Goal: Task Accomplishment & Management: Use online tool/utility

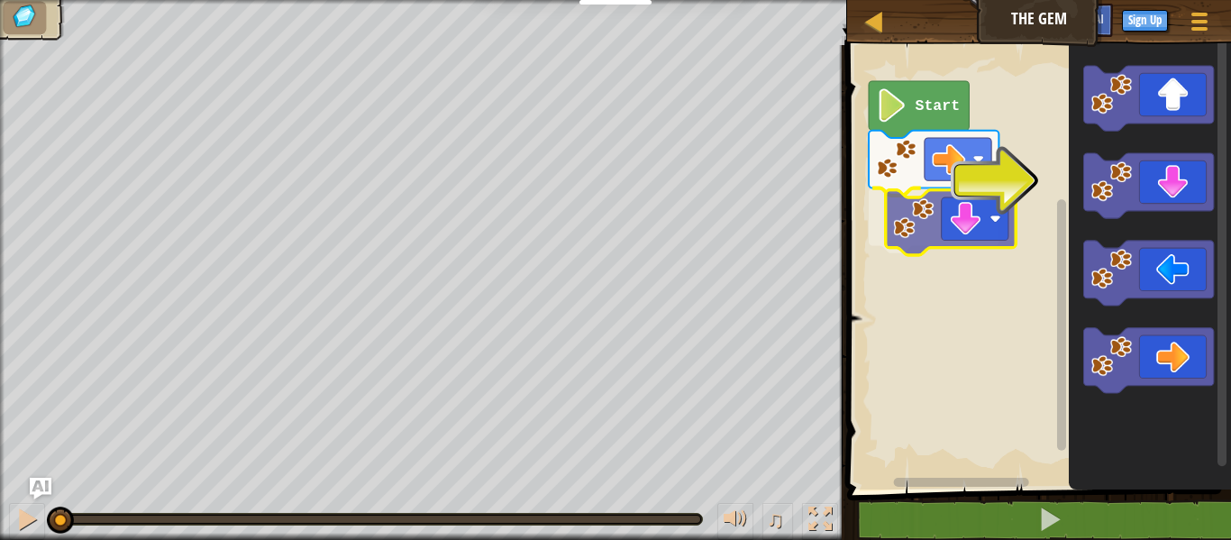
click at [951, 208] on div "Start" at bounding box center [1036, 262] width 389 height 453
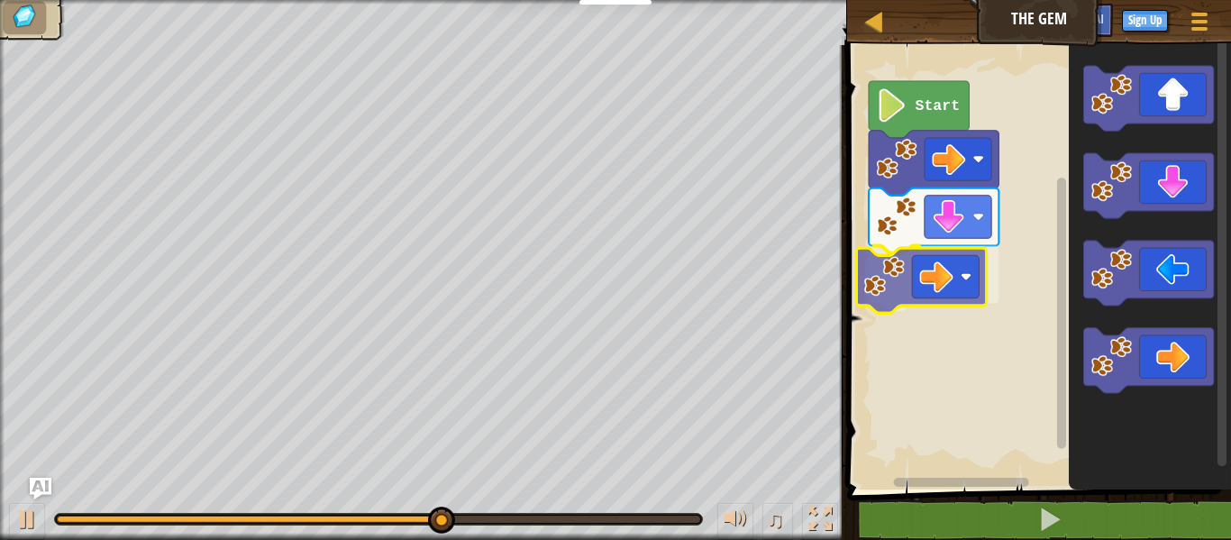
click at [951, 251] on div "Start" at bounding box center [1036, 262] width 389 height 453
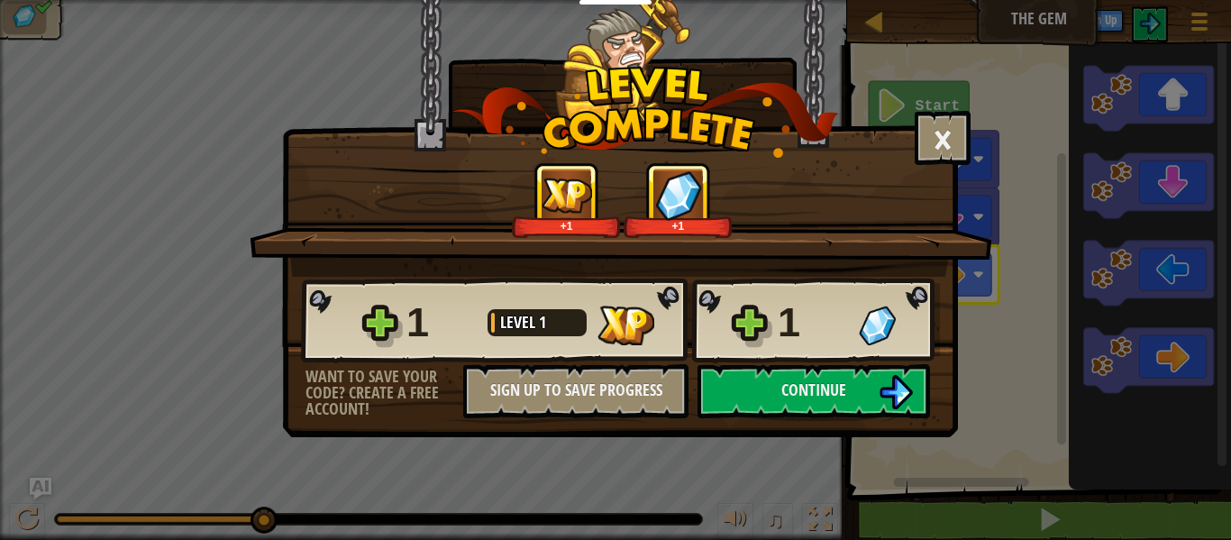
click at [1031, 286] on div "× How fun was this level? +1 +1 Reticulating Splines... 1 Level 1 1 Want to sav…" at bounding box center [615, 270] width 1231 height 540
drag, startPoint x: 1031, startPoint y: 287, endPoint x: 1006, endPoint y: 301, distance: 28.3
click at [1006, 301] on div "× How fun was this level? +1 +1 Reticulating Splines... 1 Level 1 1 Want to sav…" at bounding box center [615, 270] width 1231 height 540
click at [868, 378] on button "Continue" at bounding box center [813, 391] width 232 height 54
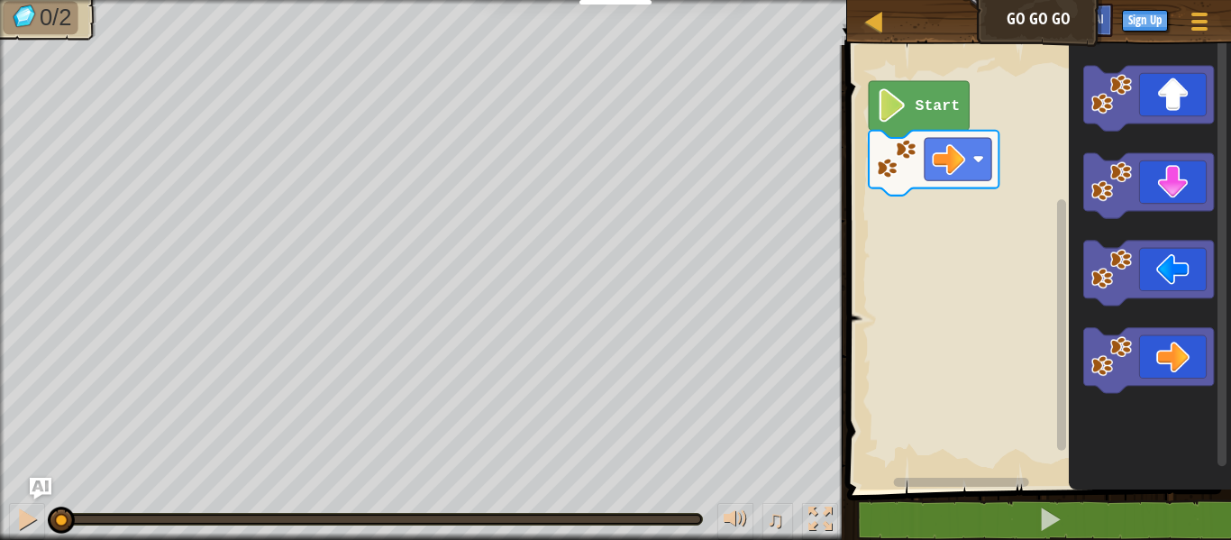
click at [812, 370] on div "Map Go Go Go Game Menu Sign Up Ask AI 1 ההההההההההההההההההההההההההההההההההההההה…" at bounding box center [615, 270] width 1231 height 540
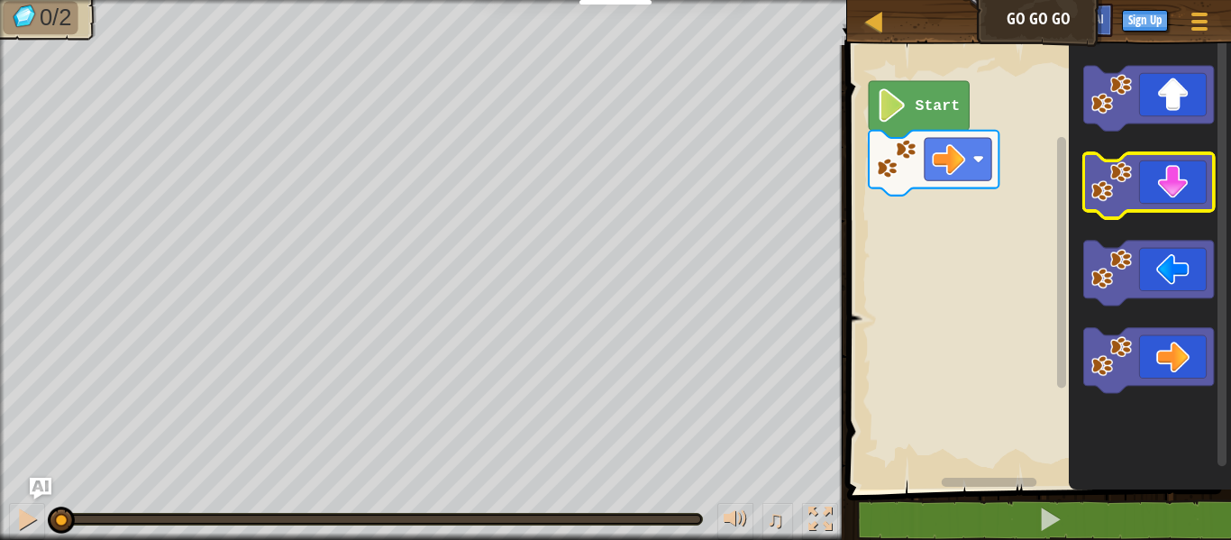
click at [1204, 178] on icon "Blockly Workspace" at bounding box center [1148, 185] width 130 height 65
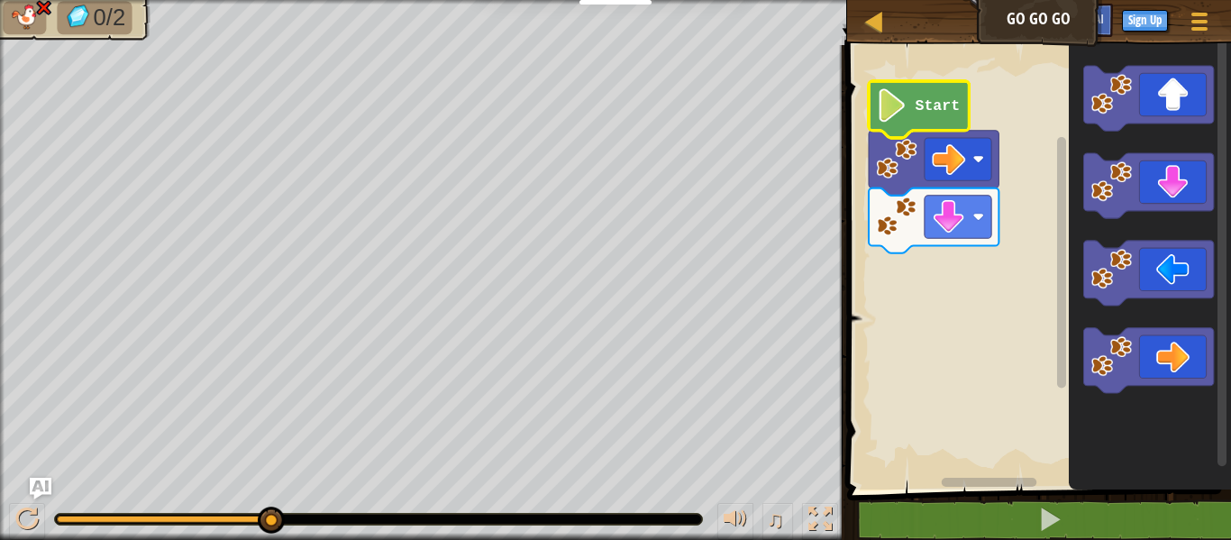
click at [924, 106] on text "Start" at bounding box center [937, 105] width 45 height 17
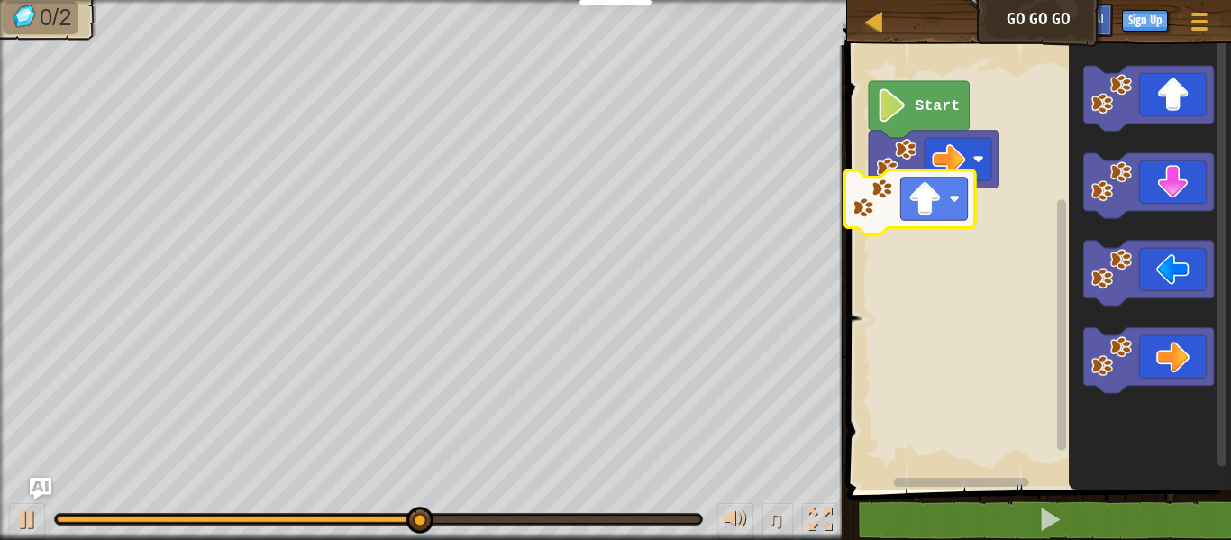
click at [940, 218] on div "Start" at bounding box center [1036, 262] width 389 height 453
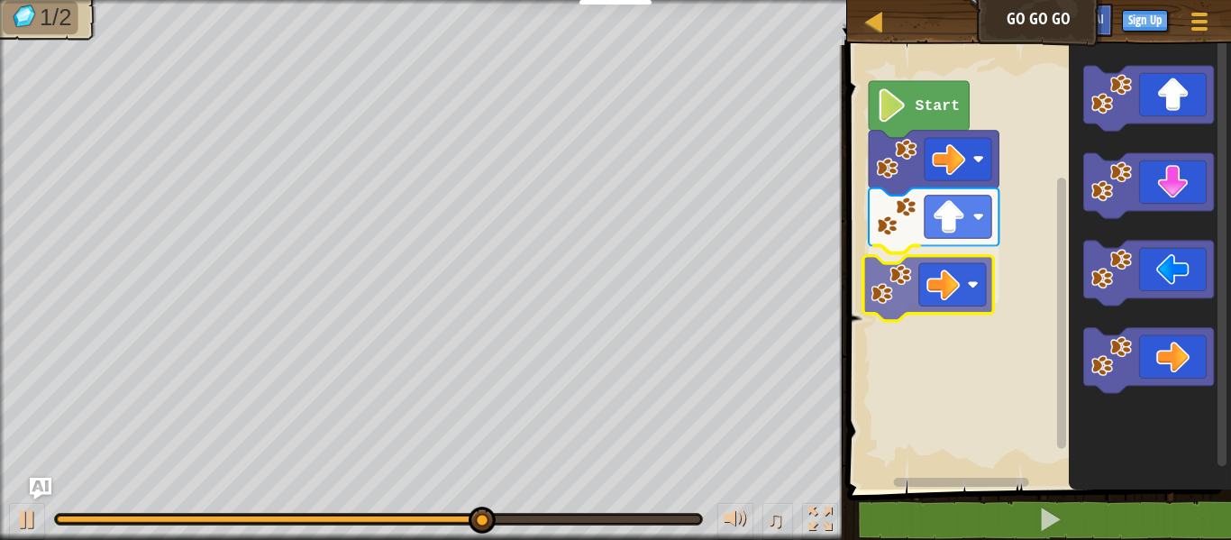
click at [936, 257] on div "Start" at bounding box center [1036, 262] width 389 height 453
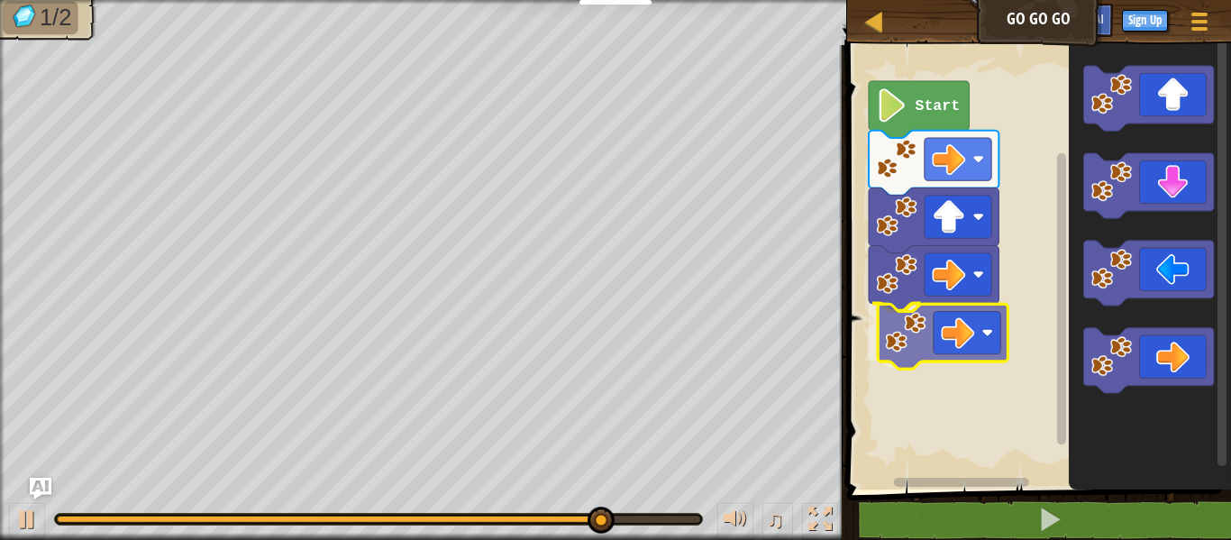
click at [950, 341] on div "Start" at bounding box center [1036, 262] width 389 height 453
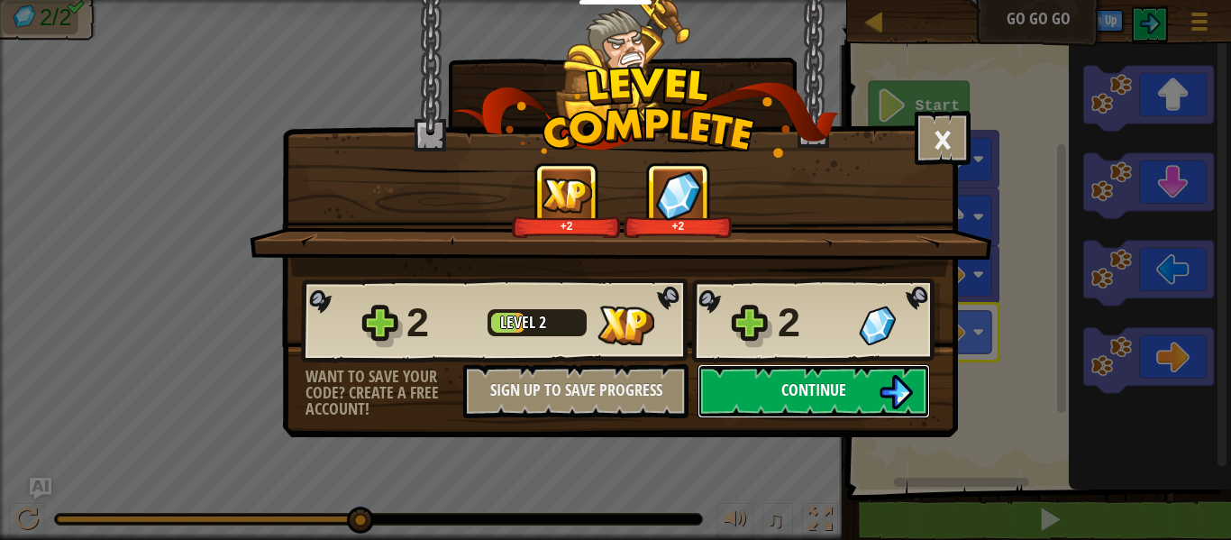
click at [846, 381] on button "Continue" at bounding box center [813, 391] width 232 height 54
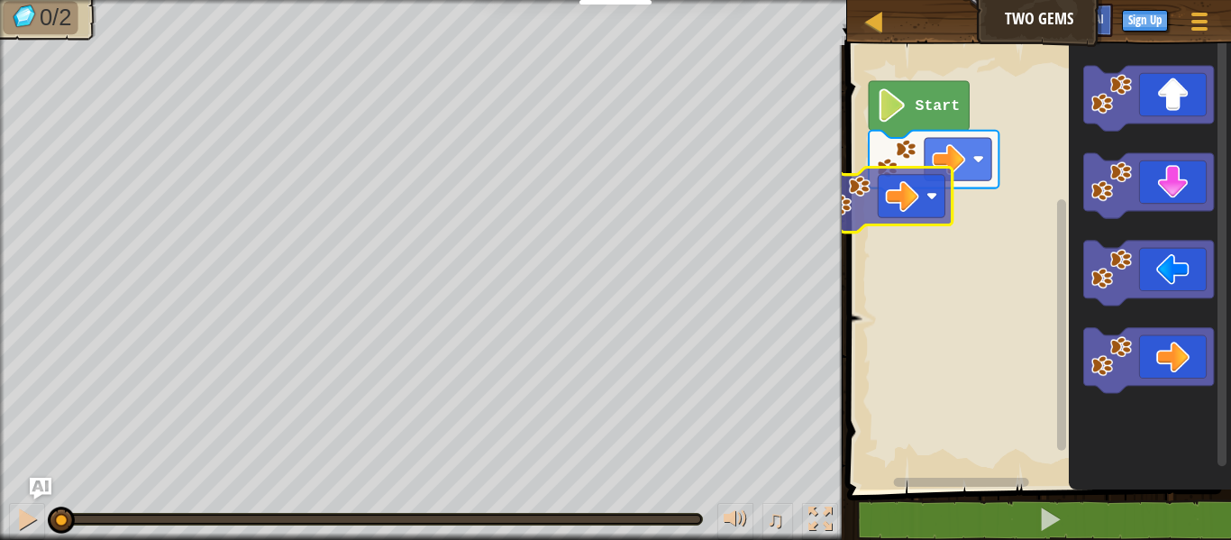
click at [892, 214] on div "Start" at bounding box center [1036, 262] width 389 height 453
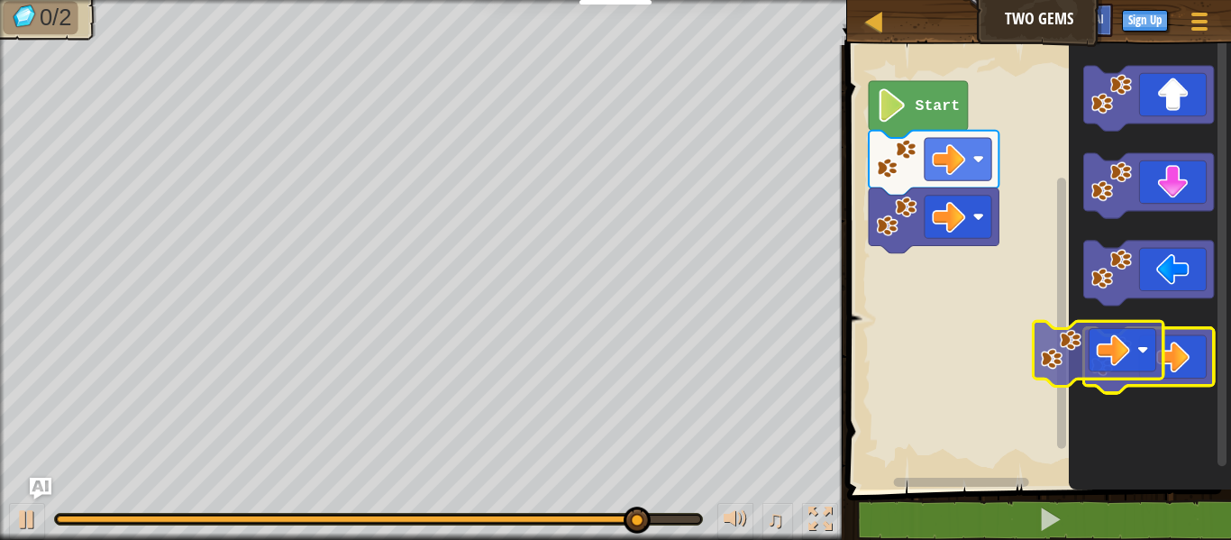
click at [1095, 332] on icon "Blockly Workspace" at bounding box center [1148, 360] width 130 height 65
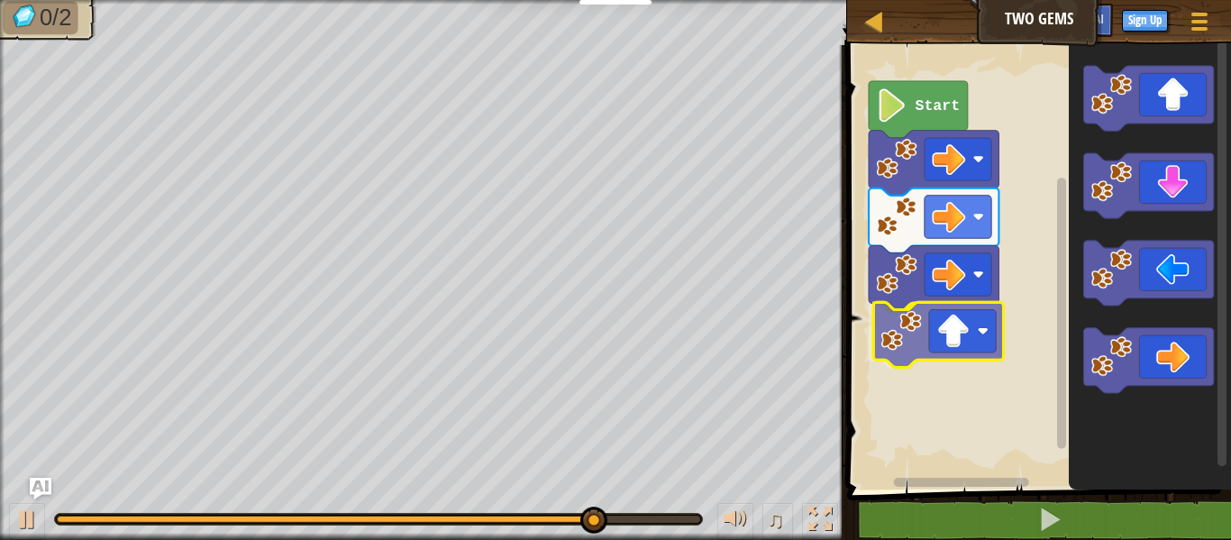
click at [920, 335] on div "Start" at bounding box center [1036, 262] width 389 height 453
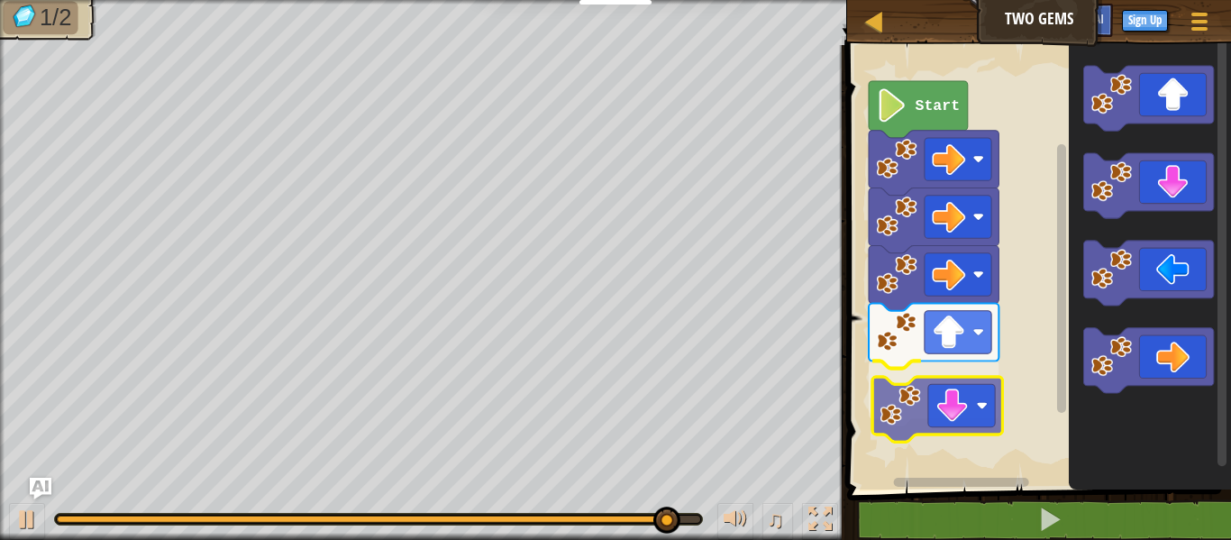
click at [897, 413] on div "Start" at bounding box center [1036, 262] width 389 height 453
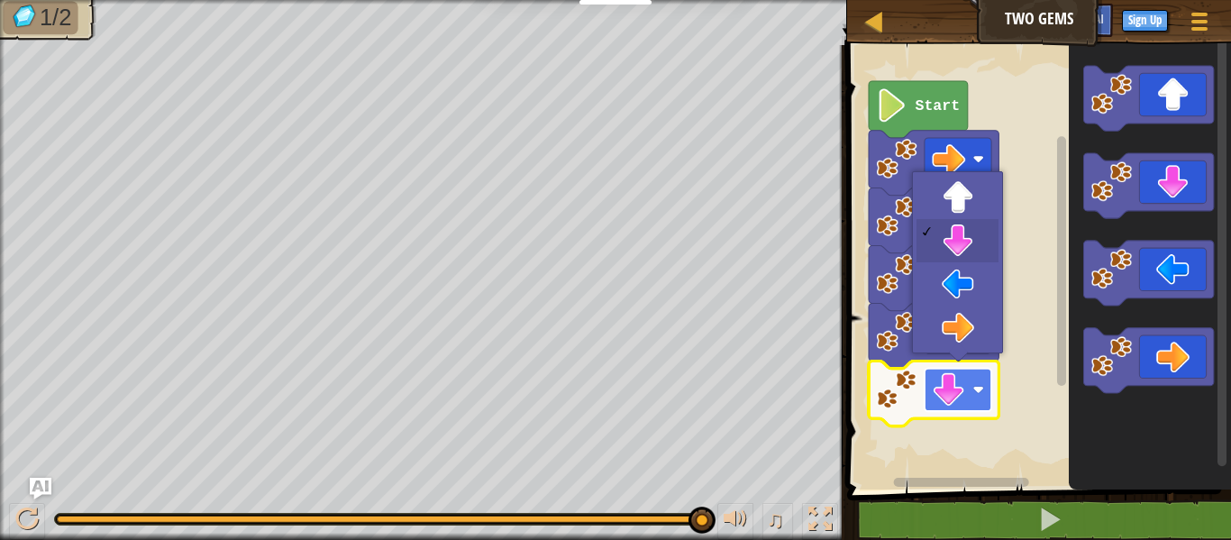
click at [940, 392] on image "Blockly Workspace" at bounding box center [948, 389] width 33 height 33
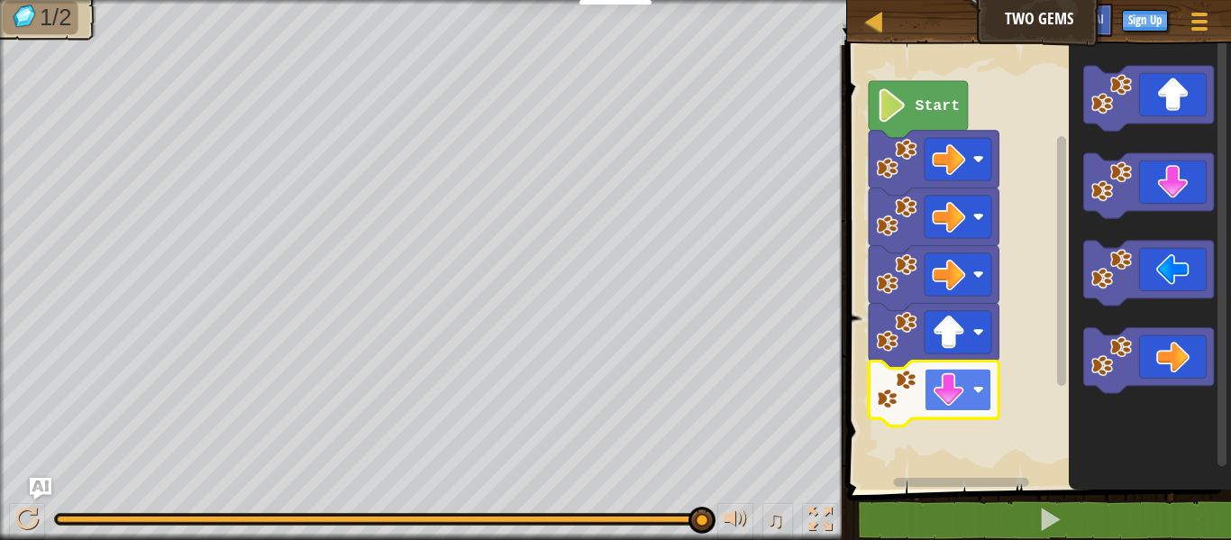
click at [940, 392] on image "Blockly Workspace" at bounding box center [948, 389] width 33 height 33
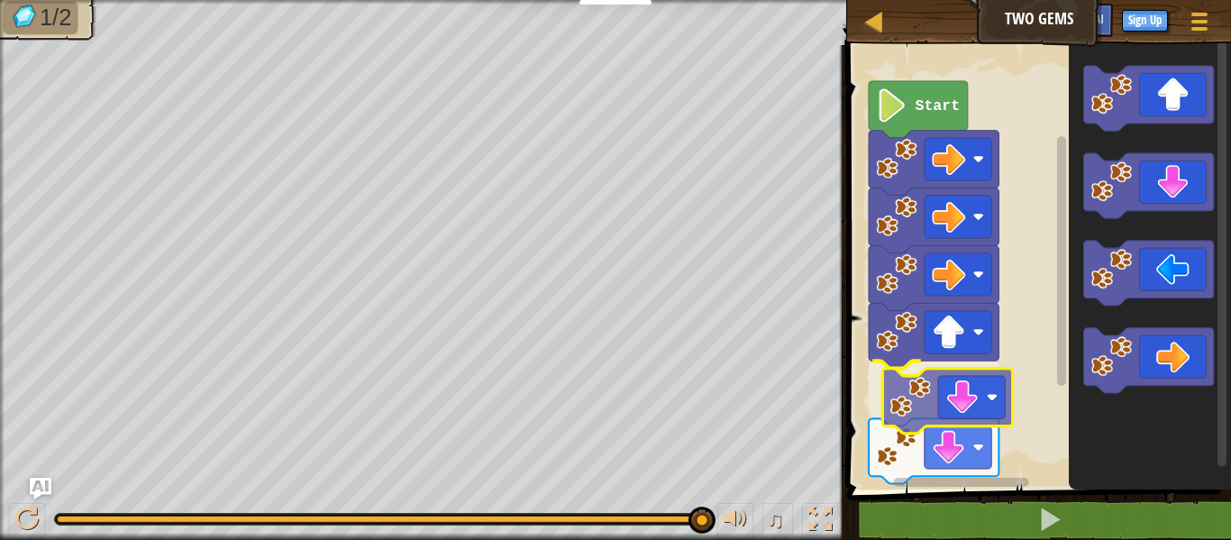
click at [973, 404] on div "Start" at bounding box center [1036, 262] width 389 height 453
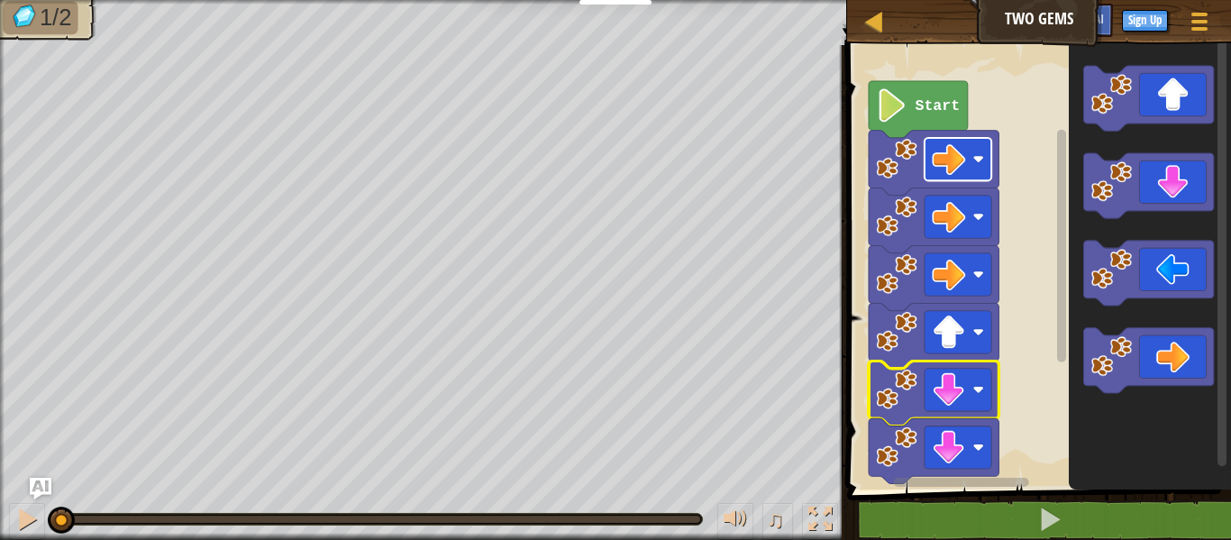
click at [954, 152] on image "Blockly Workspace" at bounding box center [948, 158] width 33 height 33
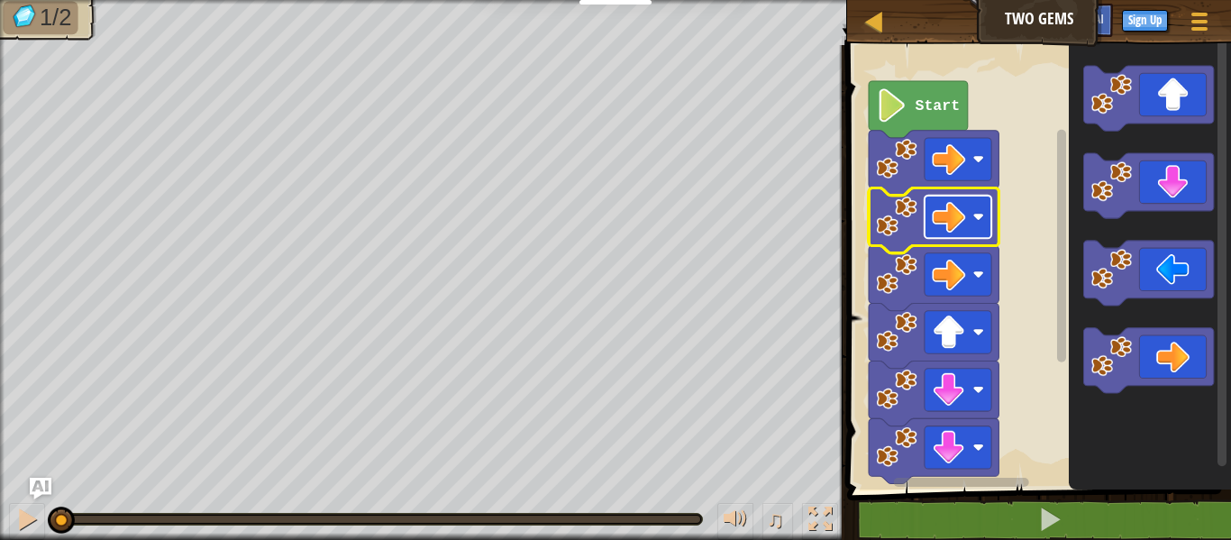
click at [957, 224] on image "Blockly Workspace" at bounding box center [948, 216] width 33 height 33
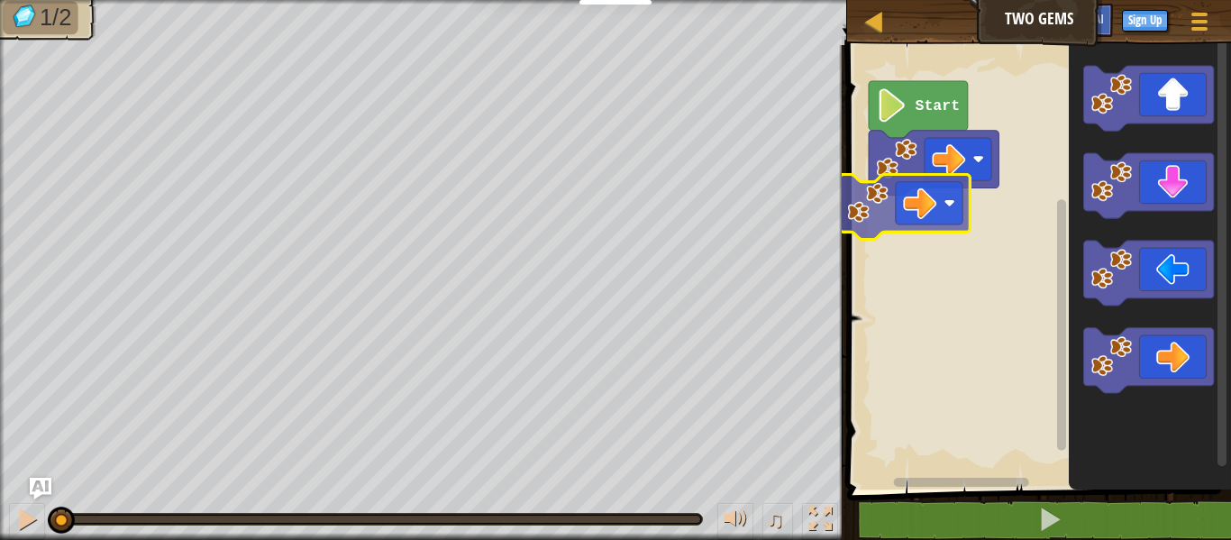
click at [934, 207] on div "Start" at bounding box center [1036, 262] width 389 height 453
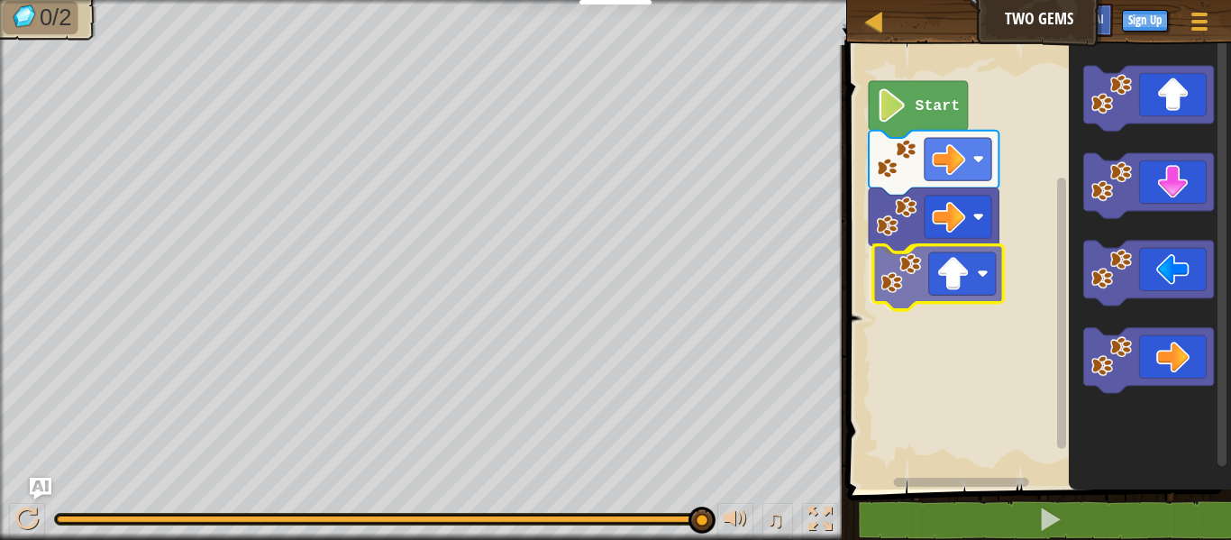
click at [943, 270] on div "Start" at bounding box center [1036, 262] width 389 height 453
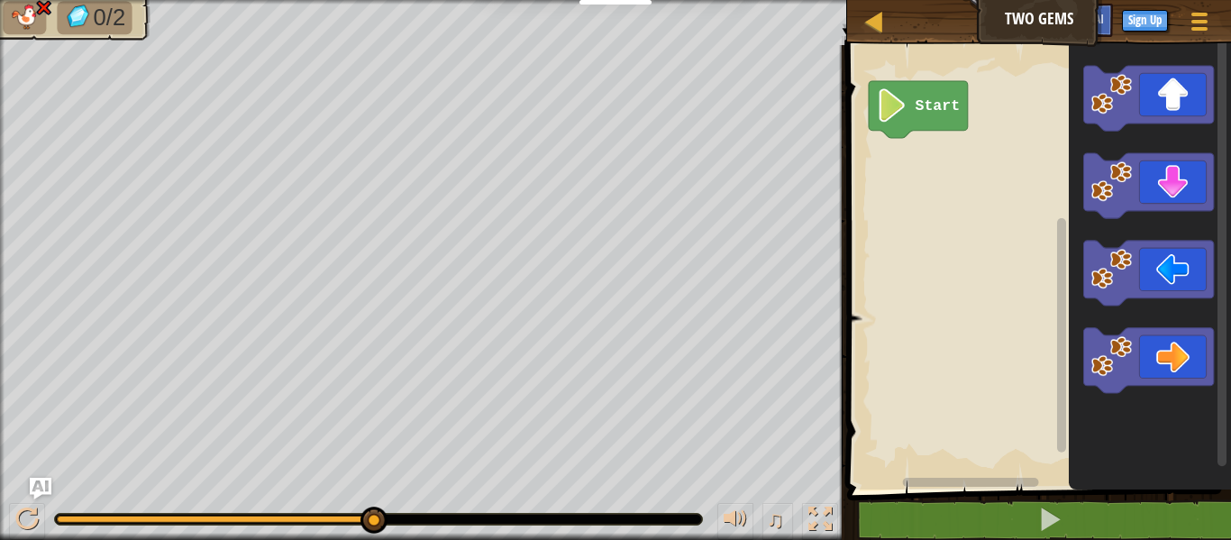
click at [933, 119] on icon "Blockly Workspace" at bounding box center [918, 109] width 99 height 57
click at [1079, 208] on icon "Blockly Workspace" at bounding box center [1150, 262] width 162 height 453
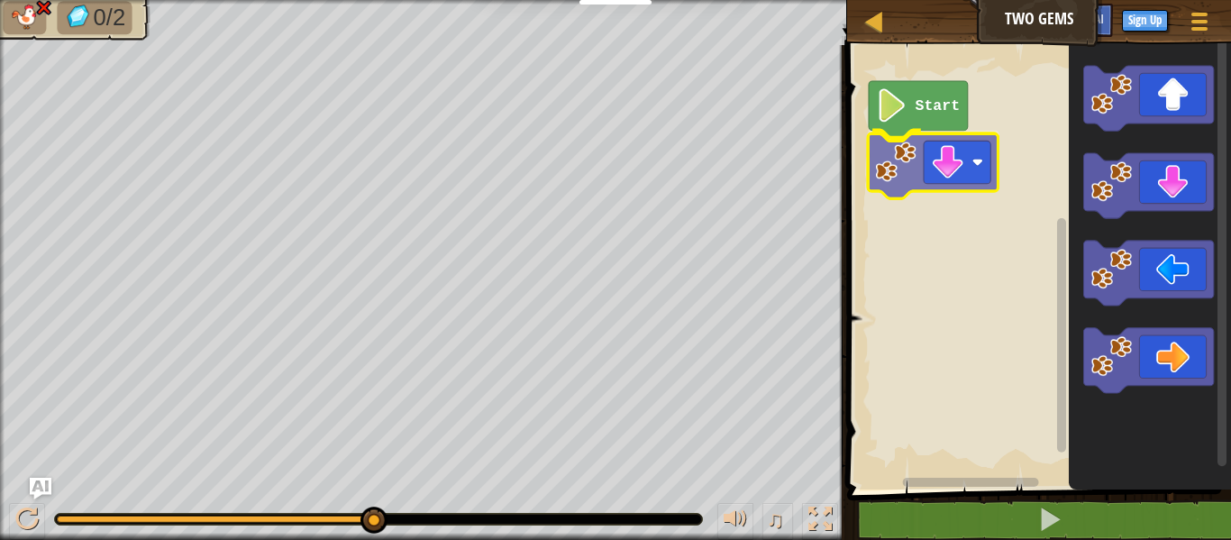
click at [910, 172] on div "Start" at bounding box center [1036, 262] width 389 height 453
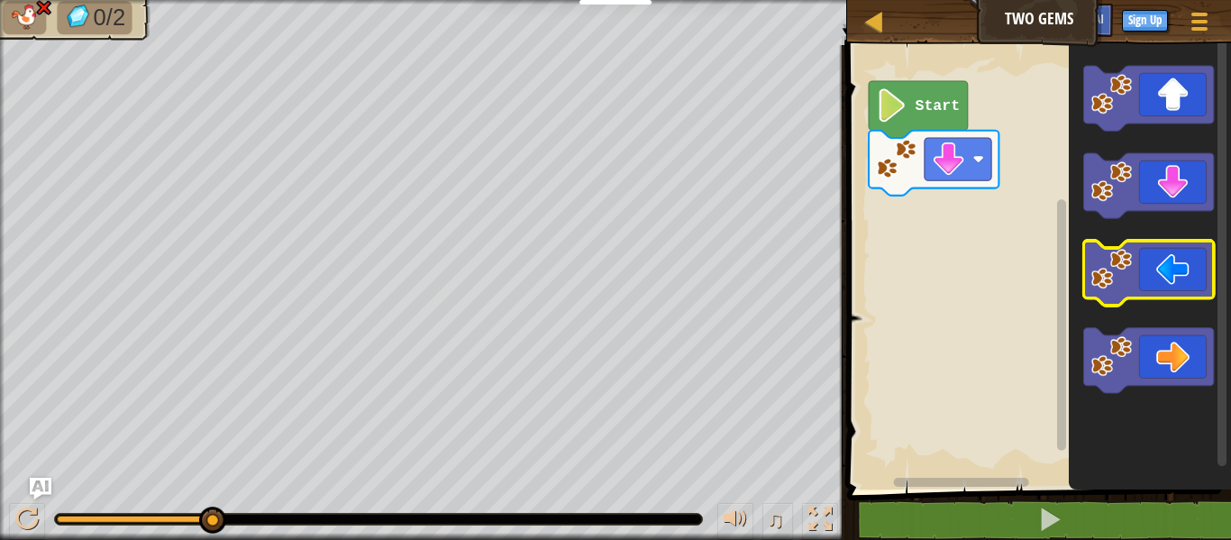
click at [1160, 271] on icon "Blockly Workspace" at bounding box center [1148, 273] width 130 height 65
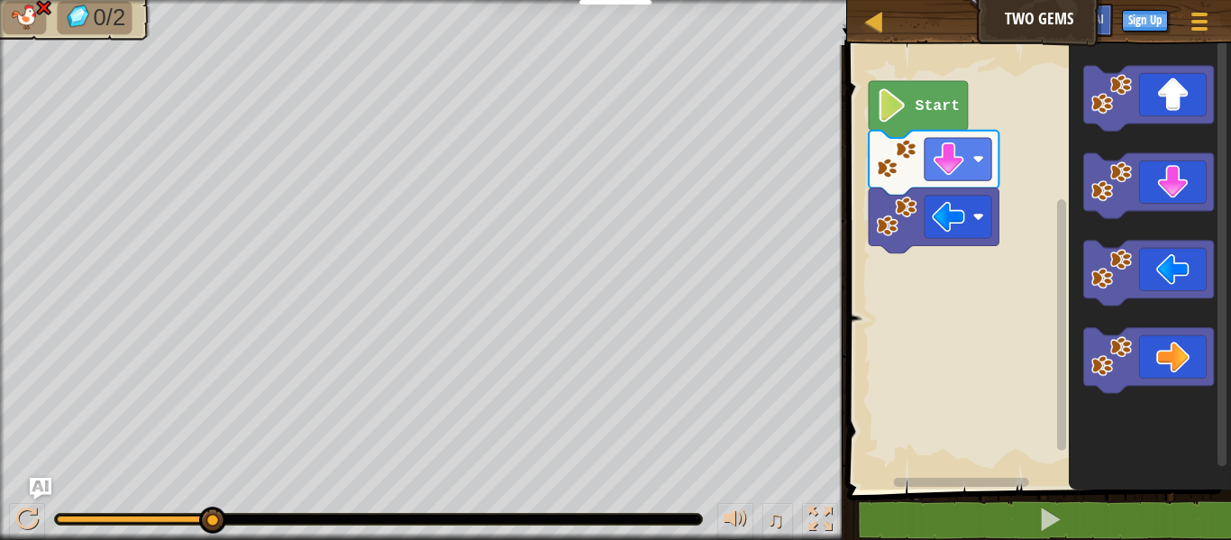
click at [337, 337] on div "Map Two Gems Game Menu Sign Up Ask AI 1 ההההההההההההההההההההההההההההההההההההההה…" at bounding box center [615, 270] width 1231 height 540
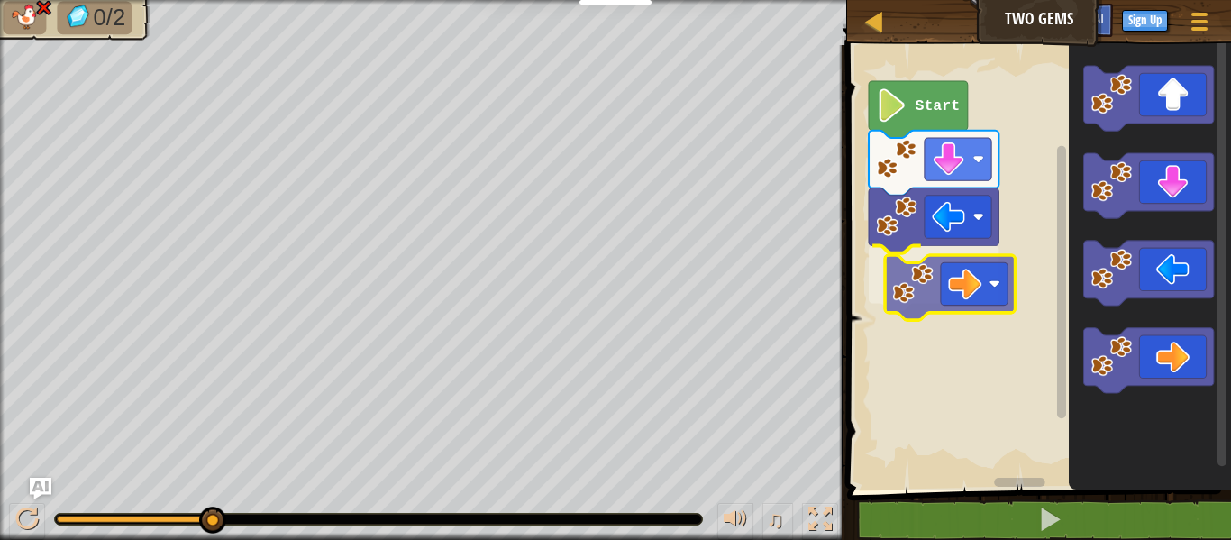
click at [958, 274] on div "Start" at bounding box center [1036, 262] width 389 height 453
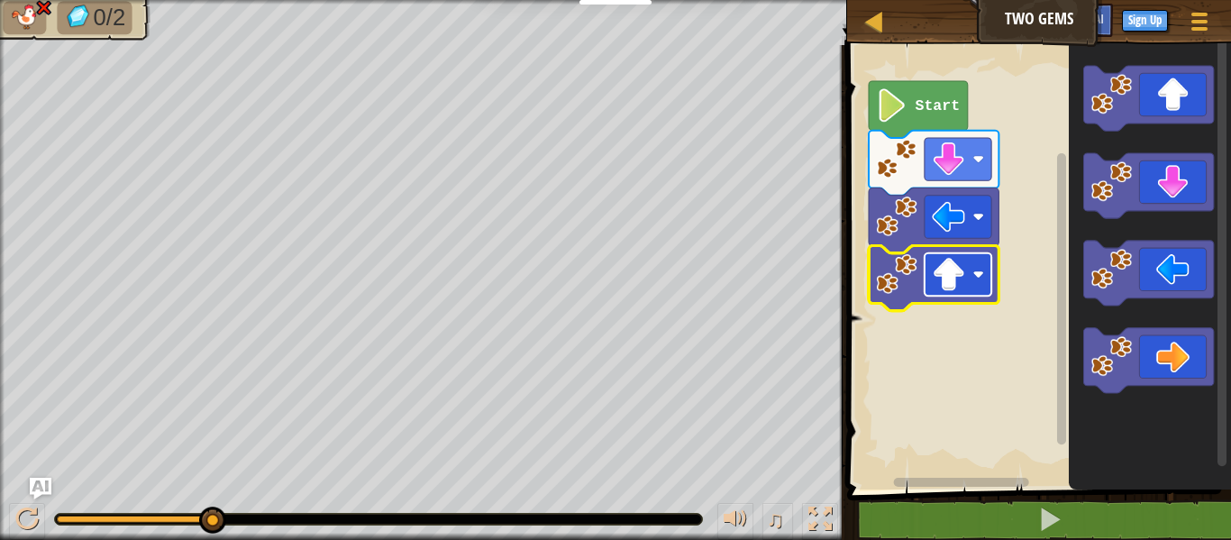
click at [952, 282] on image "Blockly Workspace" at bounding box center [948, 274] width 33 height 33
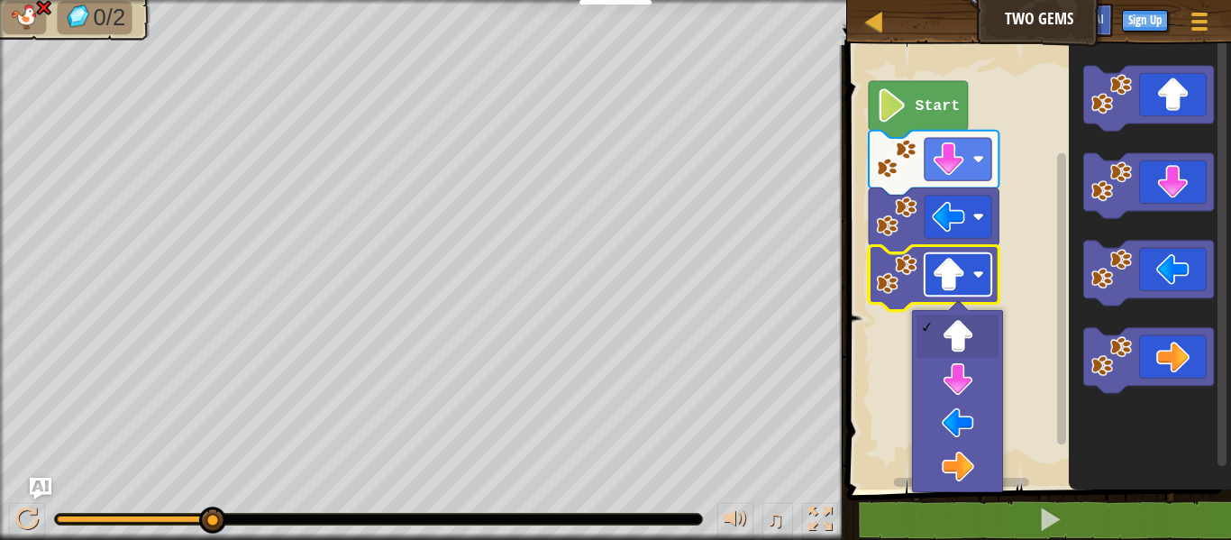
click at [952, 282] on image "Blockly Workspace" at bounding box center [948, 274] width 33 height 33
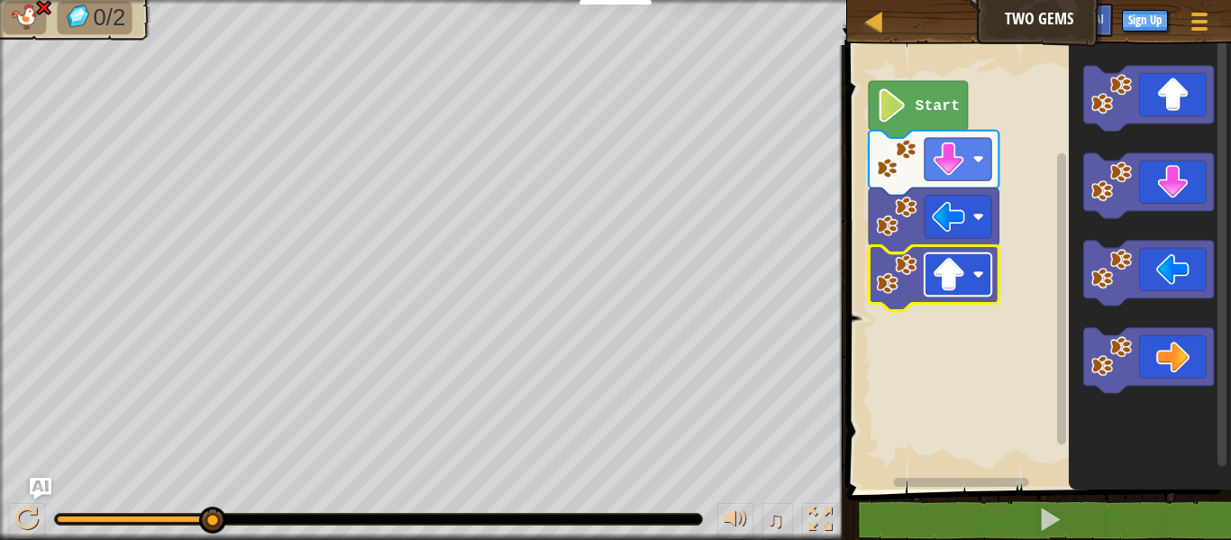
click at [959, 286] on image "Blockly Workspace" at bounding box center [948, 274] width 33 height 33
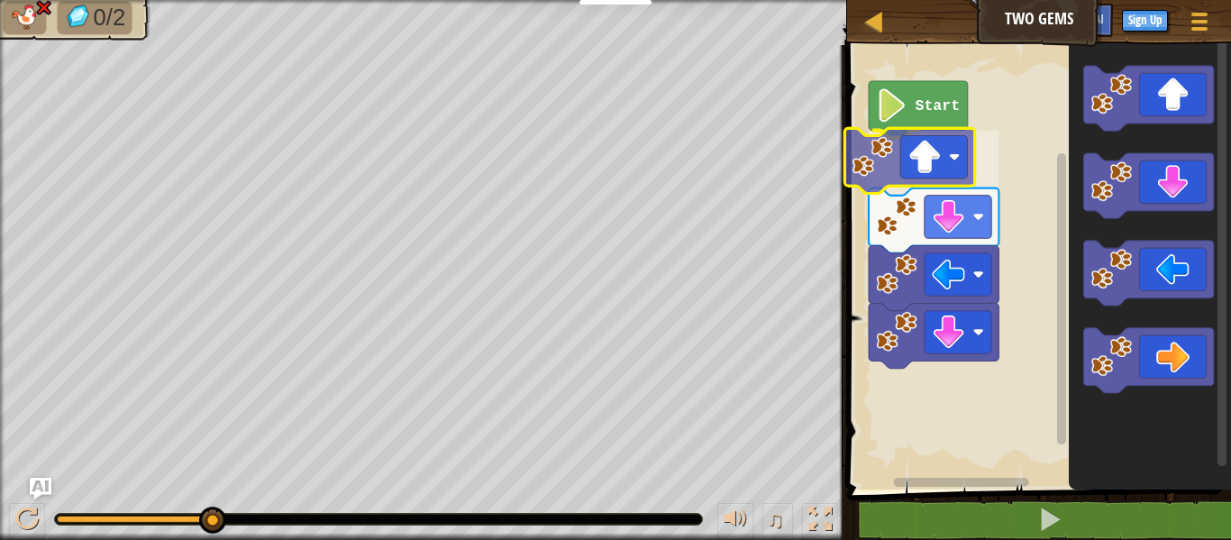
click at [950, 164] on div "Start" at bounding box center [1036, 262] width 389 height 453
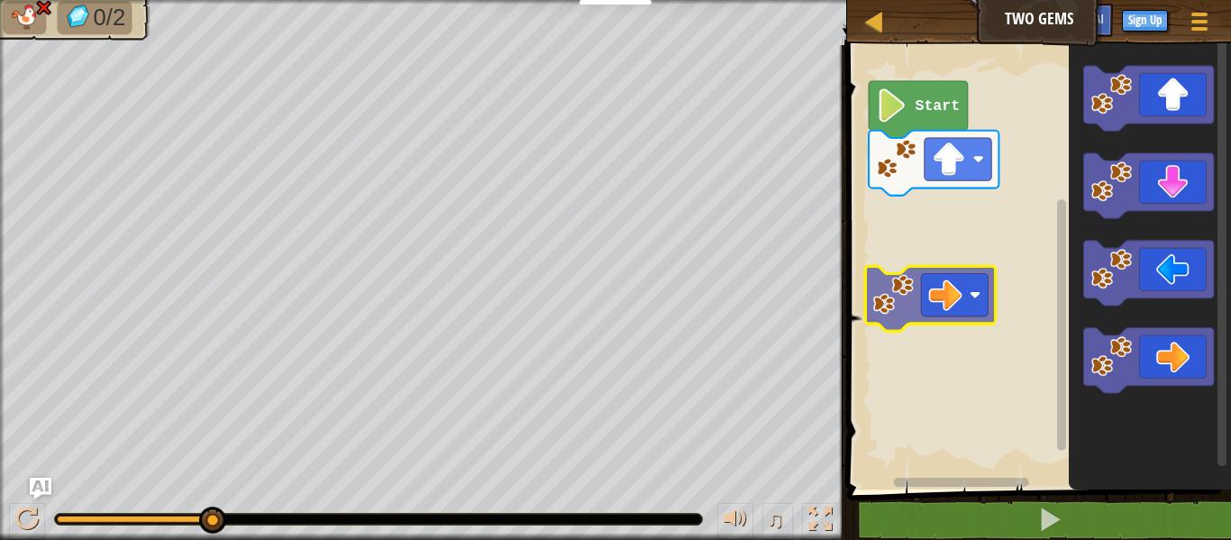
click at [1015, 201] on div "Start" at bounding box center [1036, 262] width 389 height 453
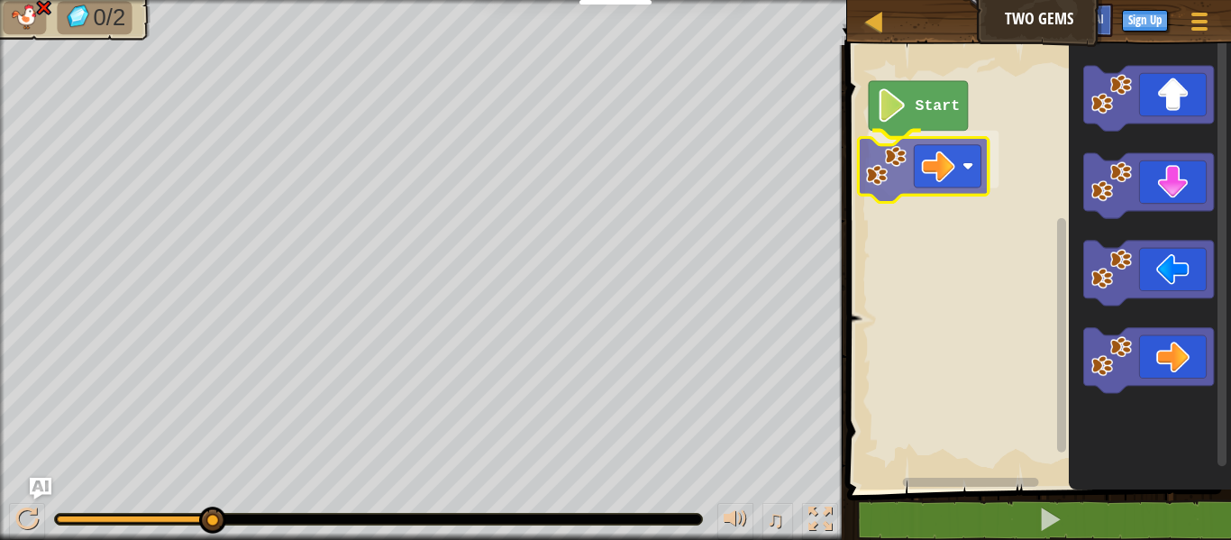
click at [914, 152] on div "Start" at bounding box center [1036, 262] width 389 height 453
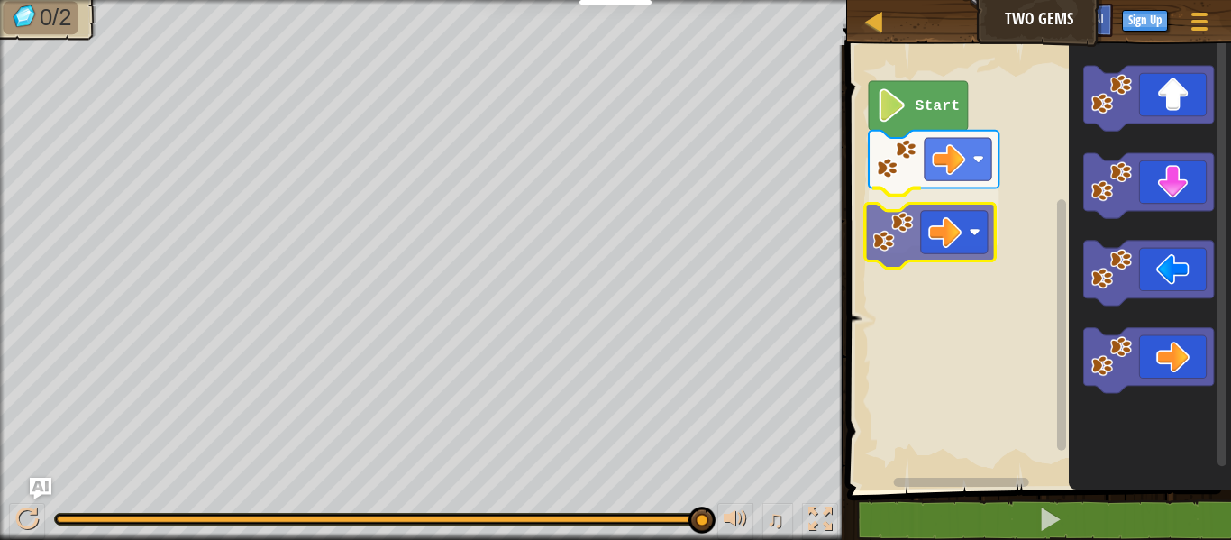
click at [917, 232] on div "Start" at bounding box center [1036, 262] width 389 height 453
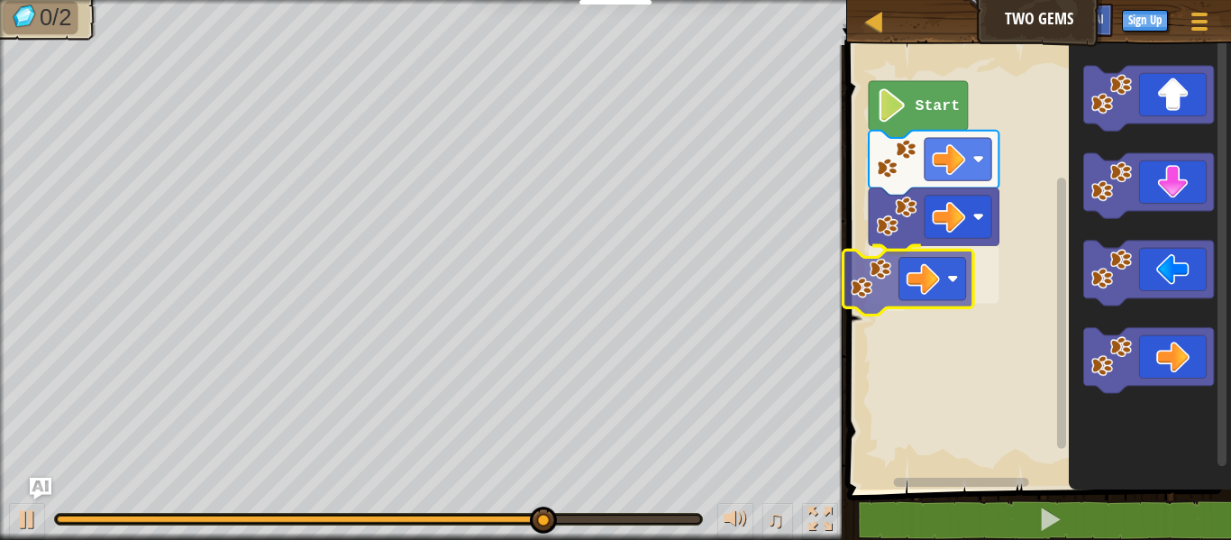
click at [921, 257] on div "Start" at bounding box center [1036, 262] width 389 height 453
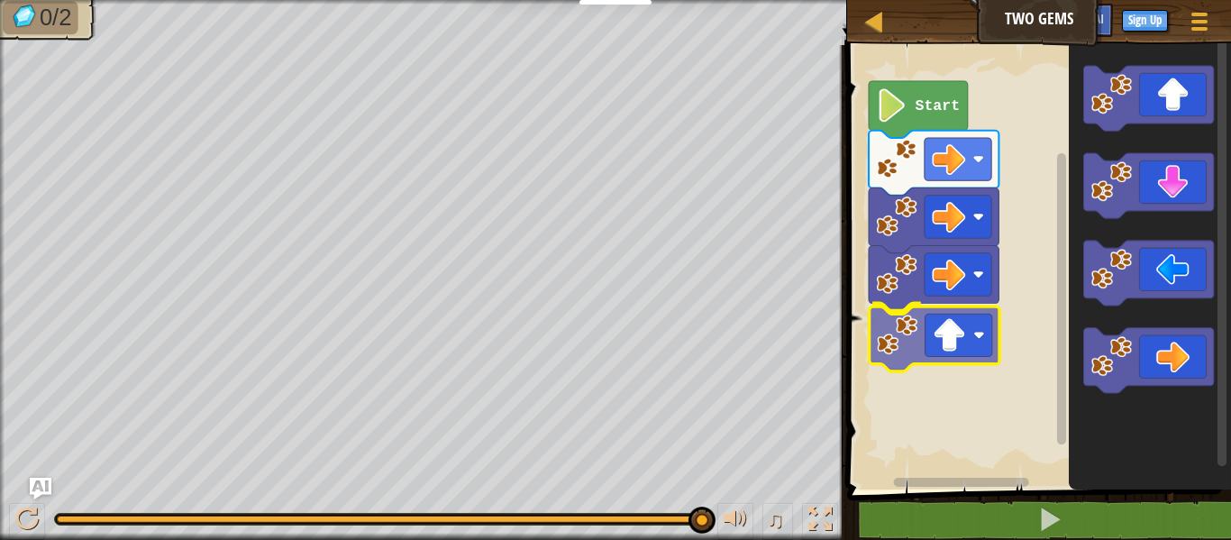
click at [922, 350] on div "Start" at bounding box center [1036, 262] width 389 height 453
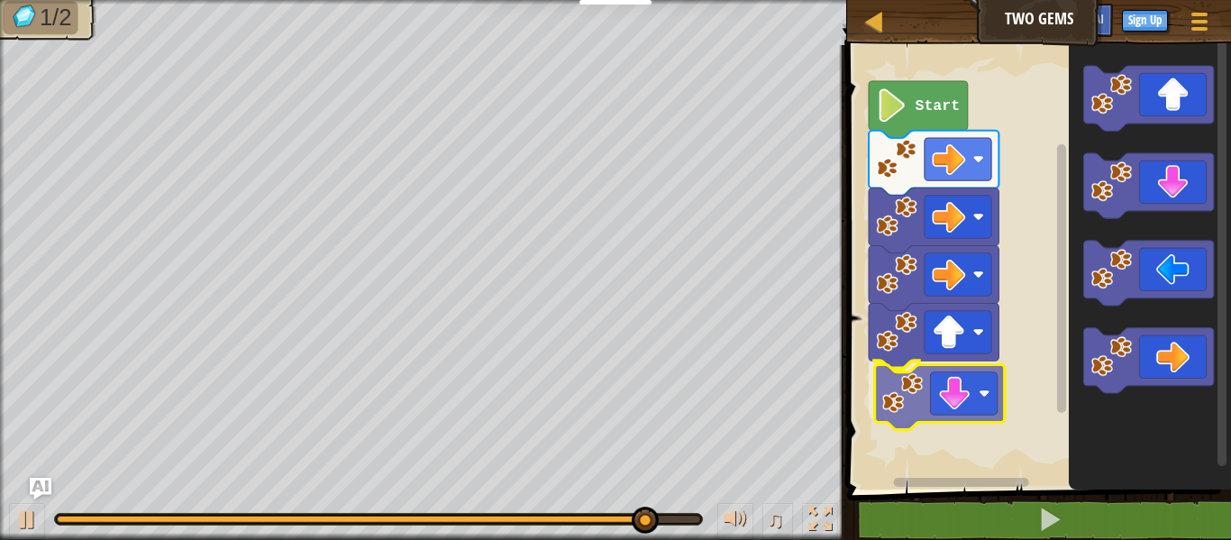
click at [960, 405] on div "Start" at bounding box center [1036, 262] width 389 height 453
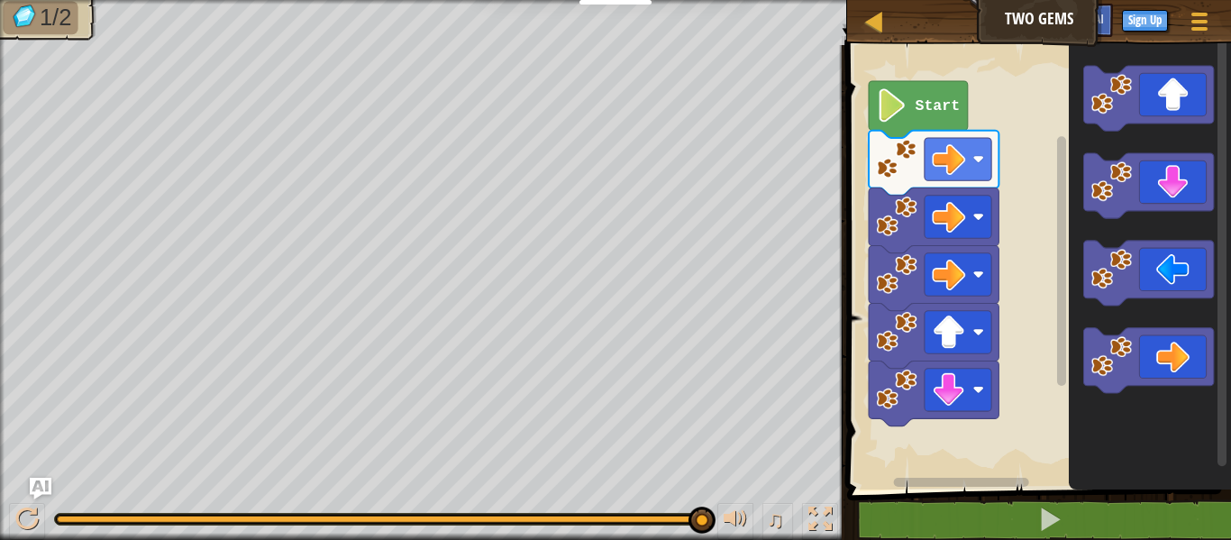
click at [940, 392] on div "Start" at bounding box center [1036, 262] width 389 height 453
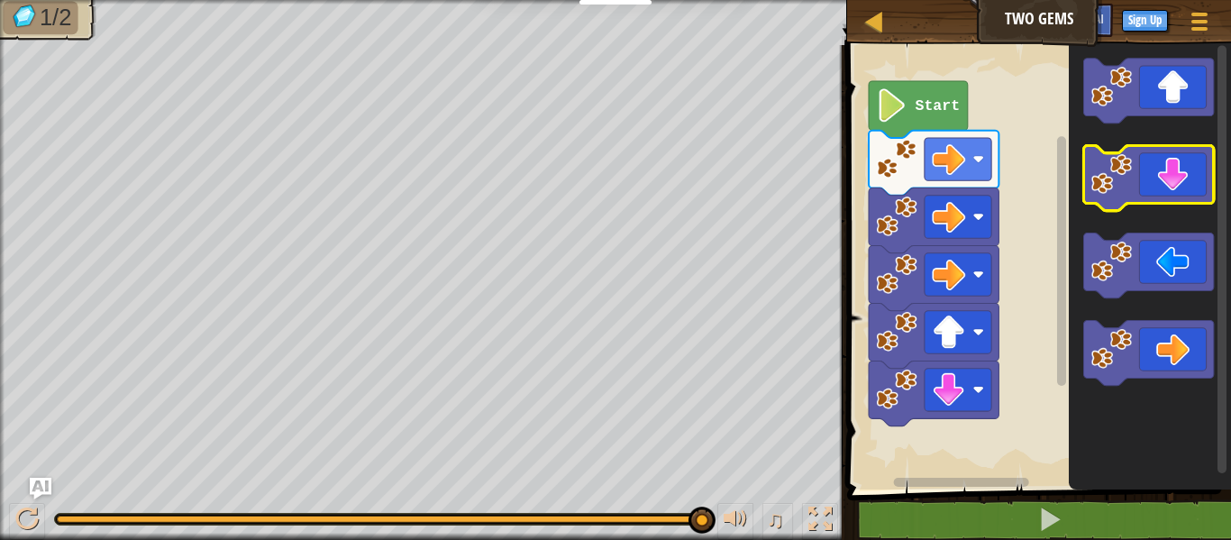
click at [1182, 182] on icon "Blockly Workspace" at bounding box center [1148, 178] width 130 height 65
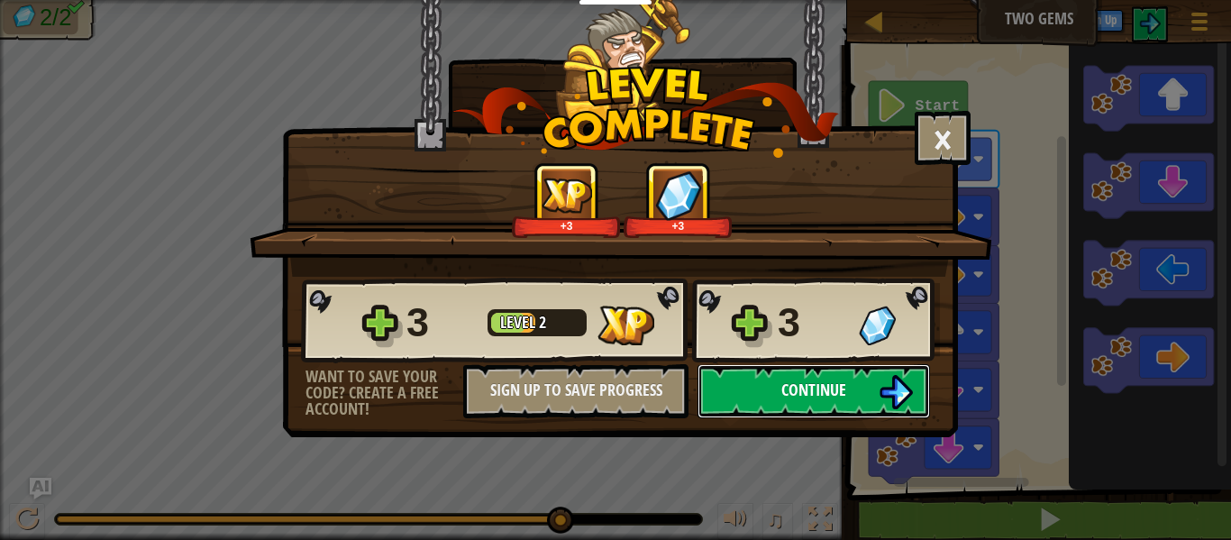
click at [760, 410] on button "Continue" at bounding box center [813, 391] width 232 height 54
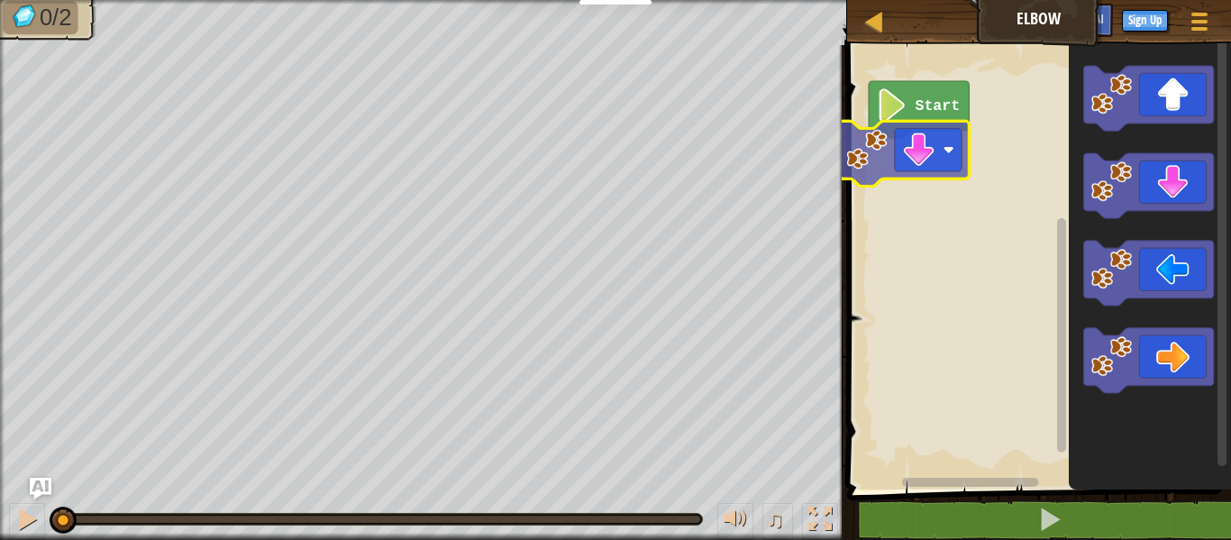
click at [933, 150] on div "Start" at bounding box center [1036, 262] width 389 height 453
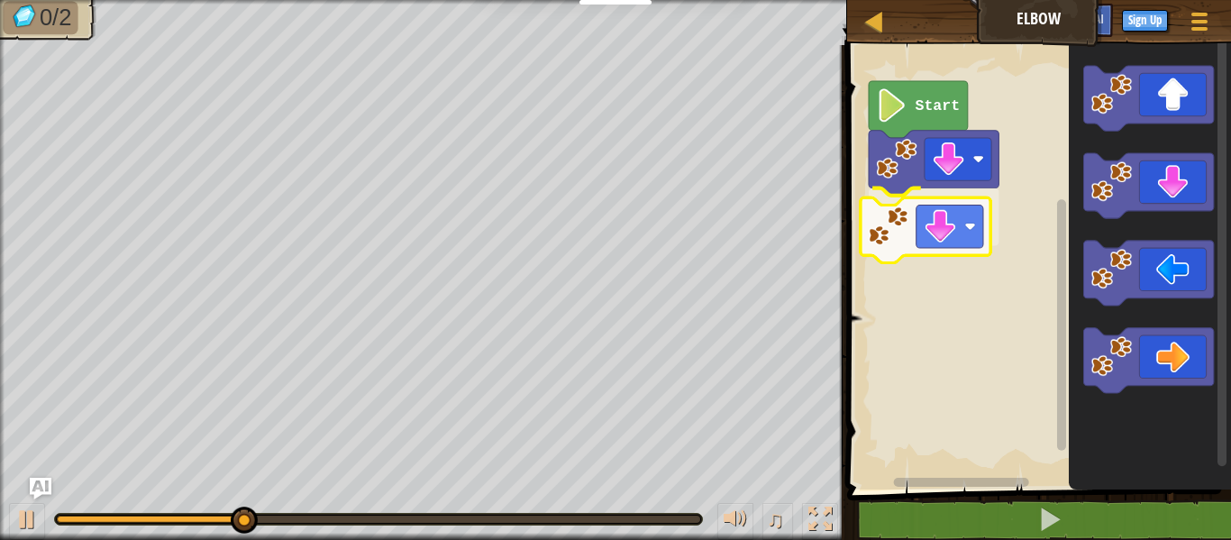
click at [912, 234] on div "Start" at bounding box center [1036, 262] width 389 height 453
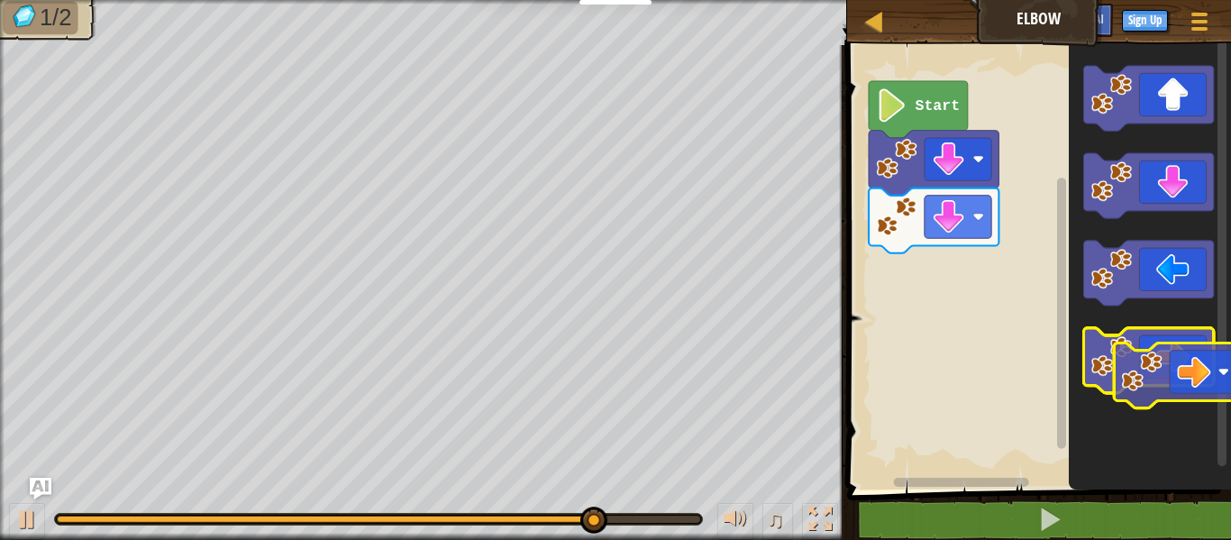
click at [1182, 350] on icon "Blockly Workspace" at bounding box center [1148, 360] width 130 height 65
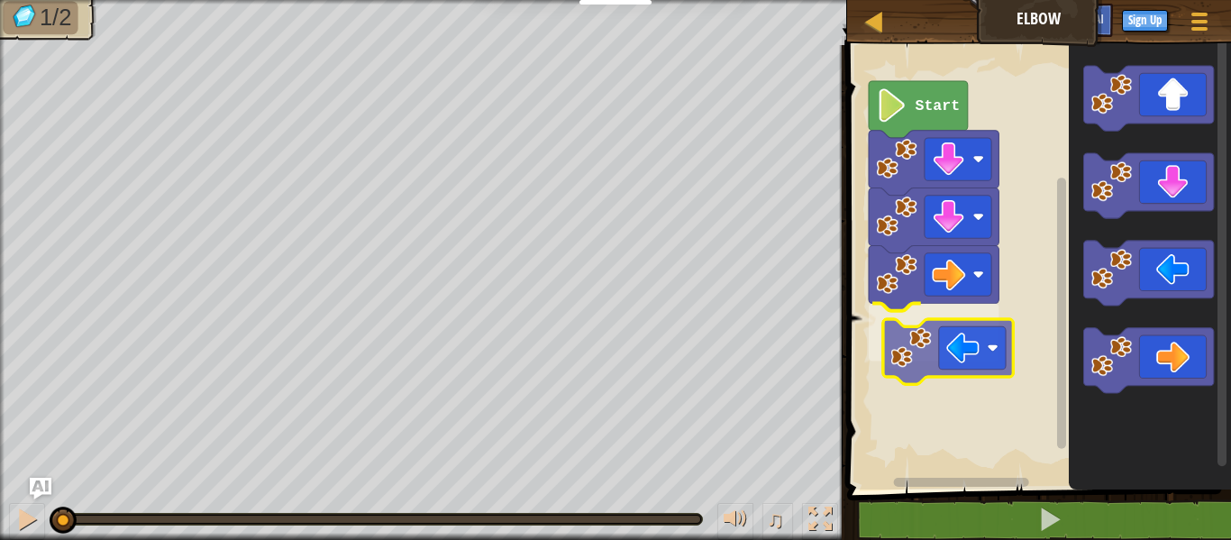
click at [950, 348] on div "Start" at bounding box center [1036, 262] width 389 height 453
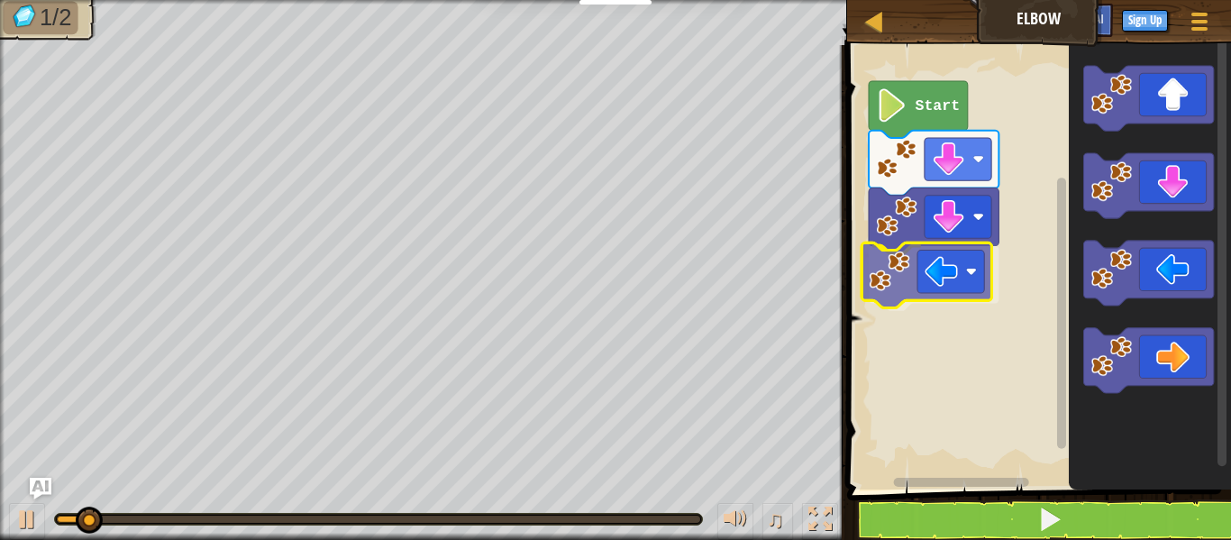
click at [885, 294] on div "Start" at bounding box center [1036, 262] width 389 height 453
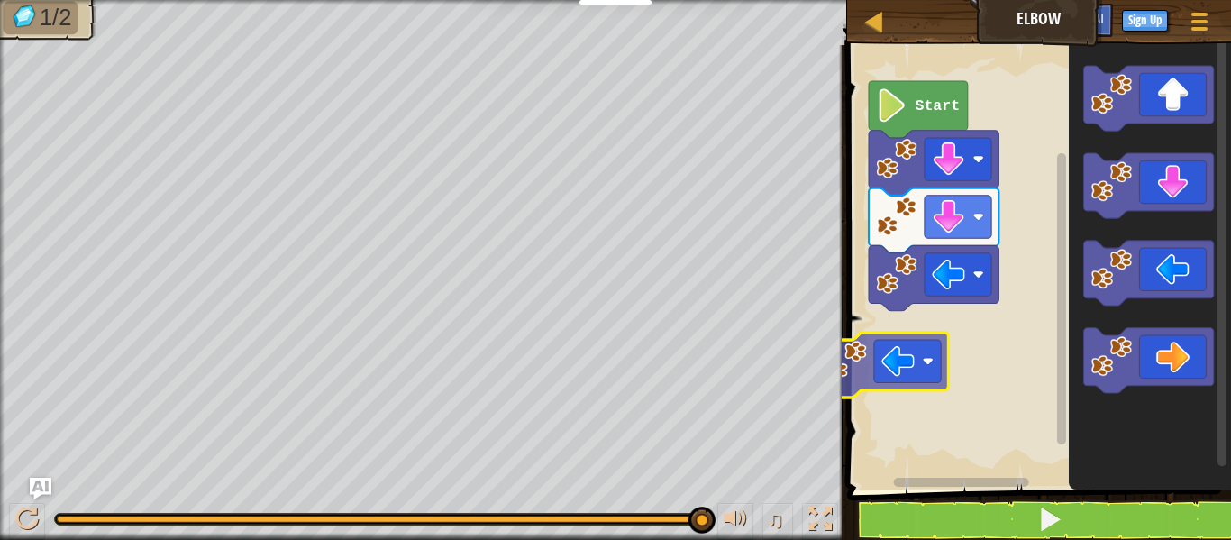
click at [922, 361] on div "Start" at bounding box center [1036, 262] width 389 height 453
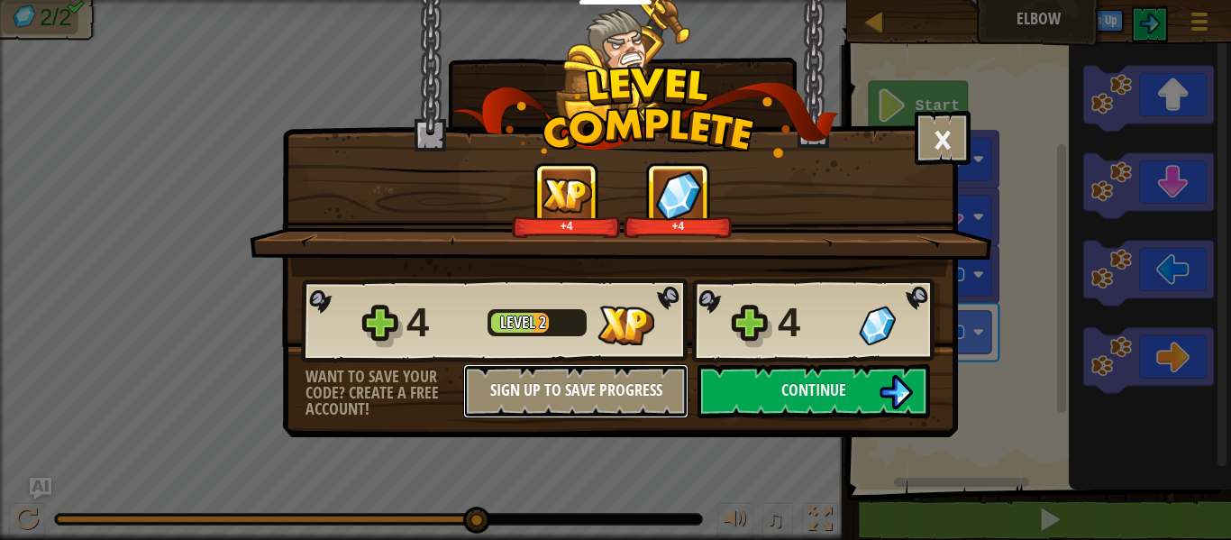
click at [615, 410] on button "Sign Up to Save Progress" at bounding box center [575, 391] width 225 height 54
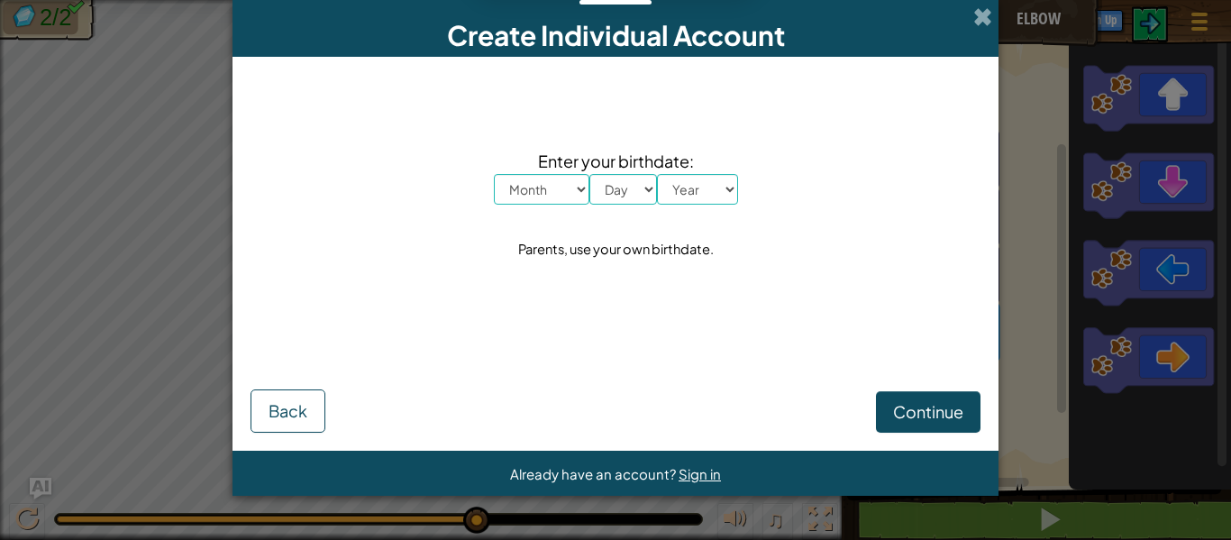
click at [983, 33] on div "Create Individual Account" at bounding box center [615, 28] width 766 height 57
click at [979, 8] on span at bounding box center [982, 16] width 19 height 19
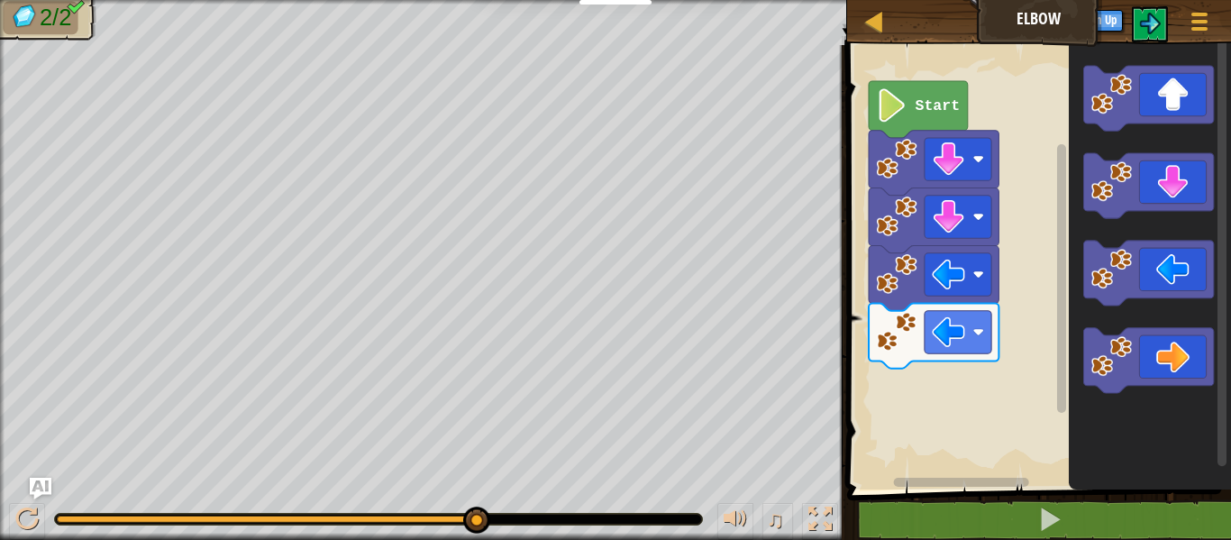
drag, startPoint x: 478, startPoint y: 518, endPoint x: 532, endPoint y: 532, distance: 55.7
click at [942, 128] on icon "Blockly Workspace" at bounding box center [918, 109] width 99 height 57
click at [915, 108] on text "Start" at bounding box center [937, 105] width 45 height 17
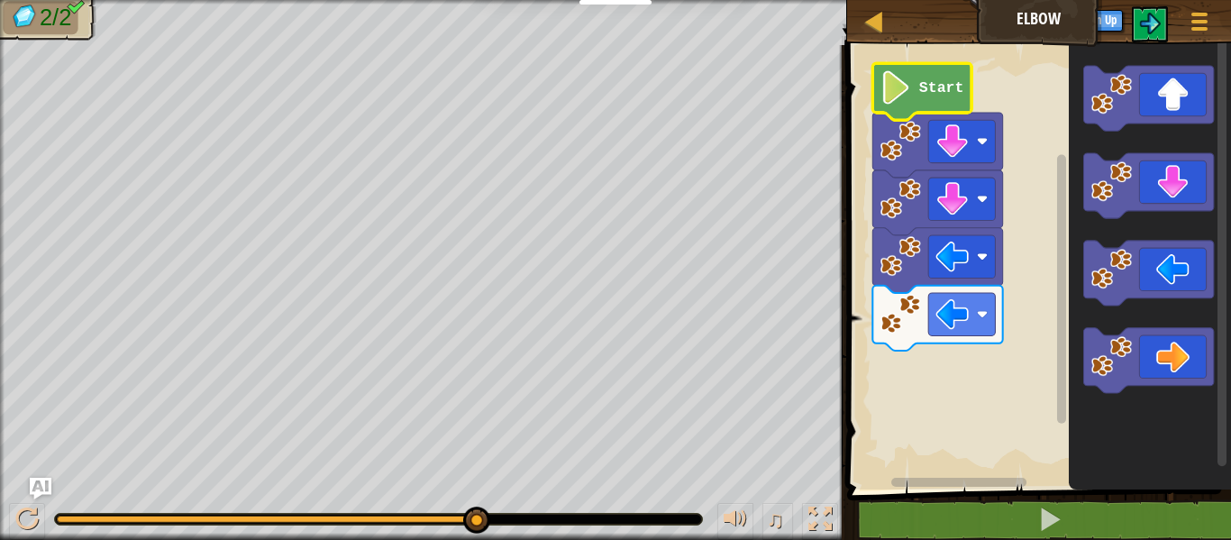
click at [860, 23] on div "Map Elbow Game Menu Sign Up Ask AI" at bounding box center [1039, 22] width 384 height 45
click at [904, 87] on image "Blockly Workspace" at bounding box center [895, 87] width 32 height 33
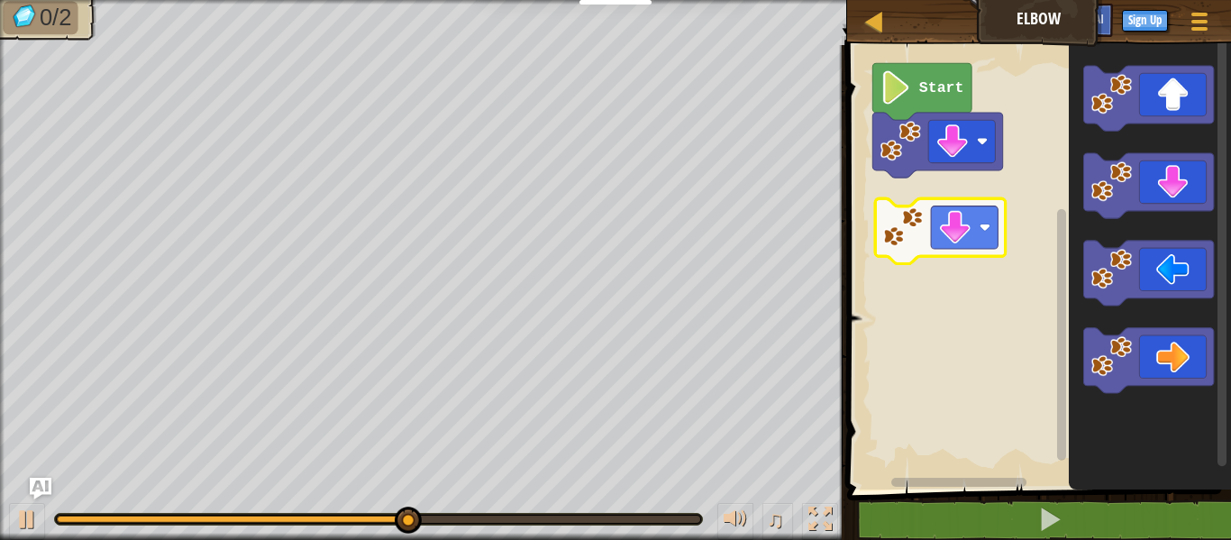
click at [957, 214] on div "Start" at bounding box center [1036, 262] width 389 height 453
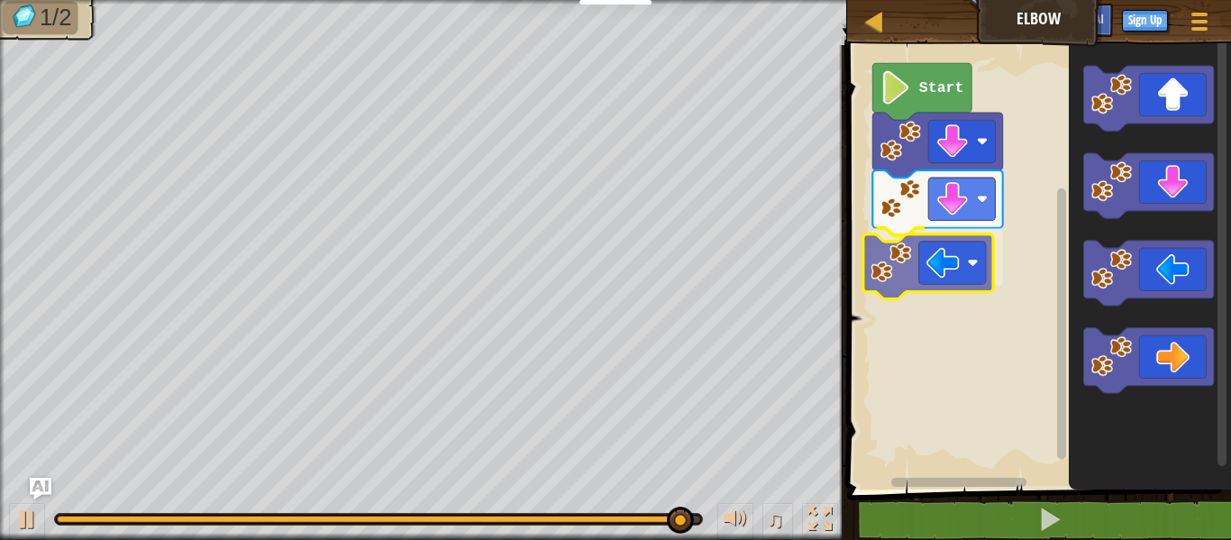
click at [898, 270] on div "Start" at bounding box center [1036, 262] width 389 height 453
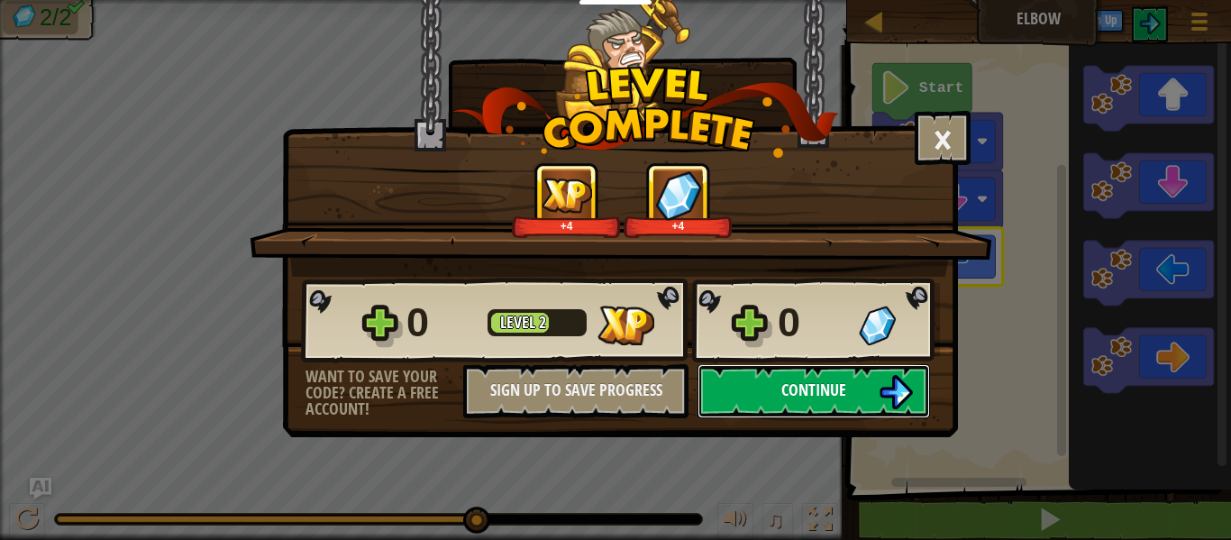
click at [776, 404] on button "Continue" at bounding box center [813, 391] width 232 height 54
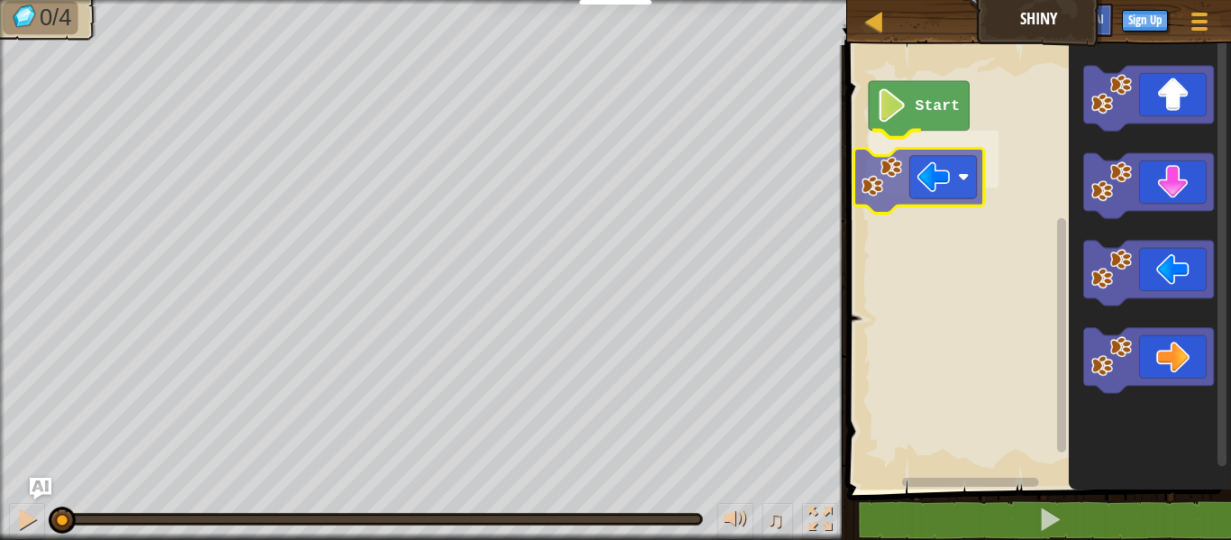
click at [891, 167] on div "Start" at bounding box center [1036, 262] width 389 height 453
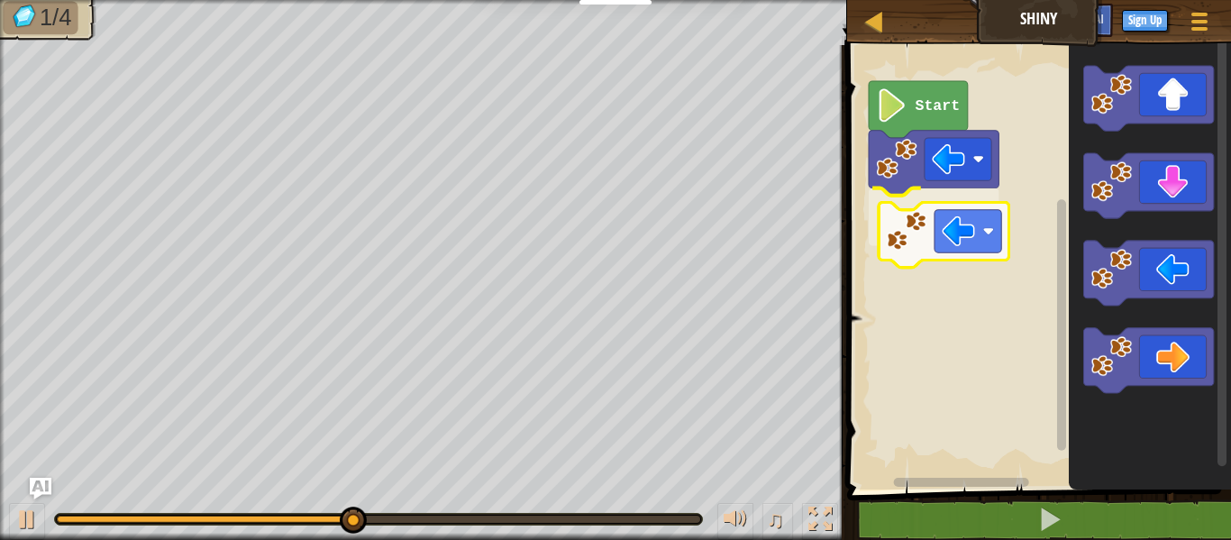
click at [916, 232] on div "Start" at bounding box center [1036, 262] width 389 height 453
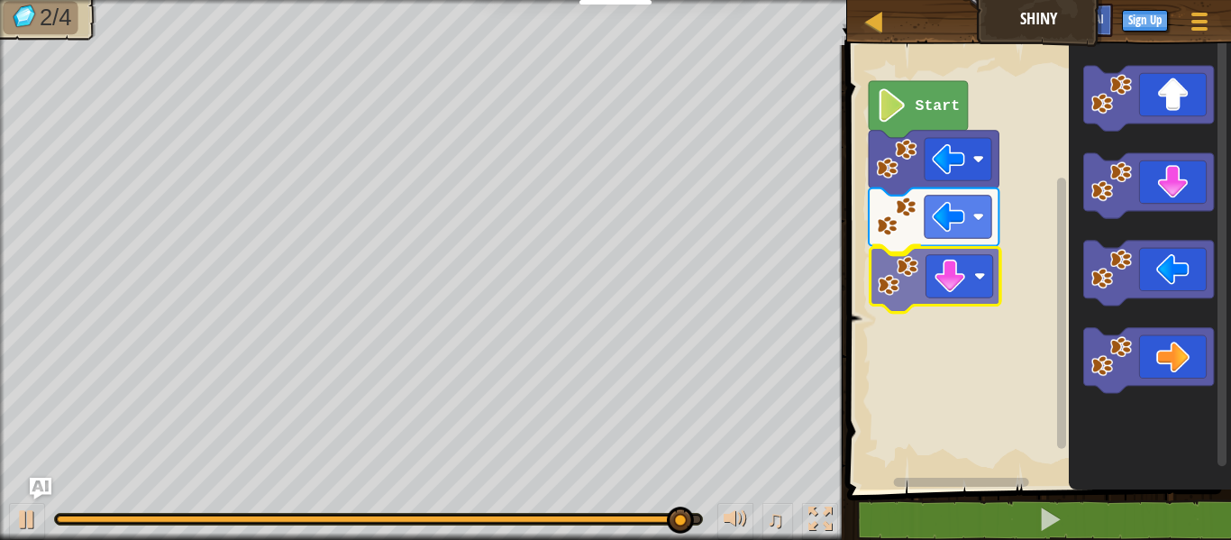
click at [936, 291] on div "Start" at bounding box center [1036, 262] width 389 height 453
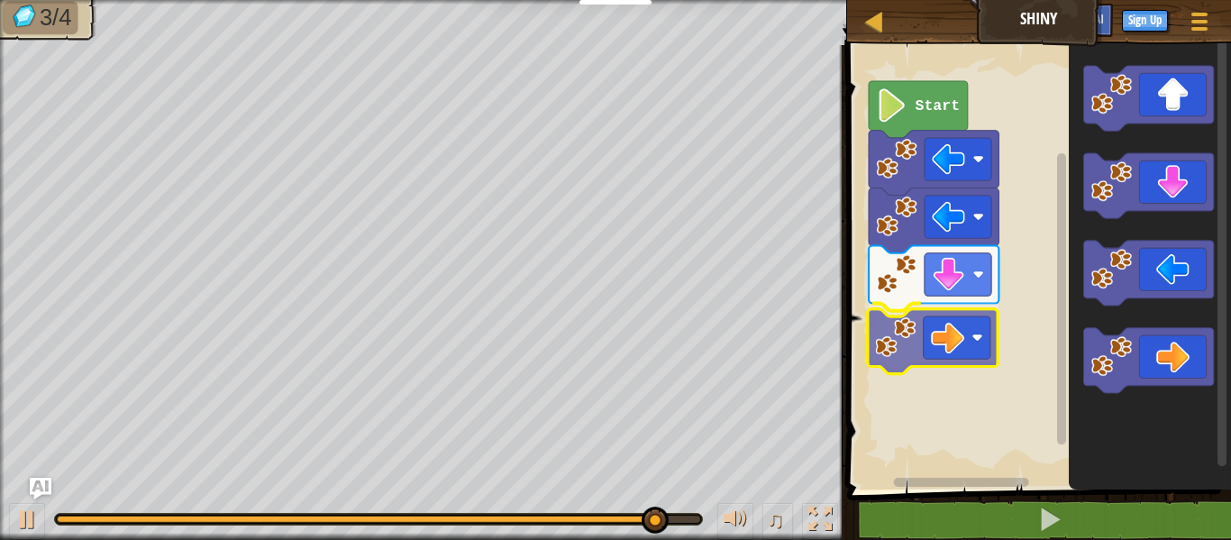
click at [948, 335] on div "Start" at bounding box center [1036, 262] width 389 height 453
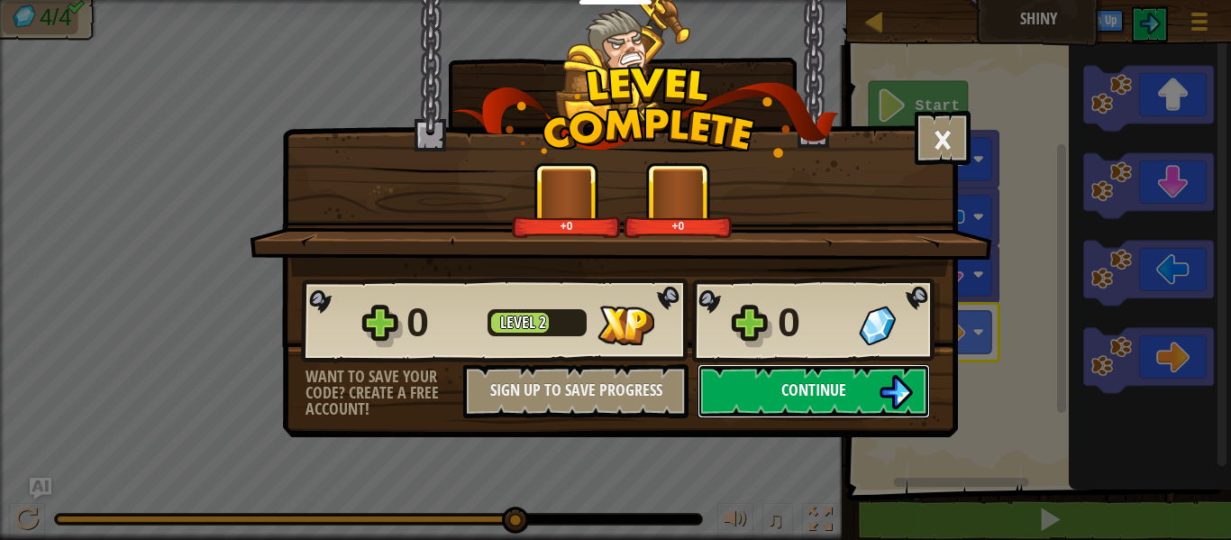
click at [839, 372] on button "Continue" at bounding box center [813, 391] width 232 height 54
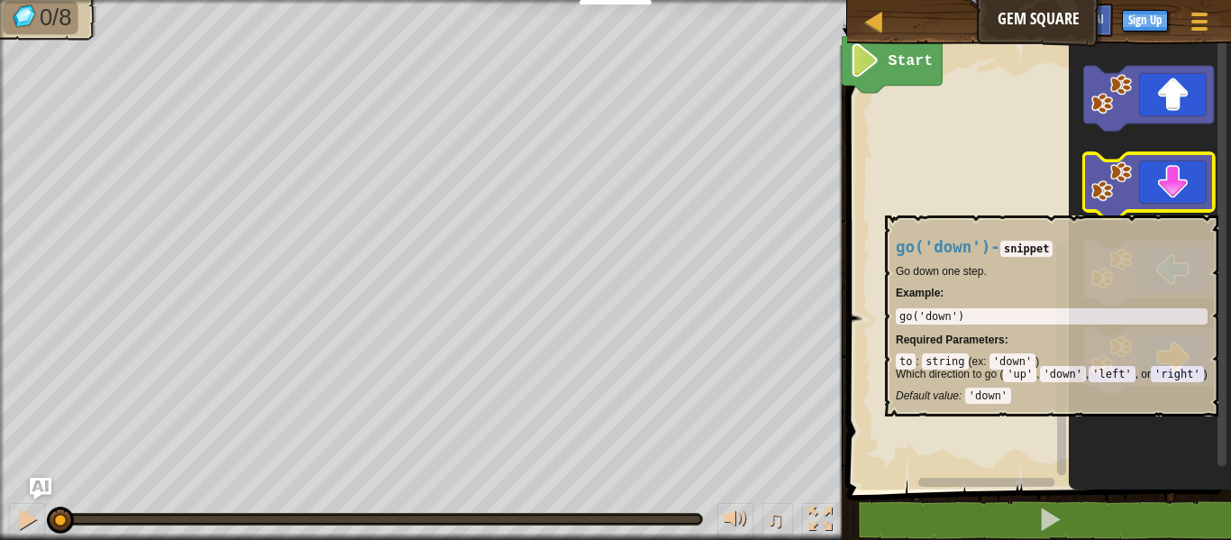
click at [1209, 205] on icon "Blockly Workspace" at bounding box center [1148, 185] width 130 height 65
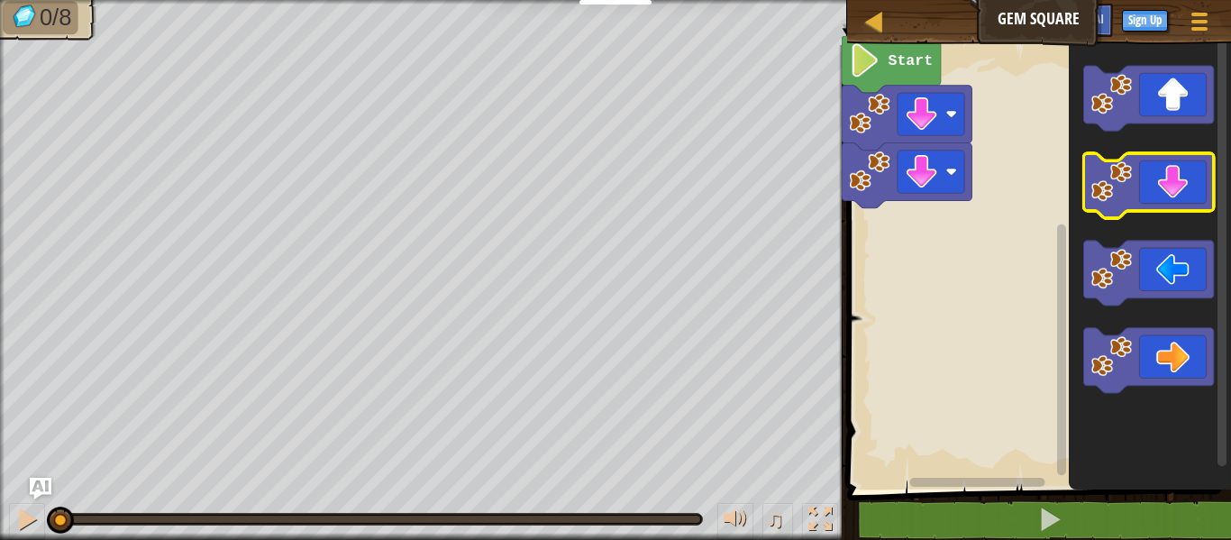
click at [1209, 205] on icon "Blockly Workspace" at bounding box center [1148, 185] width 130 height 65
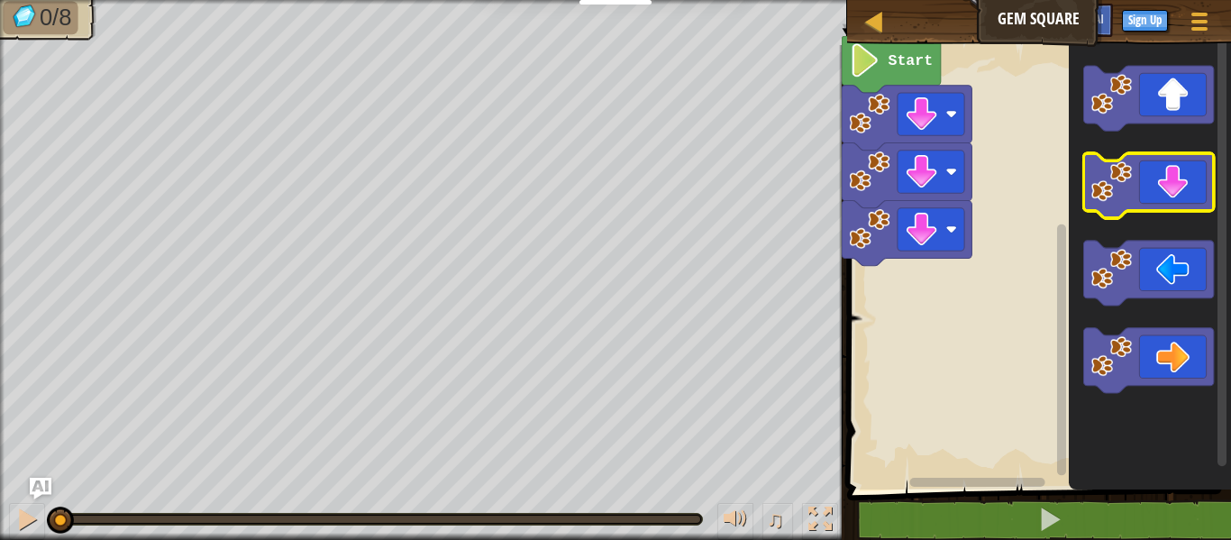
click at [1209, 205] on icon "Blockly Workspace" at bounding box center [1148, 185] width 130 height 65
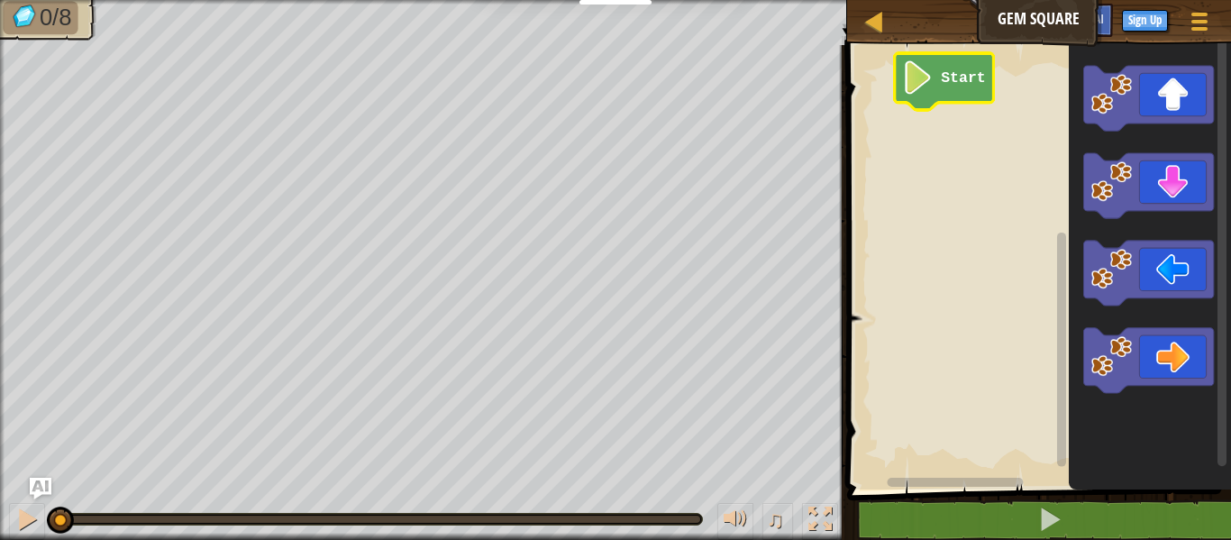
click at [960, 78] on text "Start" at bounding box center [963, 77] width 45 height 17
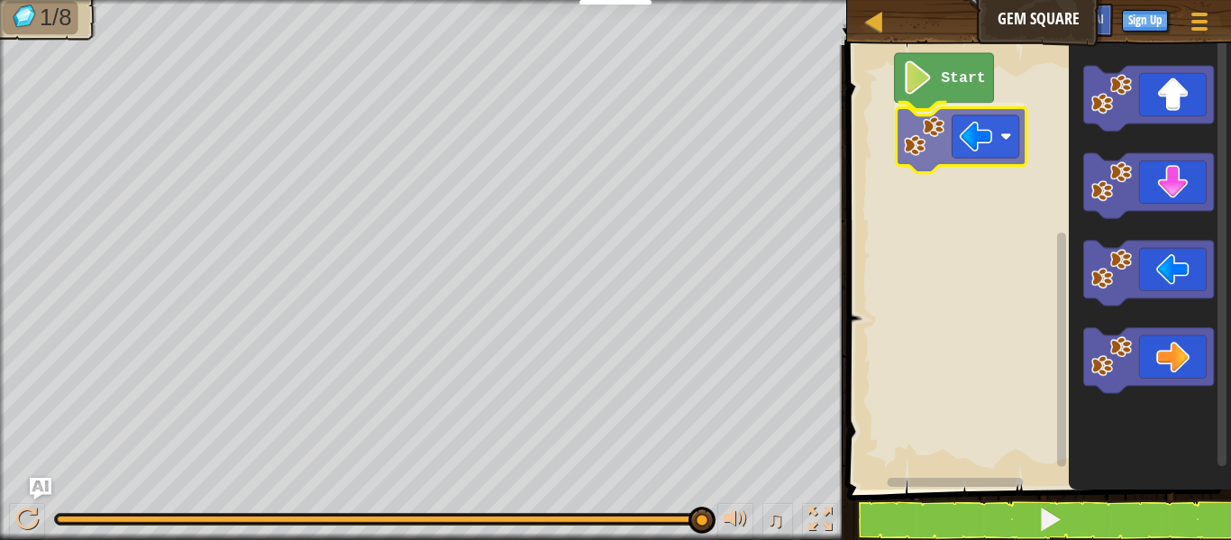
click at [975, 152] on div "Start" at bounding box center [1036, 262] width 389 height 453
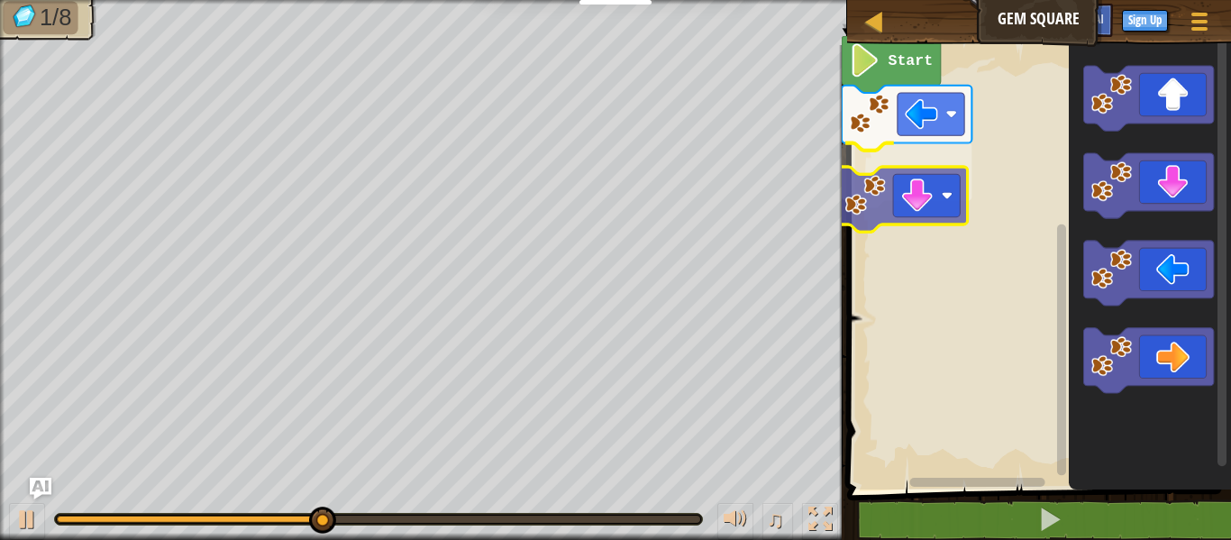
click at [893, 203] on div "Start" at bounding box center [1036, 262] width 389 height 453
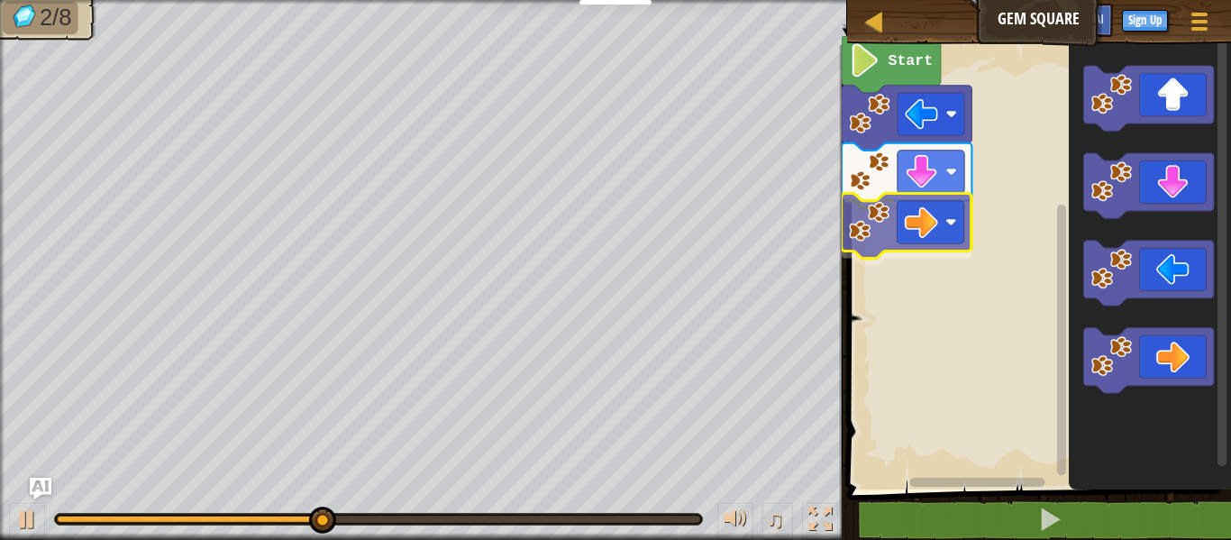
click at [916, 209] on div "Start" at bounding box center [1036, 262] width 389 height 453
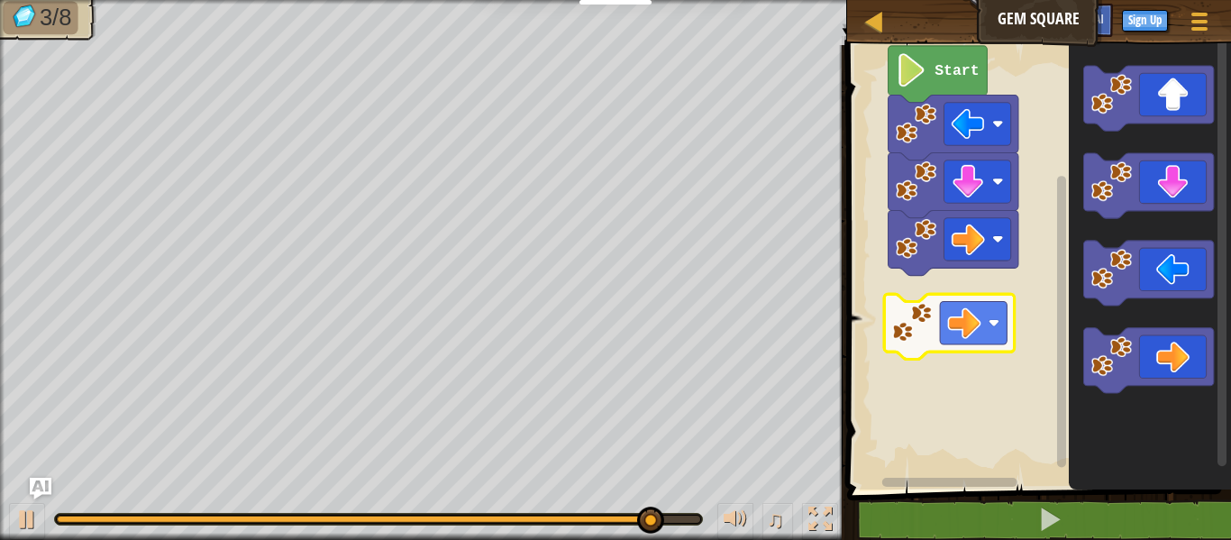
click at [961, 306] on div "Start" at bounding box center [1036, 262] width 389 height 453
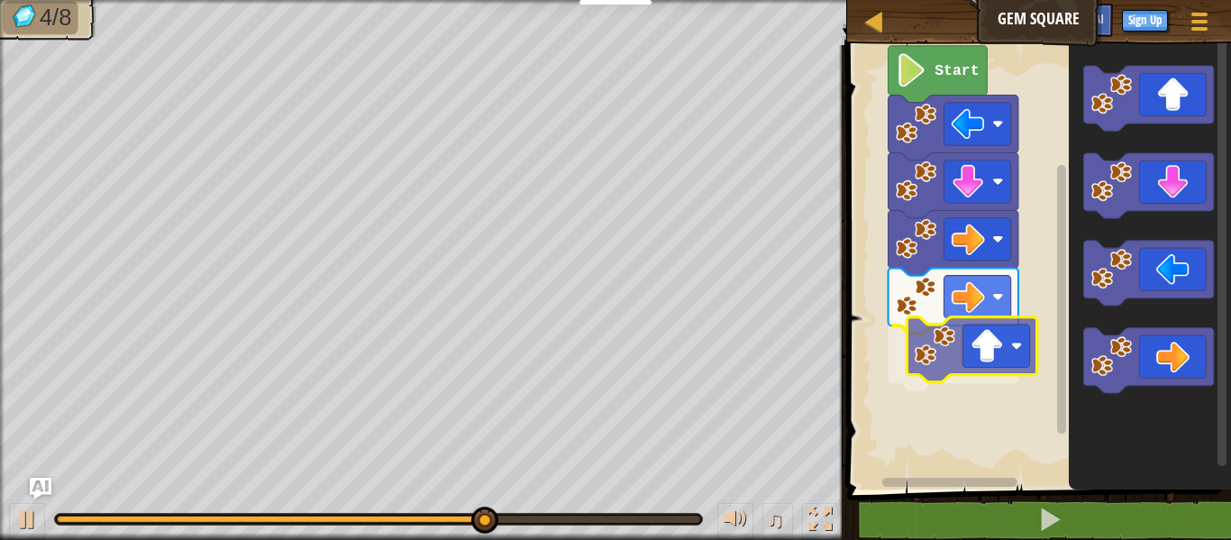
click at [985, 369] on div "Start" at bounding box center [1036, 262] width 389 height 453
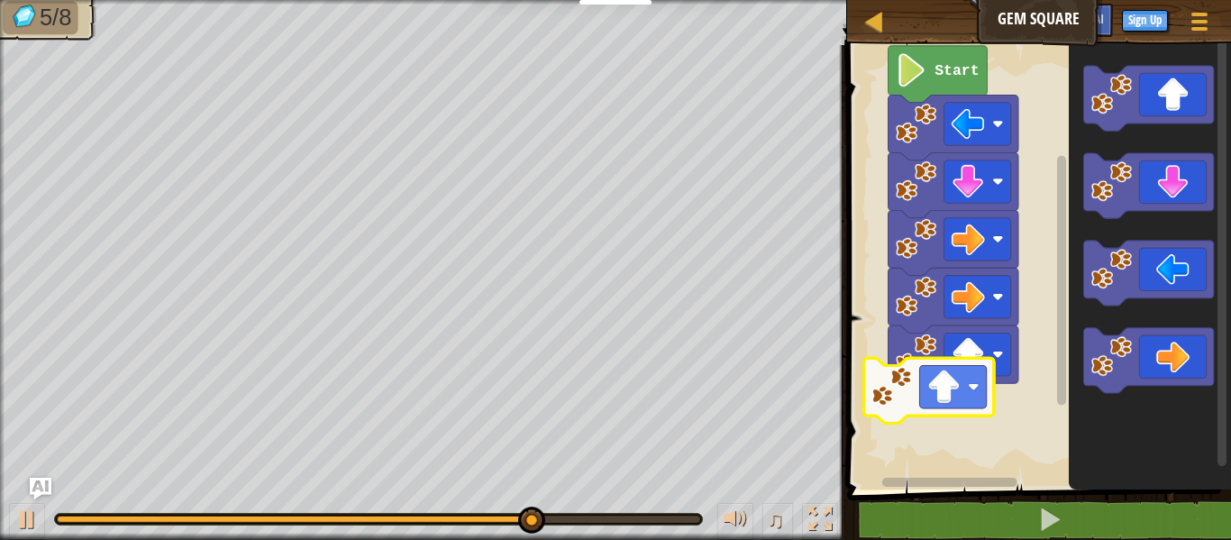
click at [940, 415] on div "Start" at bounding box center [1036, 262] width 389 height 453
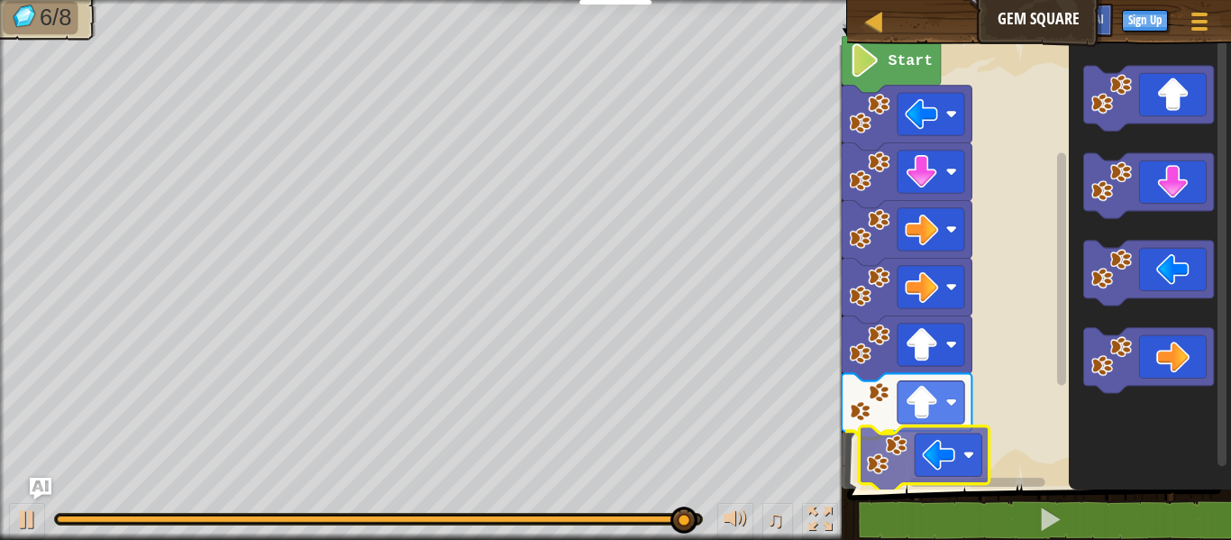
click at [936, 442] on div "Start" at bounding box center [1036, 262] width 389 height 453
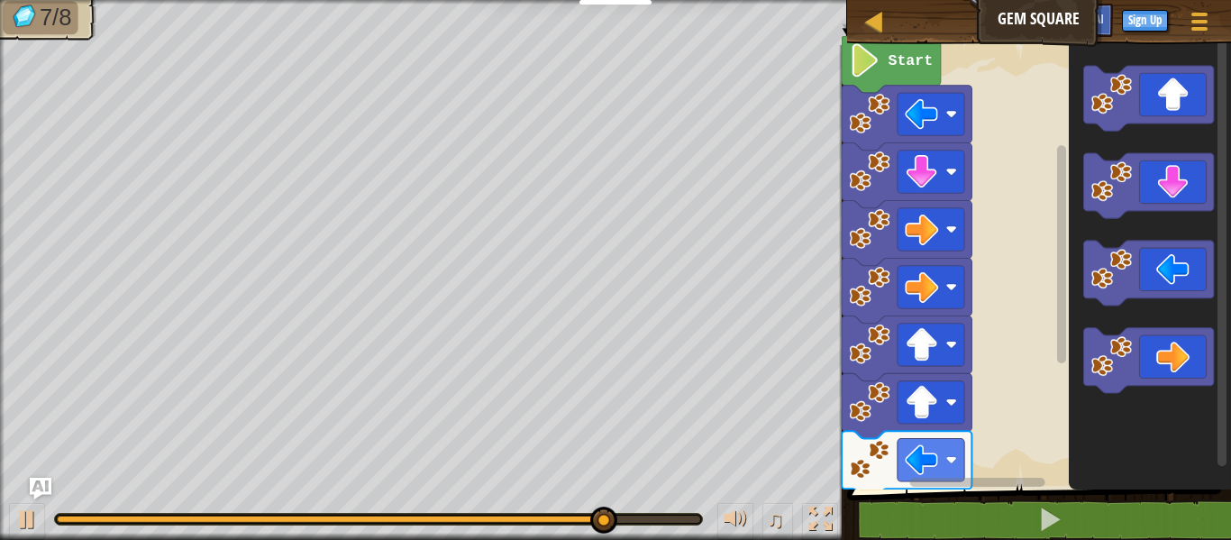
click at [1169, 288] on icon "Blockly Workspace" at bounding box center [1148, 273] width 130 height 65
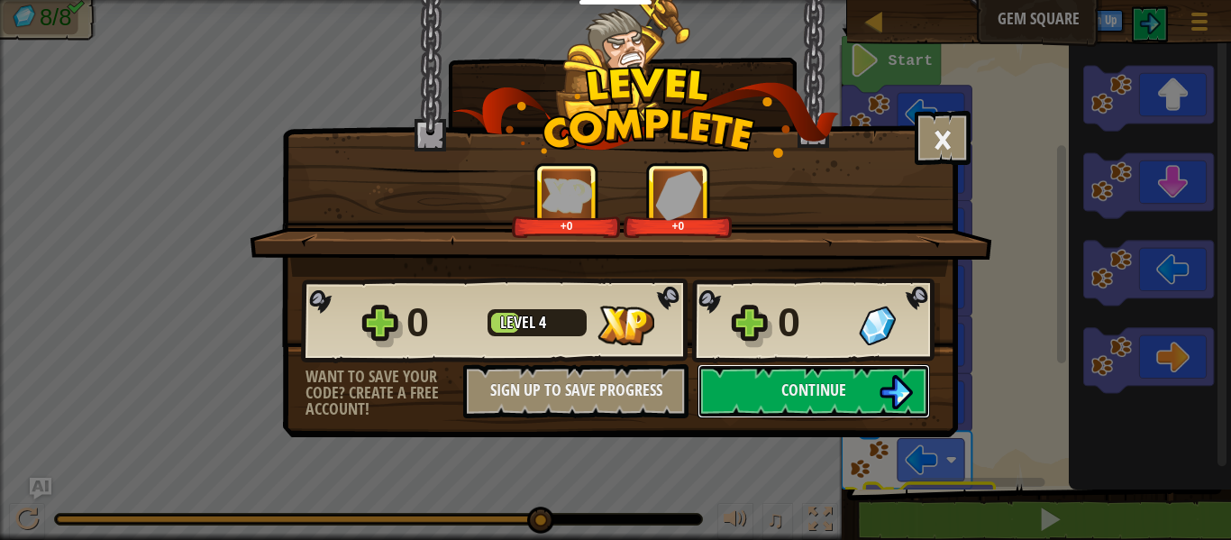
click at [960, 2] on body "Educators Create Free Account School & District Solutions Teacher Toolkit Previ…" at bounding box center [615, 1] width 1231 height 2
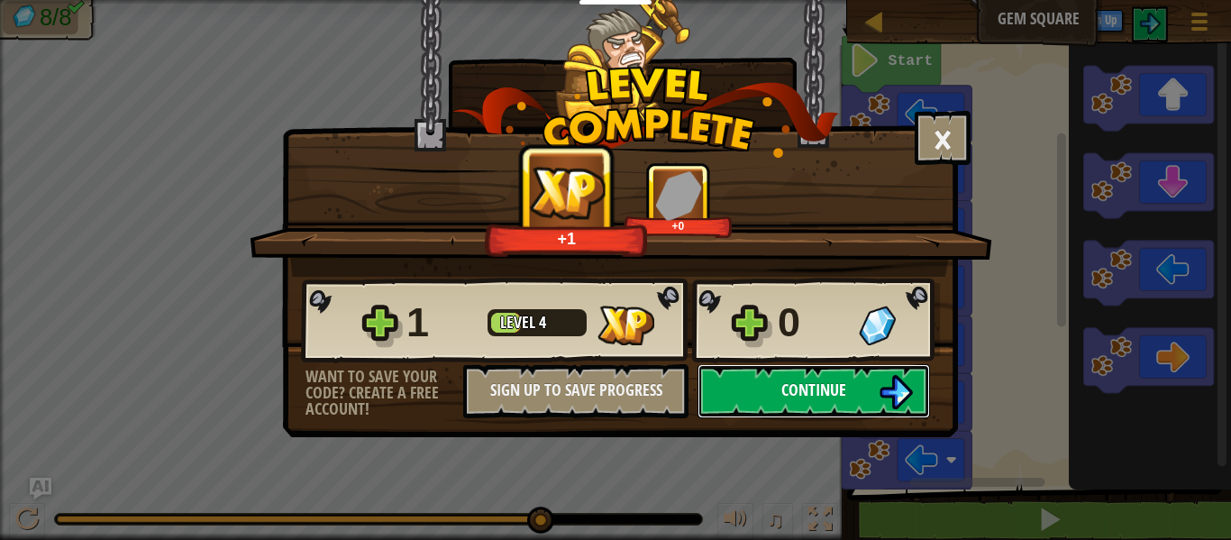
click at [849, 372] on button "Continue" at bounding box center [813, 391] width 232 height 54
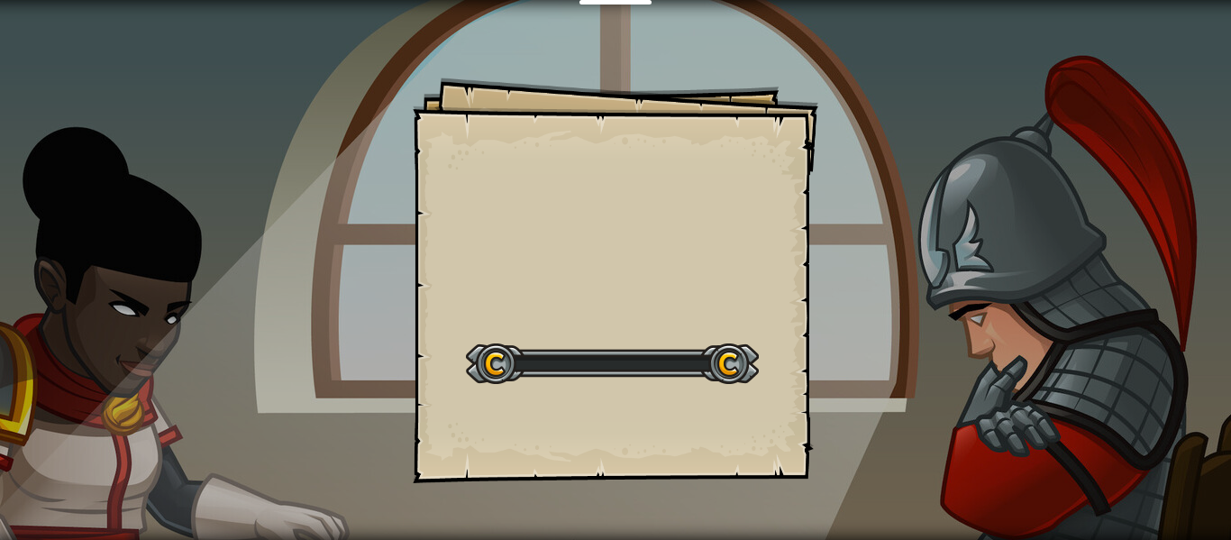
click at [853, 383] on div "Goals Start Level Error loading from server. Try refreshing the page. You'll ne…" at bounding box center [615, 270] width 1231 height 540
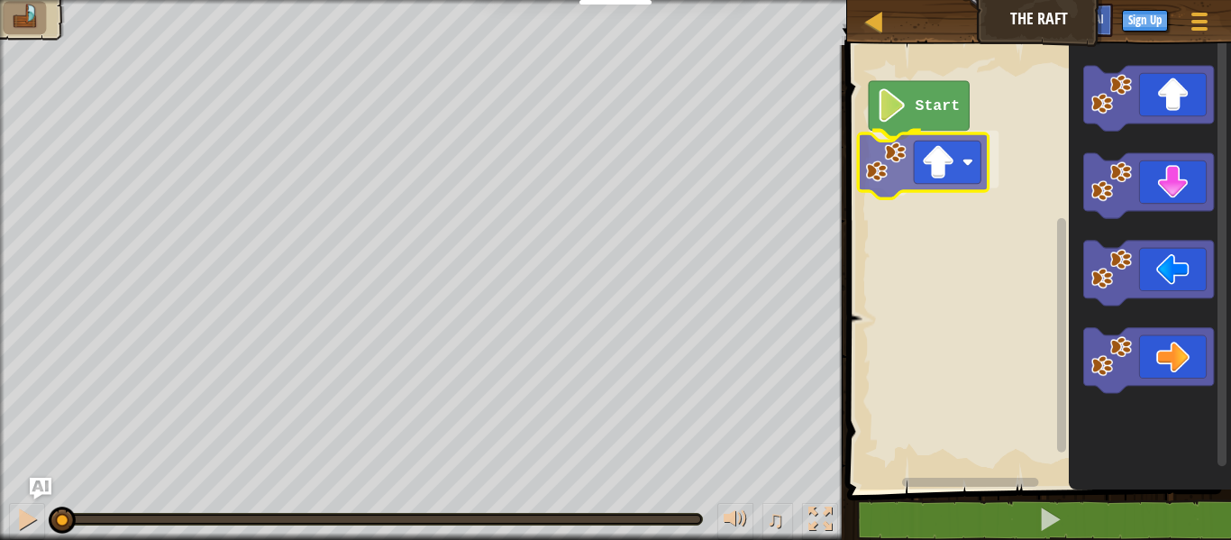
click at [908, 176] on div "Start" at bounding box center [1036, 262] width 389 height 453
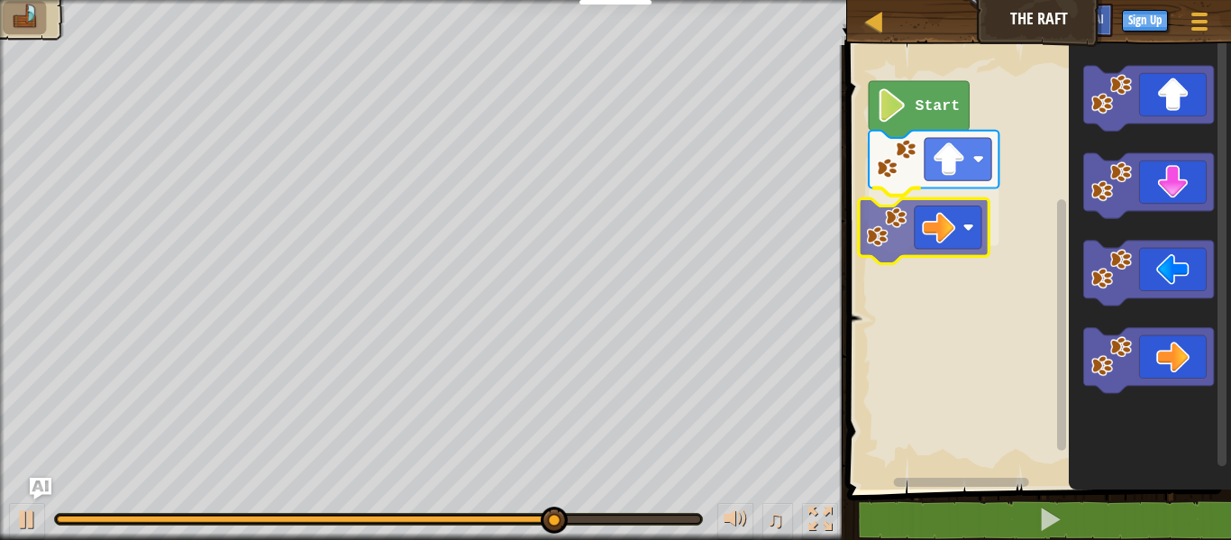
click at [901, 240] on div "Start" at bounding box center [1036, 262] width 389 height 453
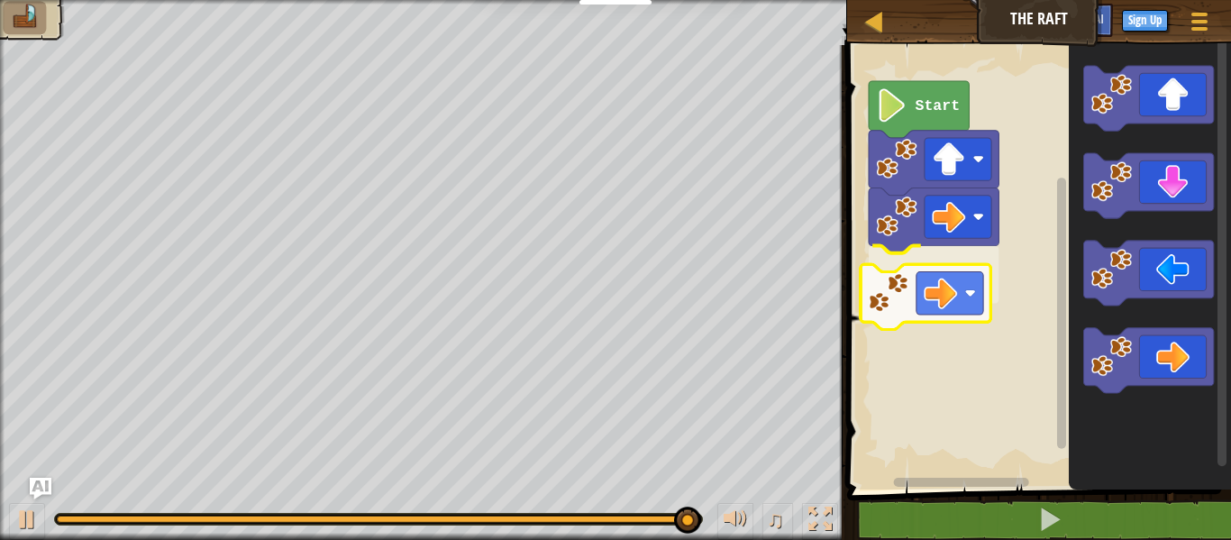
click at [901, 287] on div "Start" at bounding box center [1036, 262] width 389 height 453
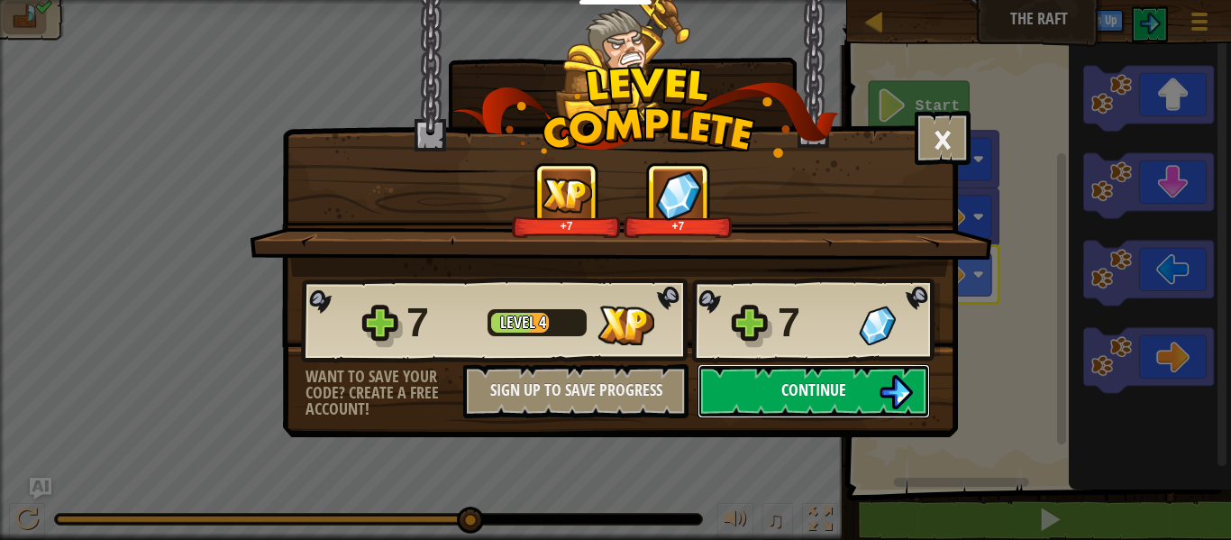
click at [875, 378] on button "Continue" at bounding box center [813, 391] width 232 height 54
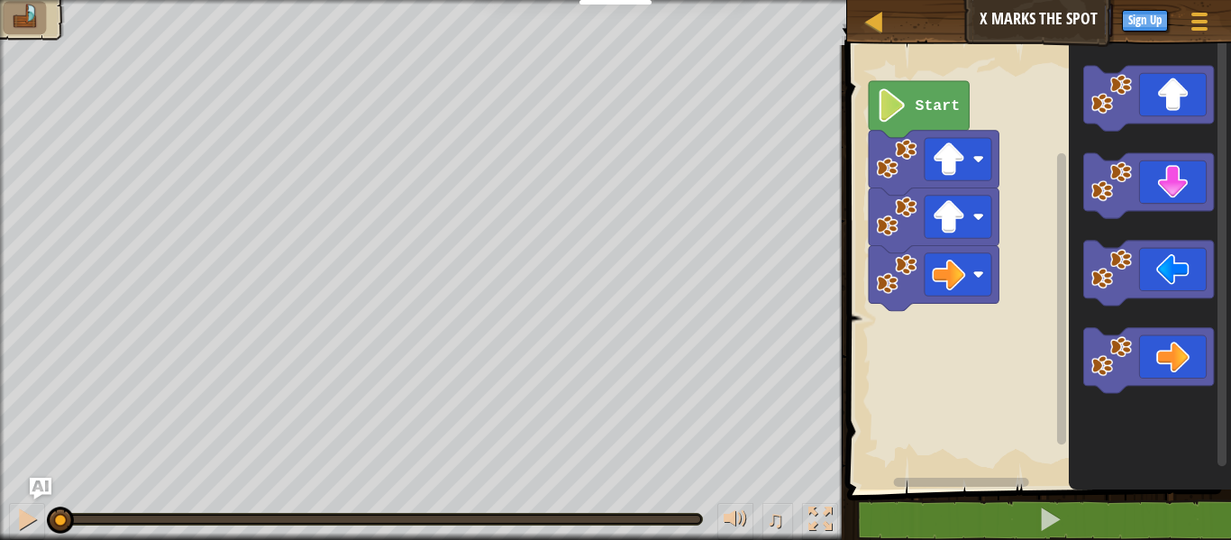
click at [966, 101] on icon "Blockly Workspace" at bounding box center [919, 109] width 100 height 57
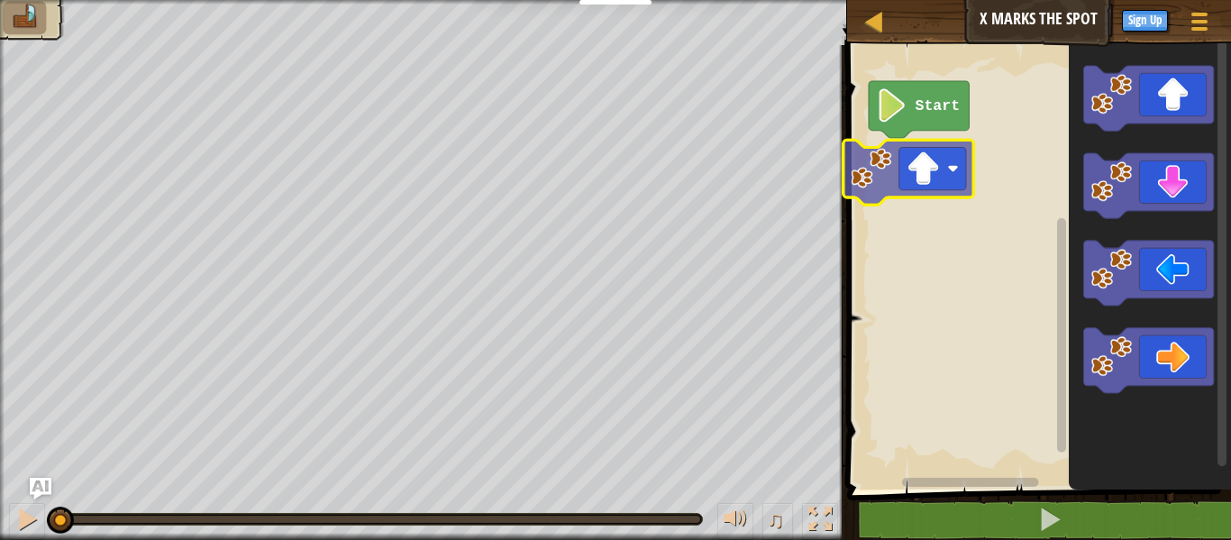
click at [906, 190] on div "Start" at bounding box center [1036, 262] width 389 height 453
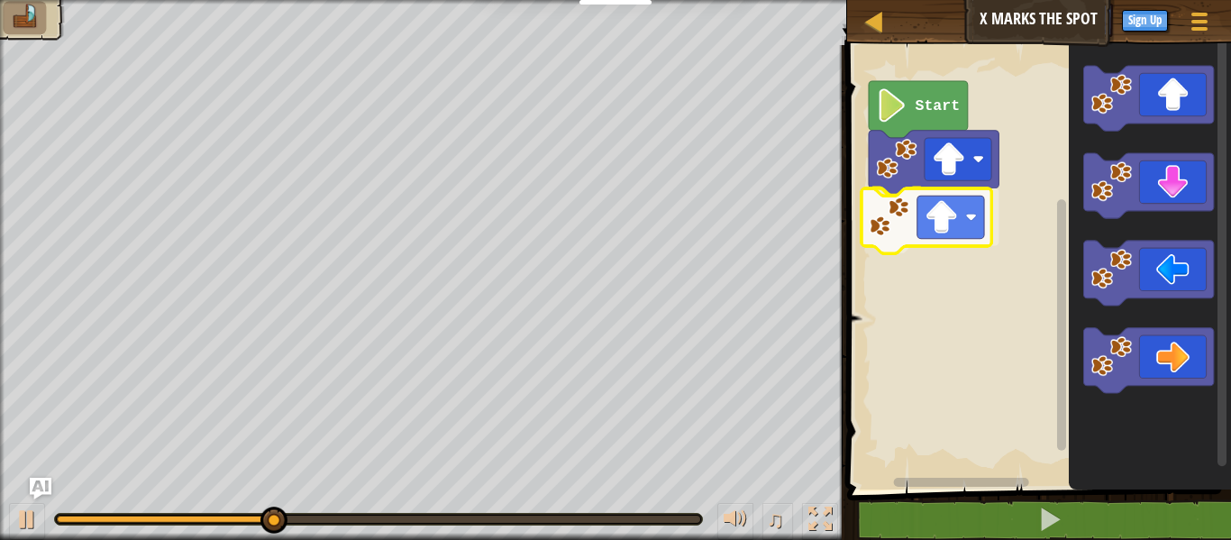
click at [944, 241] on div "Start" at bounding box center [1036, 262] width 389 height 453
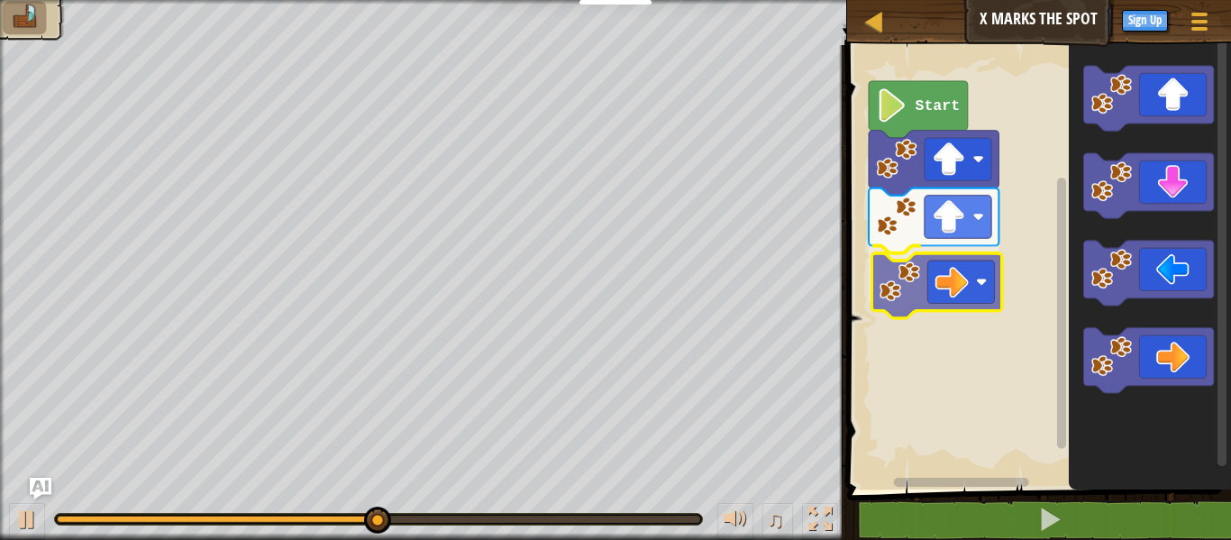
click at [942, 266] on div "Start" at bounding box center [1036, 262] width 389 height 453
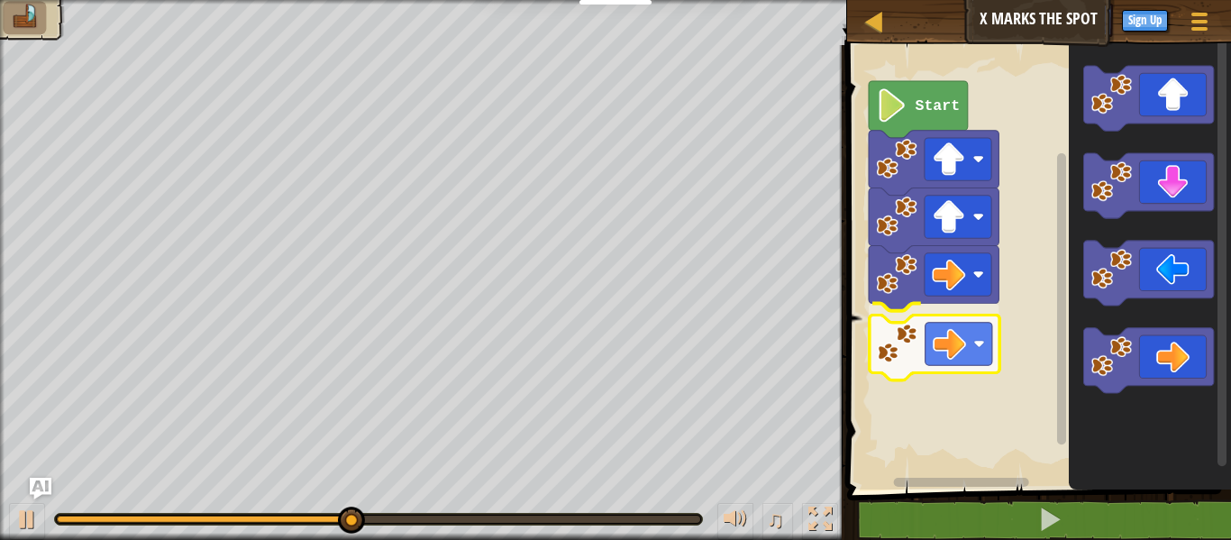
click at [931, 339] on div "Start" at bounding box center [1036, 262] width 389 height 453
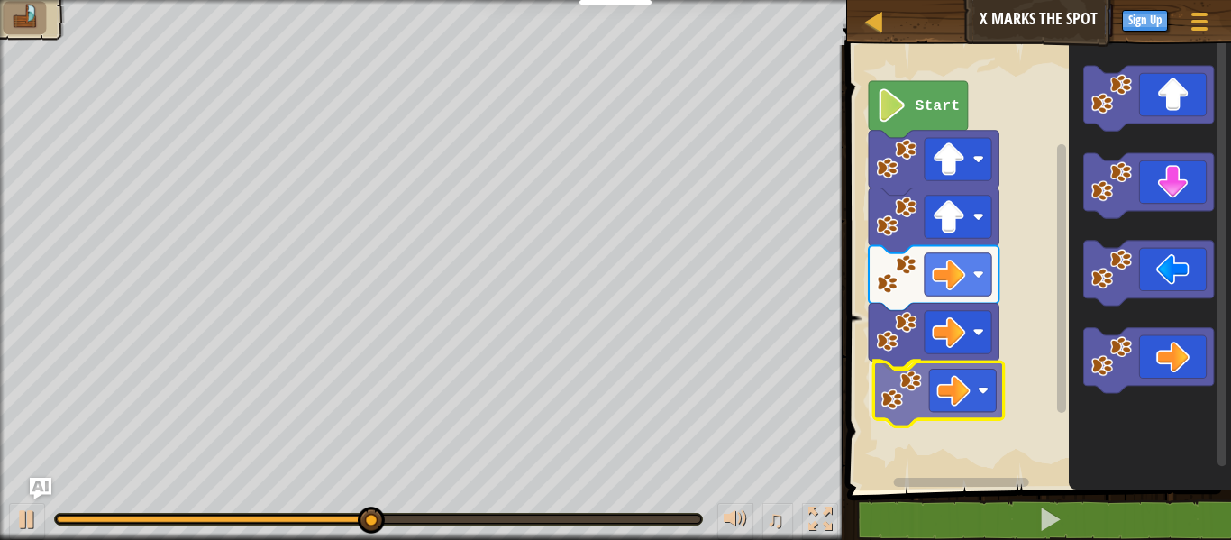
click at [975, 385] on div "Start" at bounding box center [1036, 262] width 389 height 453
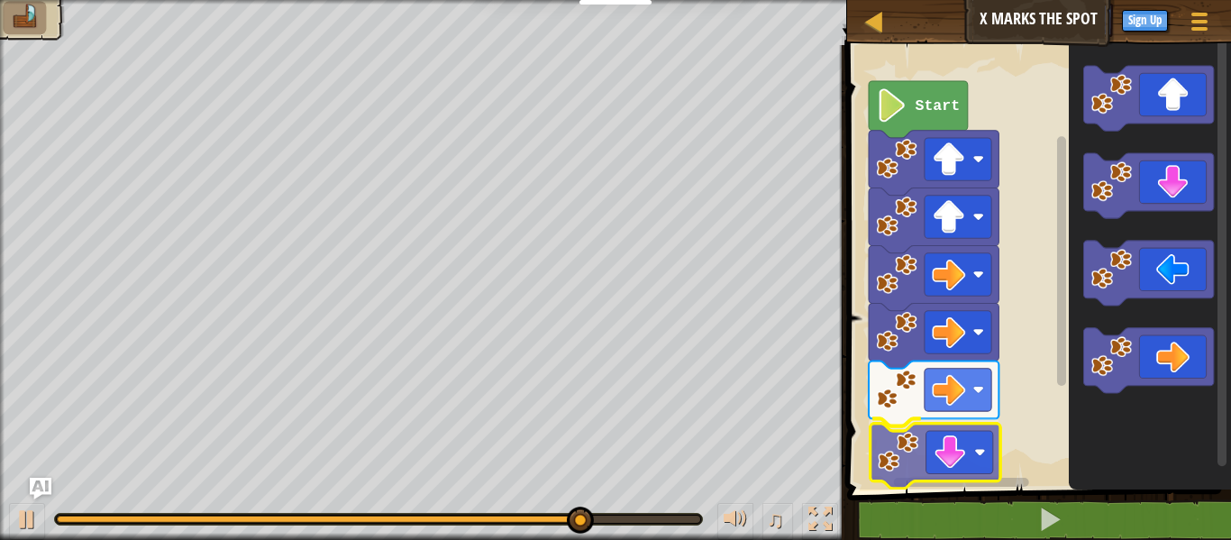
click at [949, 455] on div "Start" at bounding box center [1036, 262] width 389 height 453
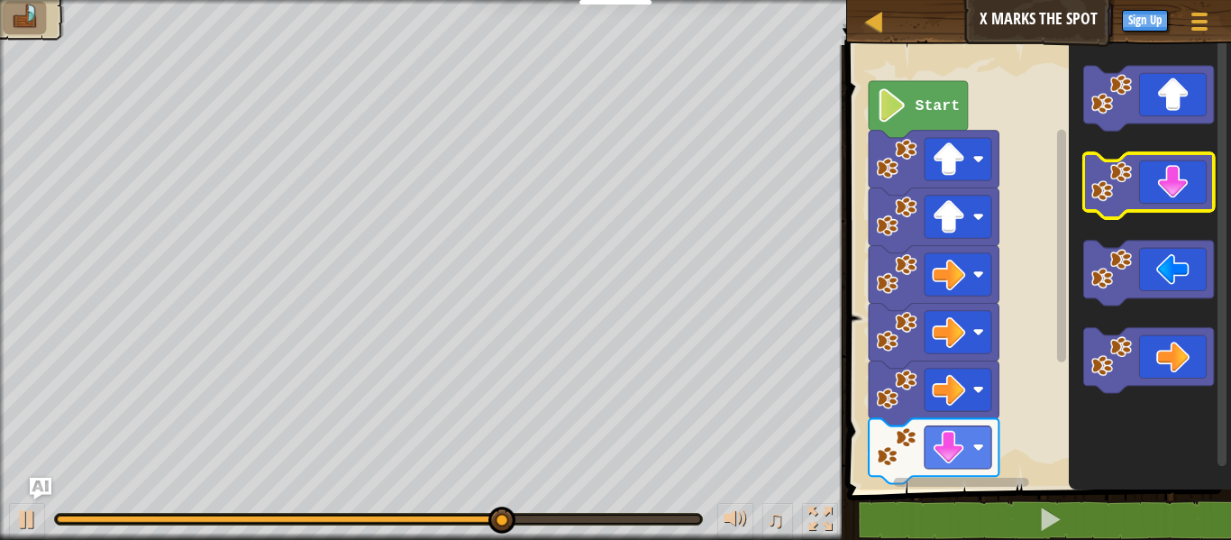
click at [1177, 189] on icon "Blockly Workspace" at bounding box center [1148, 185] width 130 height 65
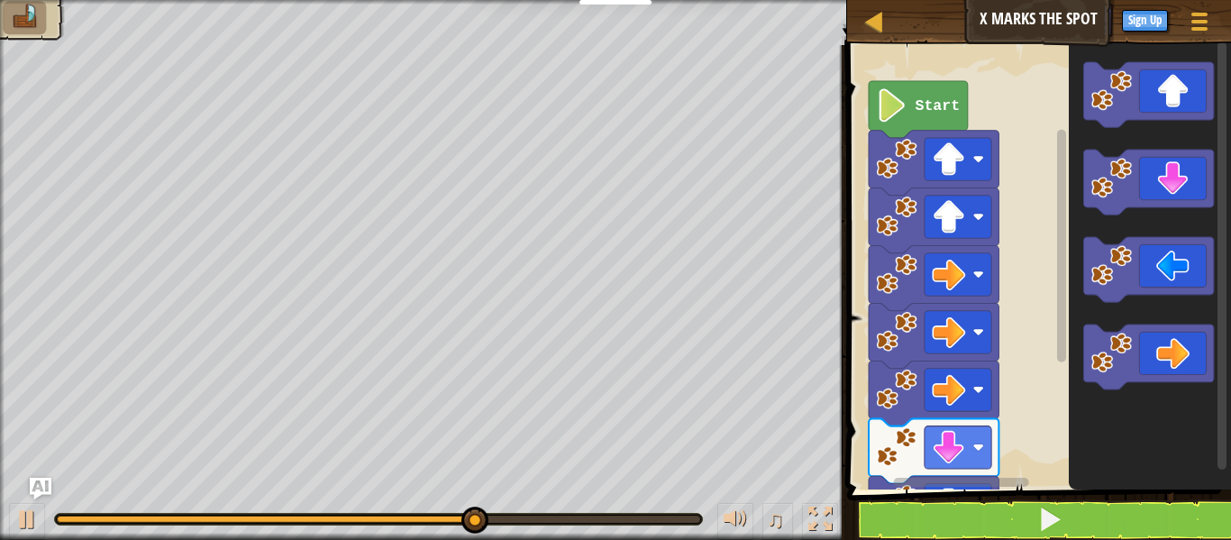
click at [1111, 0] on html "Educators Create Free Account School & District Solutions Teacher Toolkit Previ…" at bounding box center [615, 0] width 1231 height 0
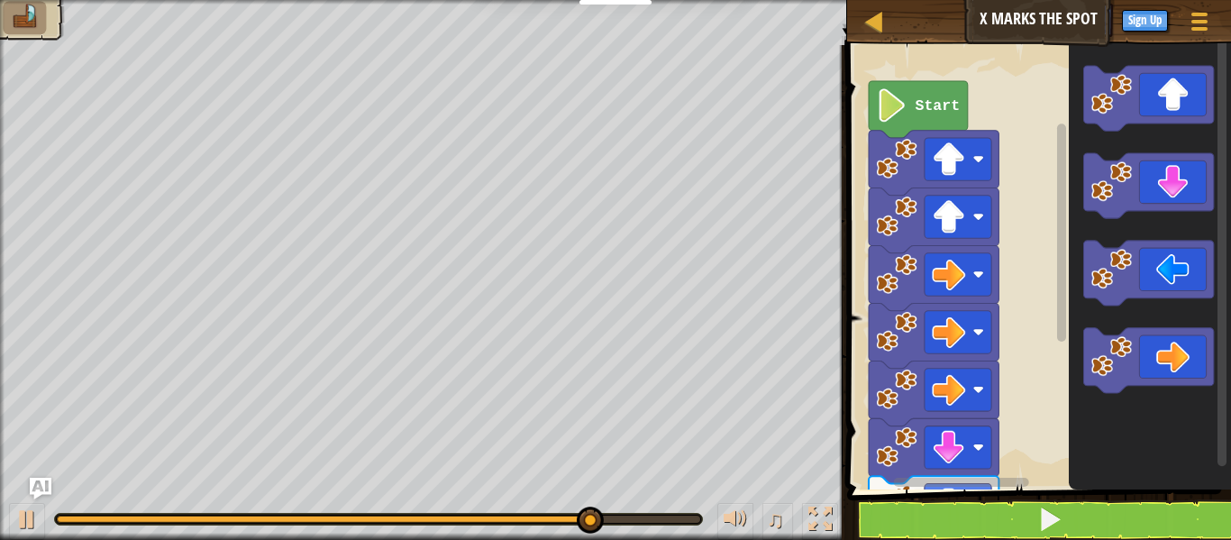
click at [1124, 0] on html "Educators Create Free Account School & District Solutions Teacher Toolkit Previ…" at bounding box center [615, 0] width 1231 height 0
click at [1129, 0] on html "Educators Create Free Account School & District Solutions Teacher Toolkit Previ…" at bounding box center [615, 0] width 1231 height 0
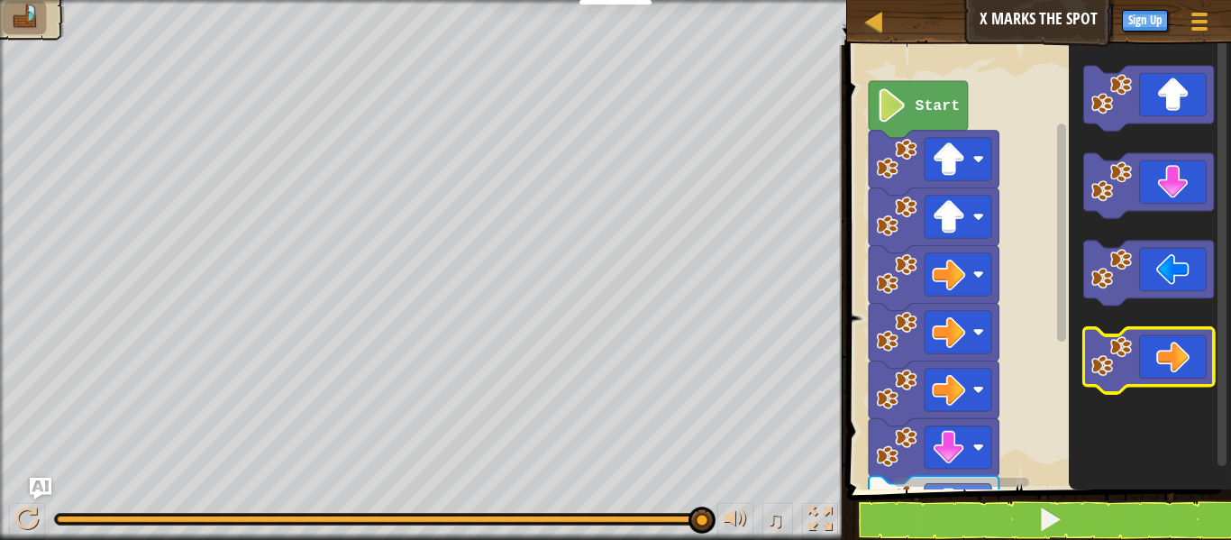
click at [1094, 353] on g "Blockly Workspace" at bounding box center [1148, 229] width 130 height 327
click at [910, 0] on html "Educators Create Free Account School & District Solutions Teacher Toolkit Previ…" at bounding box center [615, 0] width 1231 height 0
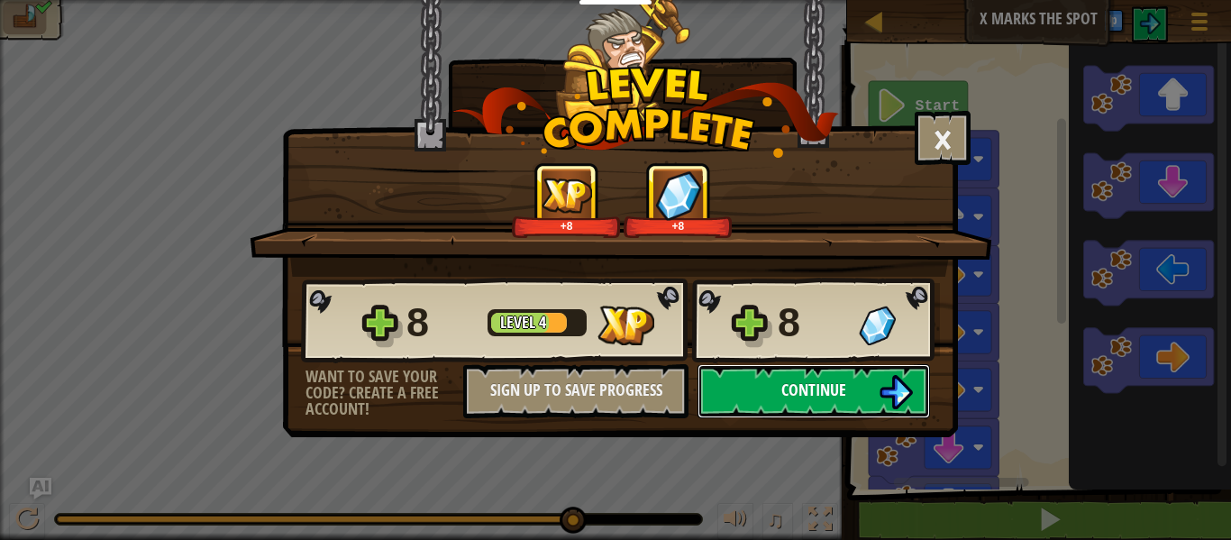
click at [861, 378] on button "Continue" at bounding box center [813, 391] width 232 height 54
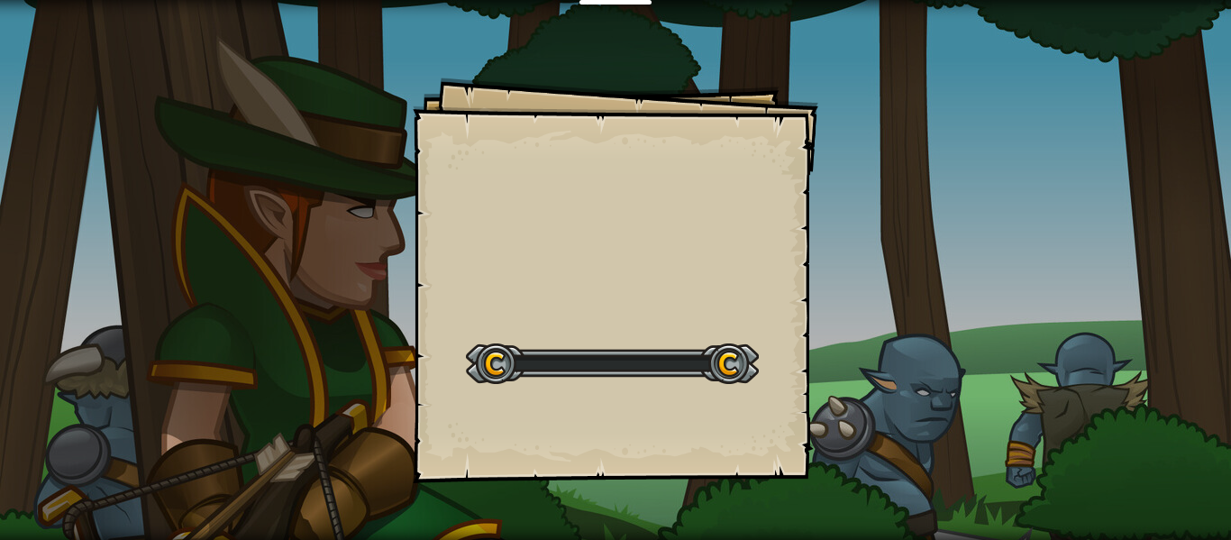
click at [861, 378] on div "Goals Start Level Error loading from server. Try refreshing the page. You'll ne…" at bounding box center [615, 270] width 1231 height 540
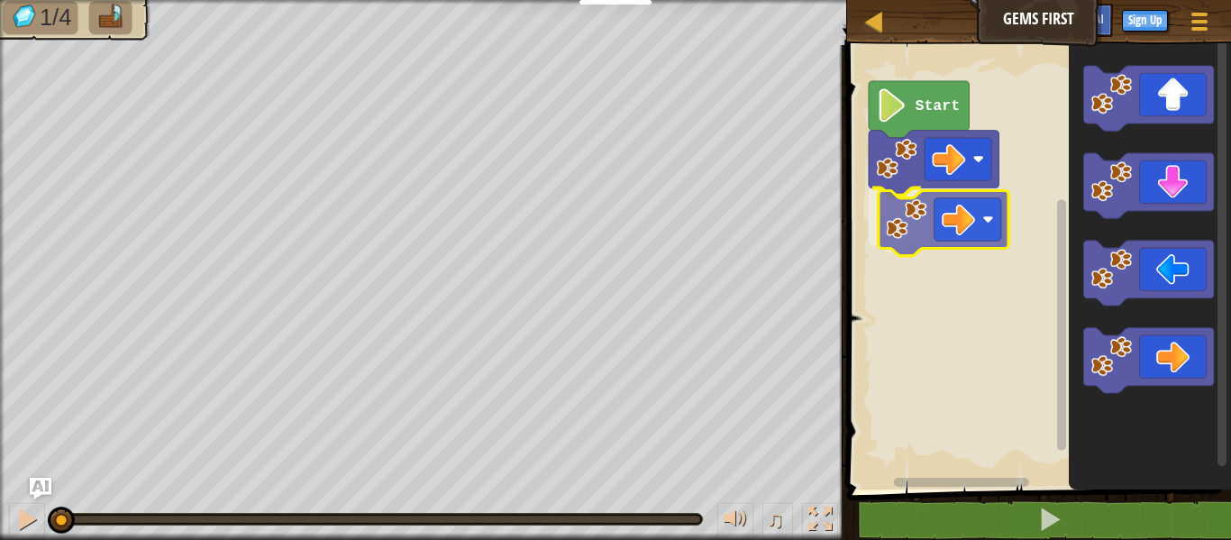
click at [964, 231] on div "Start" at bounding box center [1036, 262] width 389 height 453
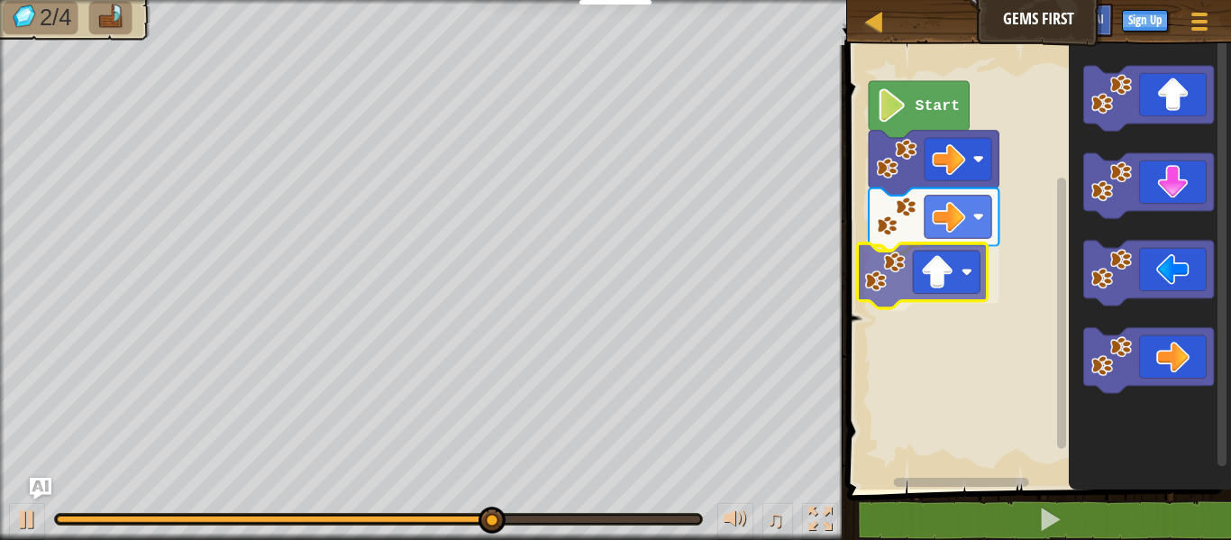
click at [905, 273] on div "Start" at bounding box center [1036, 262] width 389 height 453
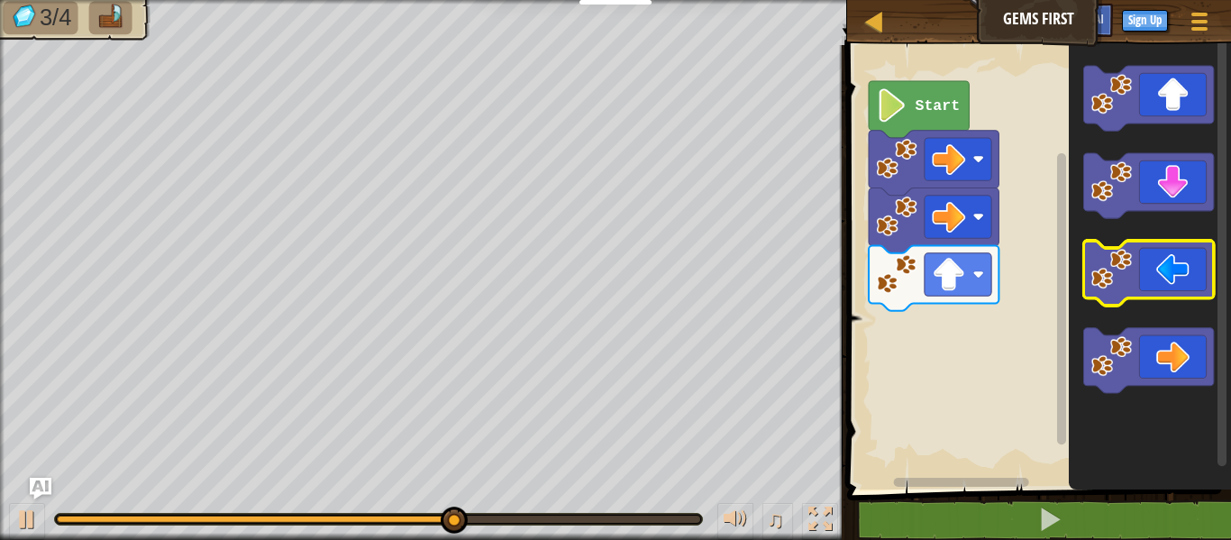
click at [1149, 244] on g "Blockly Workspace" at bounding box center [1148, 229] width 130 height 327
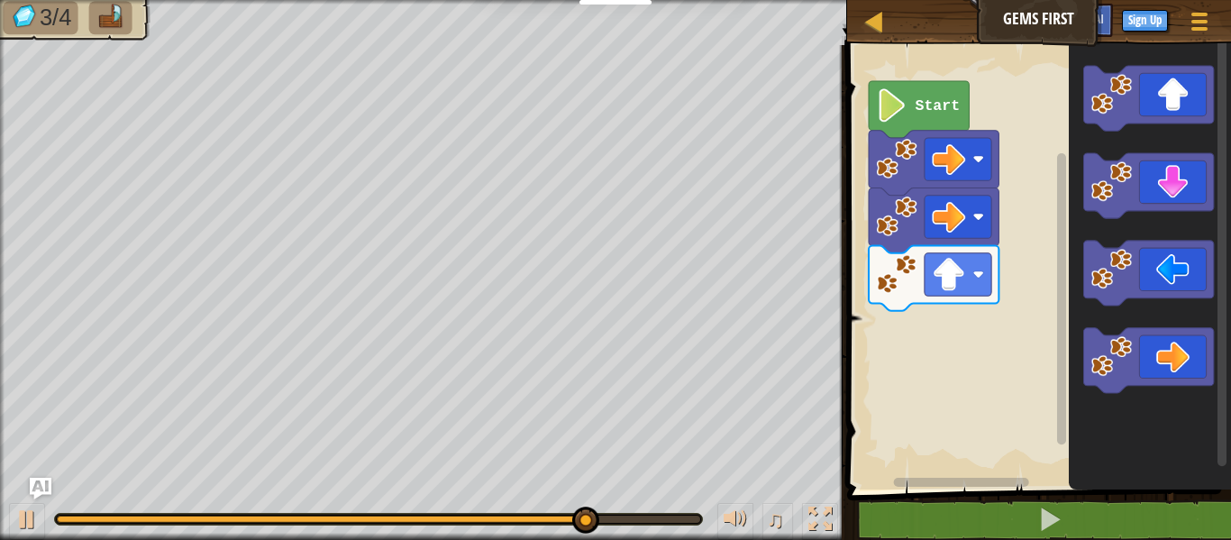
click at [984, 381] on div "Start" at bounding box center [1036, 262] width 389 height 453
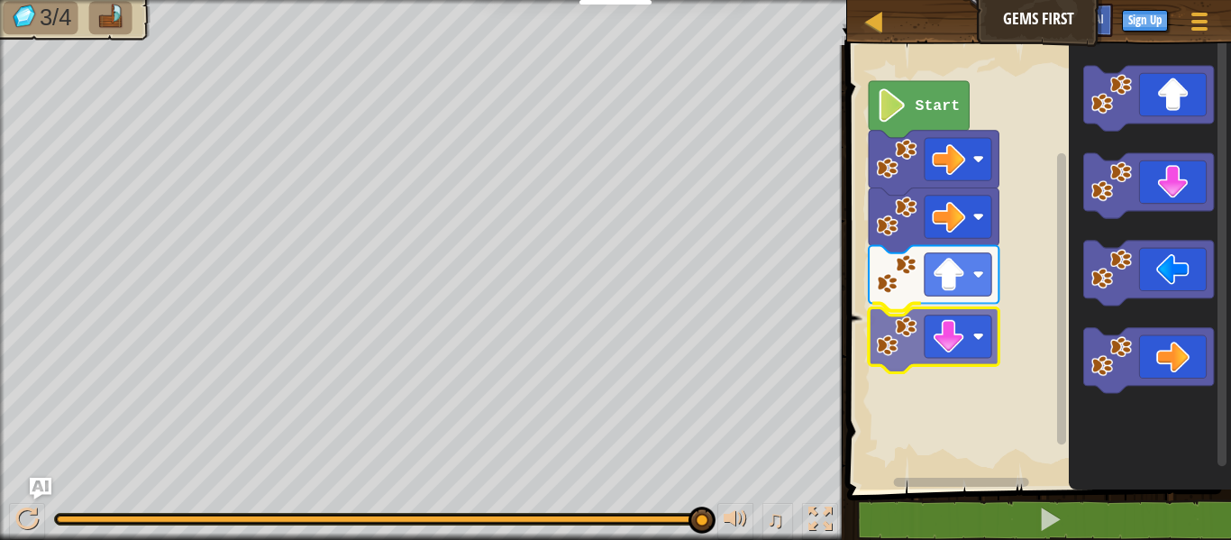
click at [954, 350] on div "Start" at bounding box center [1036, 262] width 389 height 453
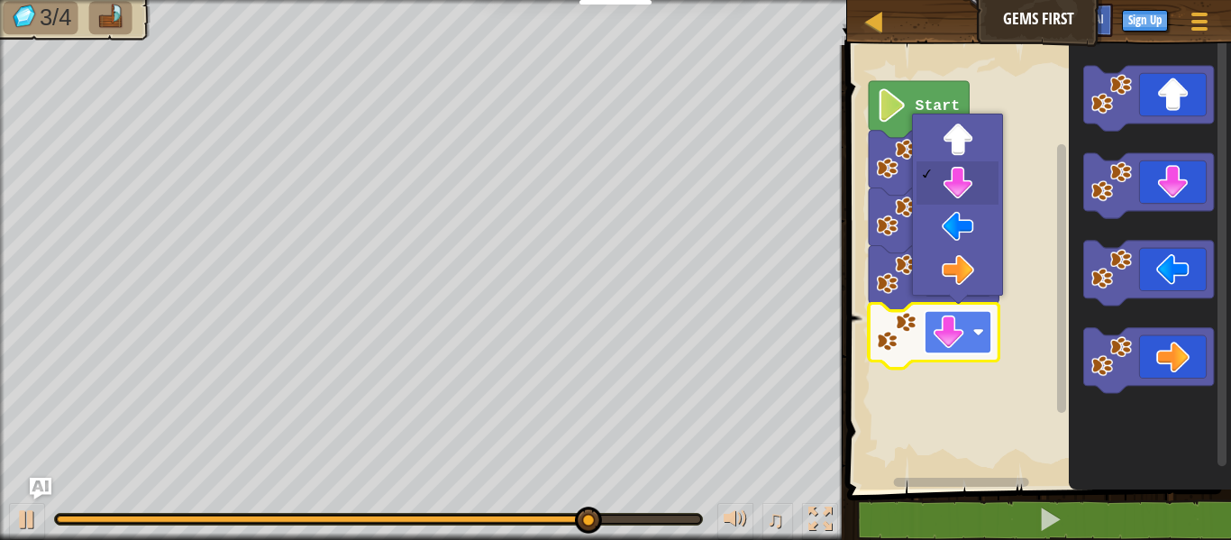
click at [982, 344] on rect "Blockly Workspace" at bounding box center [957, 332] width 67 height 42
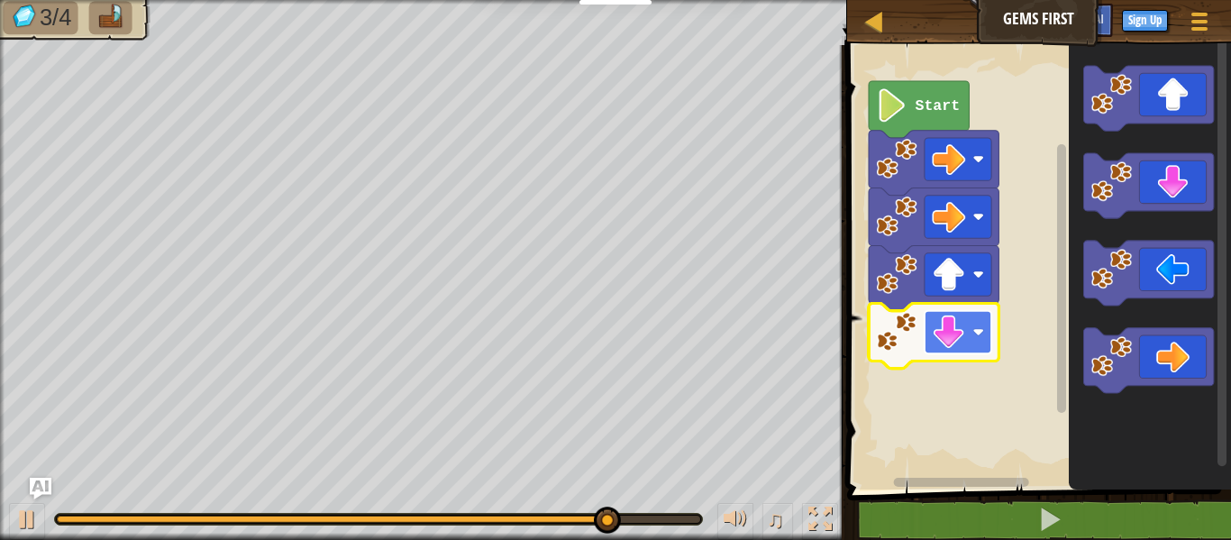
click at [982, 344] on rect "Blockly Workspace" at bounding box center [957, 332] width 67 height 42
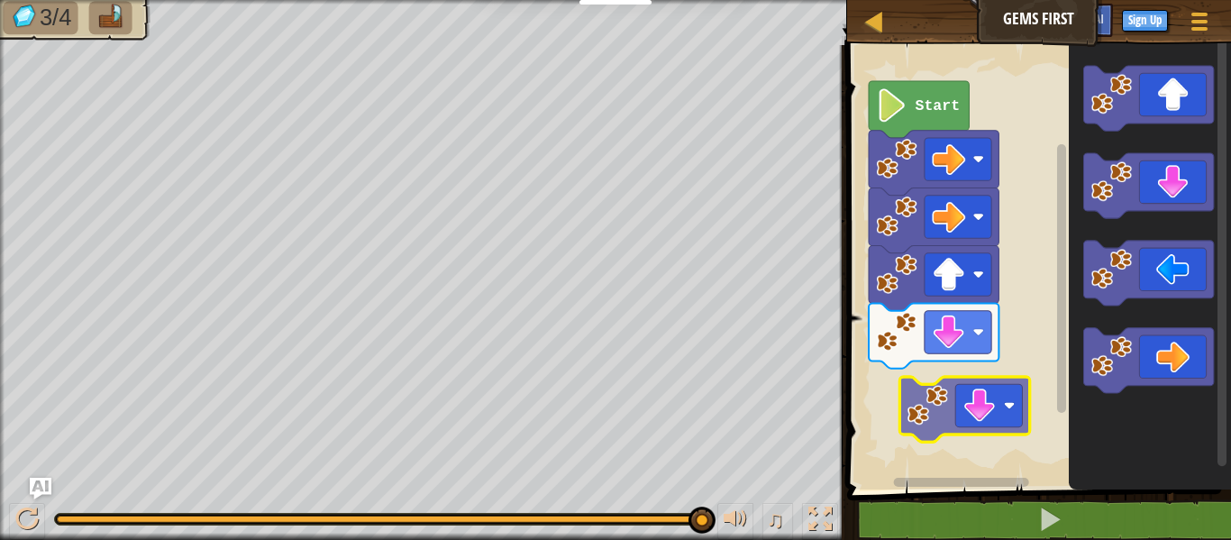
click at [947, 418] on div "Start" at bounding box center [1036, 262] width 389 height 453
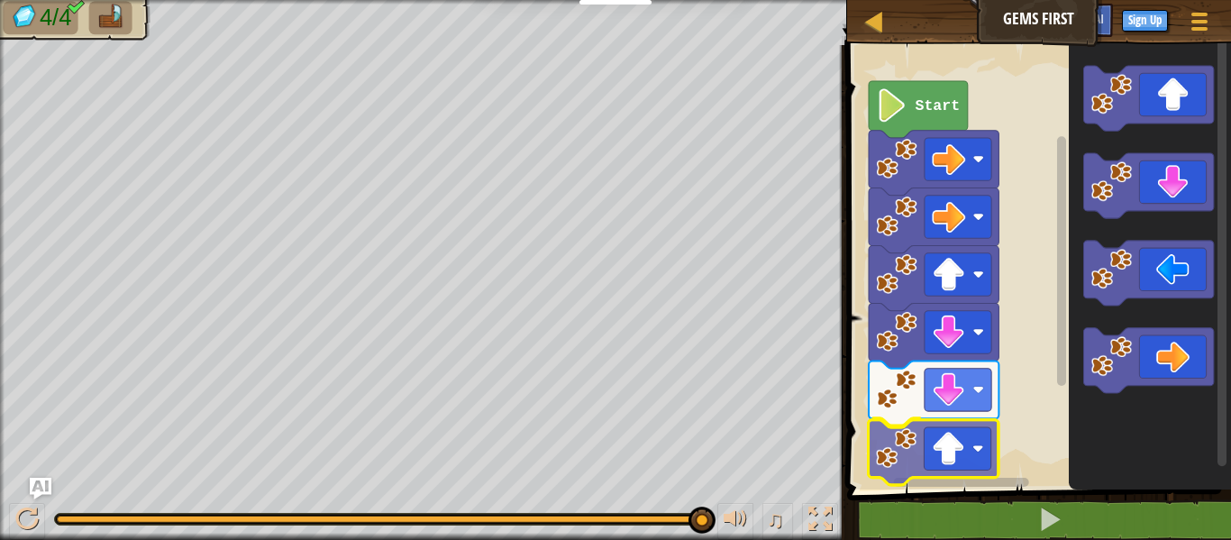
click at [904, 451] on div "Start" at bounding box center [1036, 262] width 389 height 453
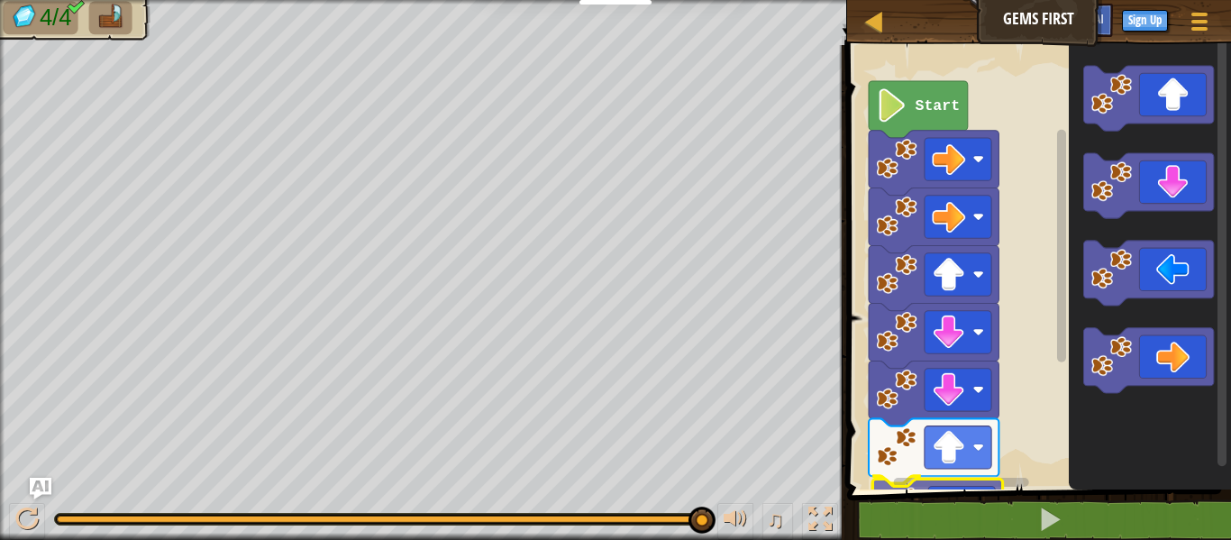
click at [881, 525] on div "1 2 go ( 'right' ) הההההההההההההההההההההההההההההההההההההההההההההההההההההההההההה…" at bounding box center [1036, 326] width 389 height 545
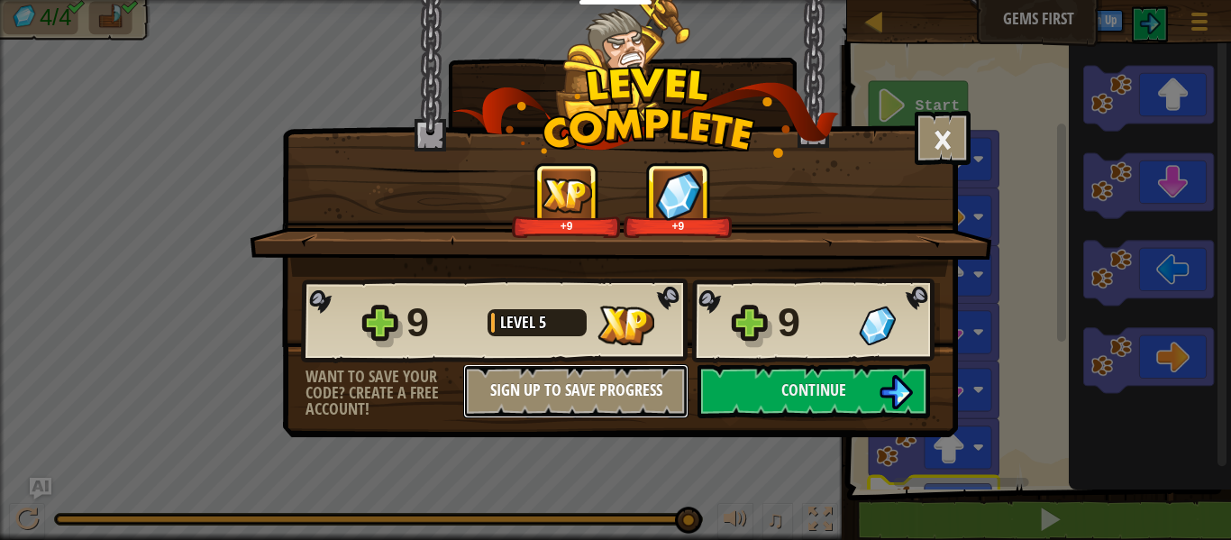
click at [572, 378] on button "Sign Up to Save Progress" at bounding box center [575, 391] width 225 height 54
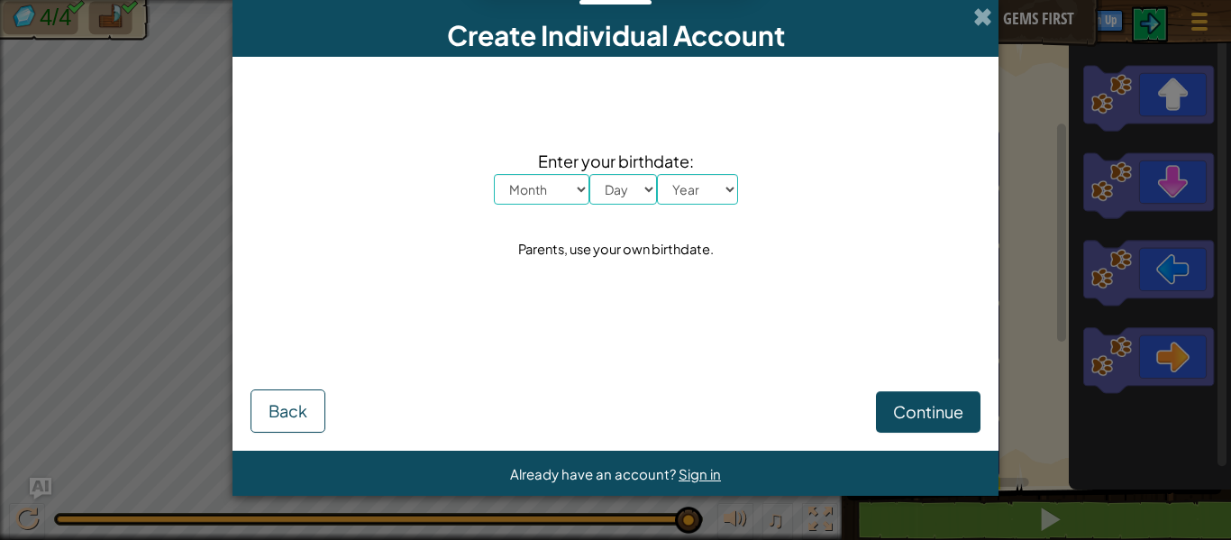
click at [970, 14] on div "Create Individual Account" at bounding box center [615, 28] width 766 height 57
click at [981, 18] on span at bounding box center [982, 16] width 19 height 19
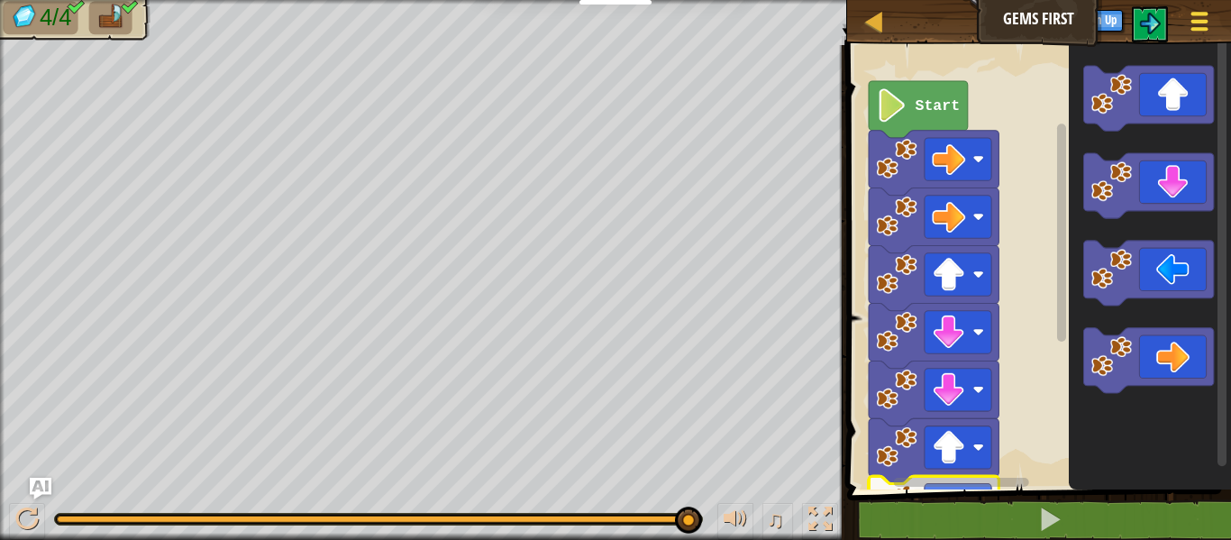
click at [1197, 14] on span at bounding box center [1199, 14] width 17 height 4
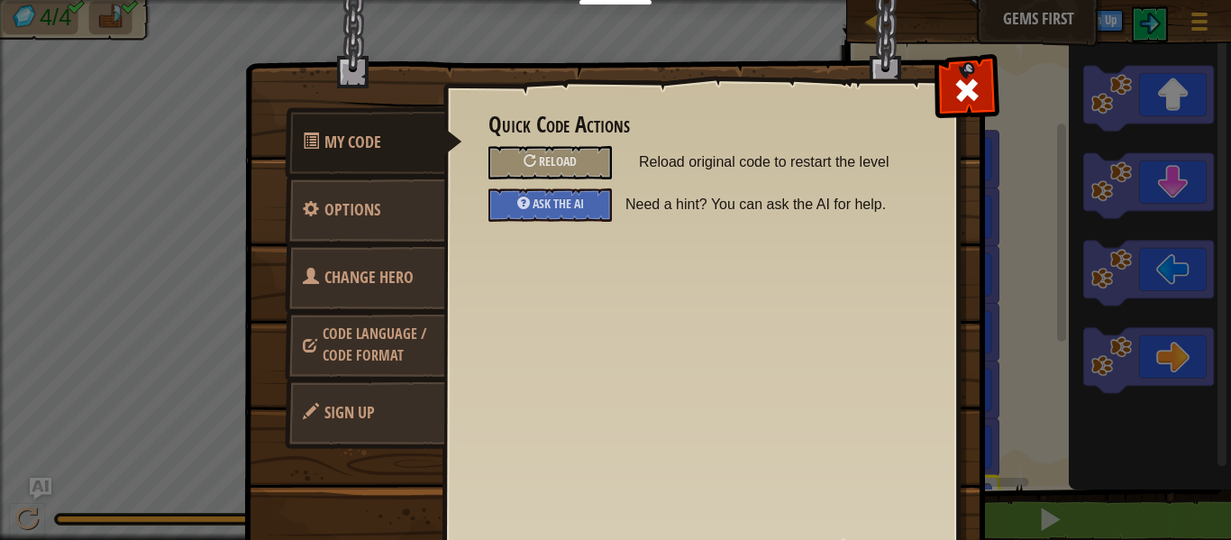
click at [368, 259] on link "Change Hero" at bounding box center [365, 277] width 160 height 70
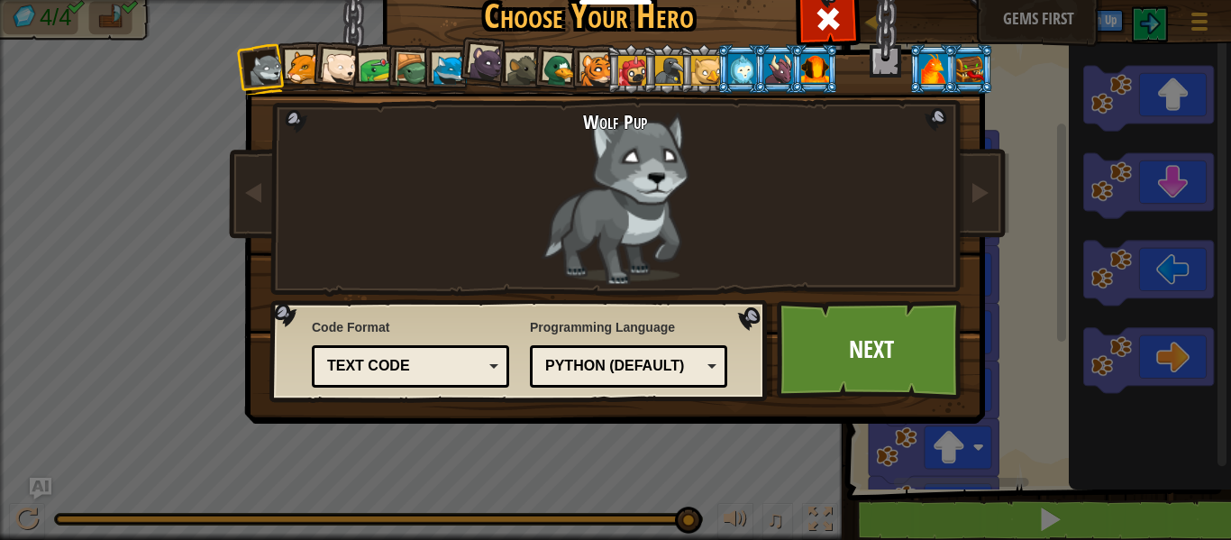
click at [445, 79] on div at bounding box center [449, 70] width 33 height 33
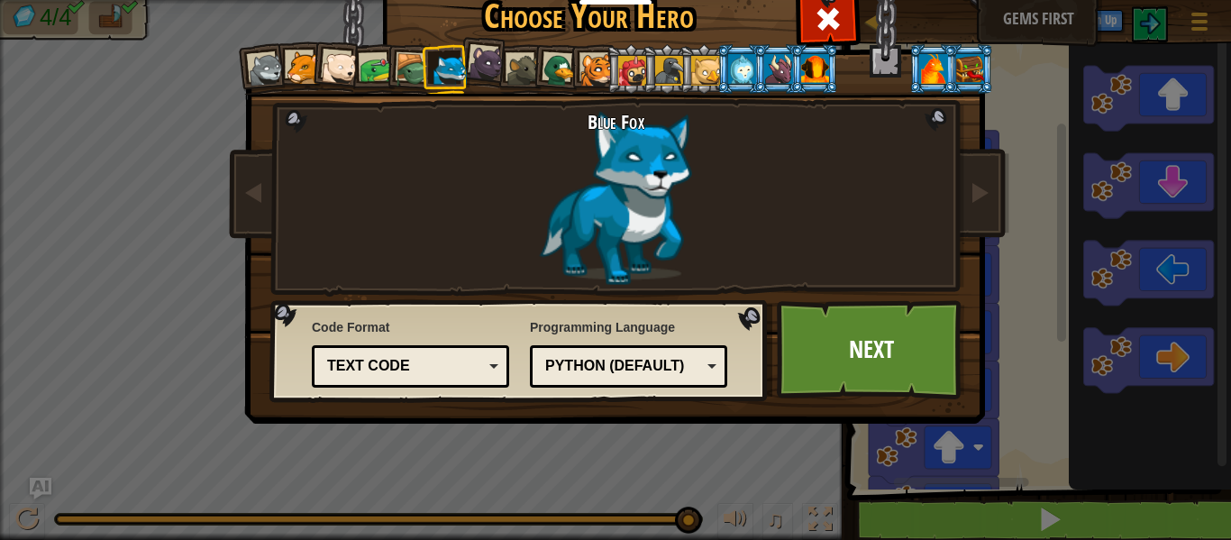
click at [980, 232] on img at bounding box center [619, 175] width 780 height 506
click at [891, 318] on link "Next" at bounding box center [871, 349] width 188 height 99
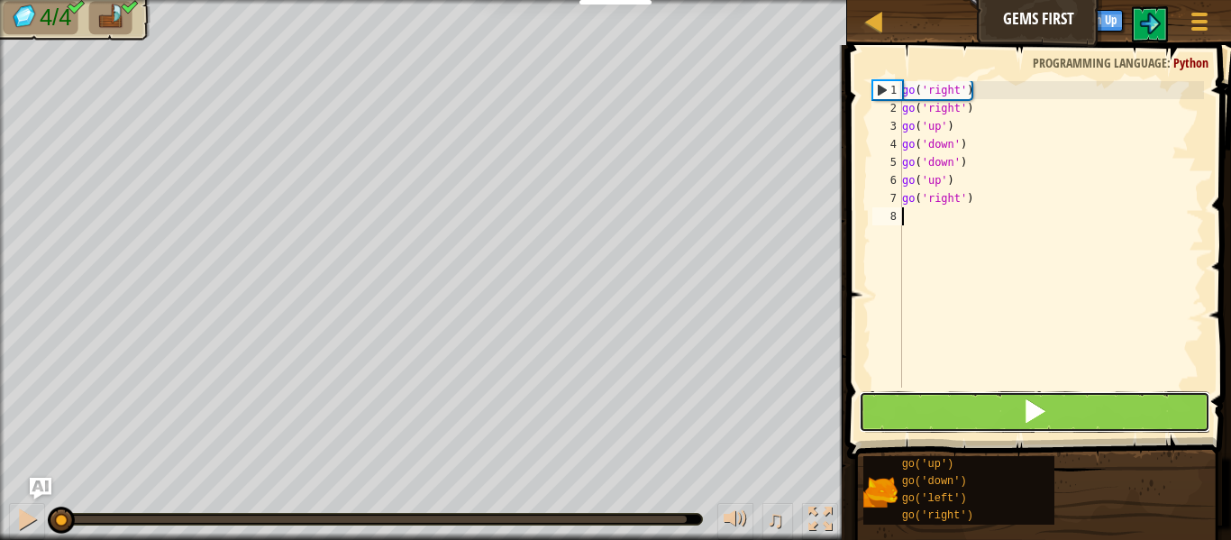
click at [965, 405] on button at bounding box center [1034, 411] width 351 height 41
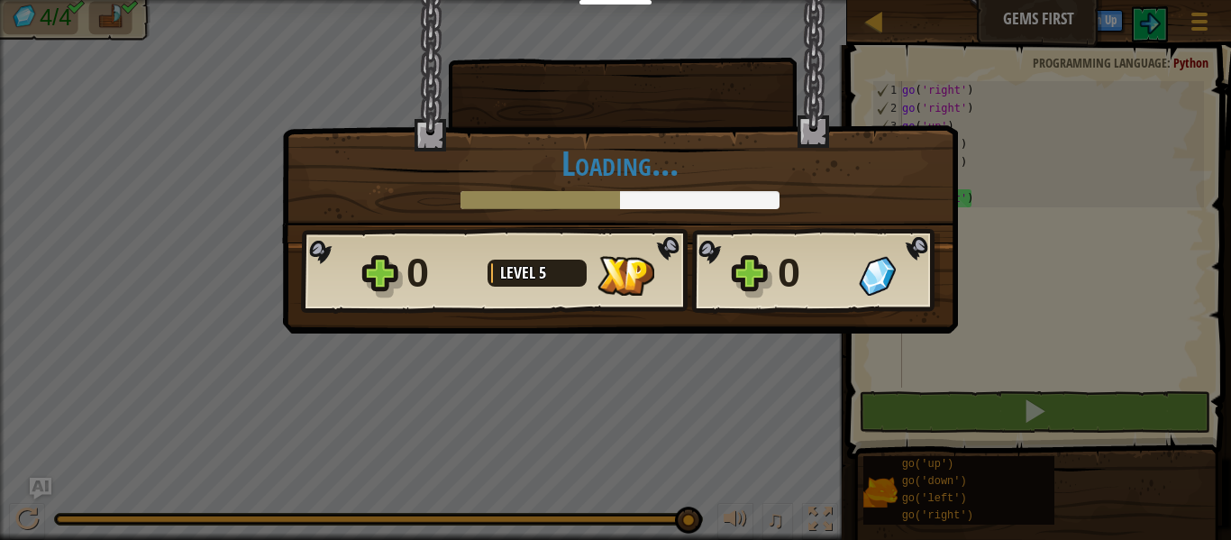
click at [724, 214] on div "× How fun was this level? Loading... Reticulating Splines... Loading... 0 Level…" at bounding box center [620, 121] width 676 height 244
click at [778, 269] on div "0" at bounding box center [813, 273] width 70 height 58
click at [774, 263] on div "0 Level 5 0" at bounding box center [620, 271] width 639 height 86
click at [780, 268] on div "0" at bounding box center [813, 273] width 70 height 58
drag, startPoint x: 557, startPoint y: 370, endPoint x: 578, endPoint y: 345, distance: 32.6
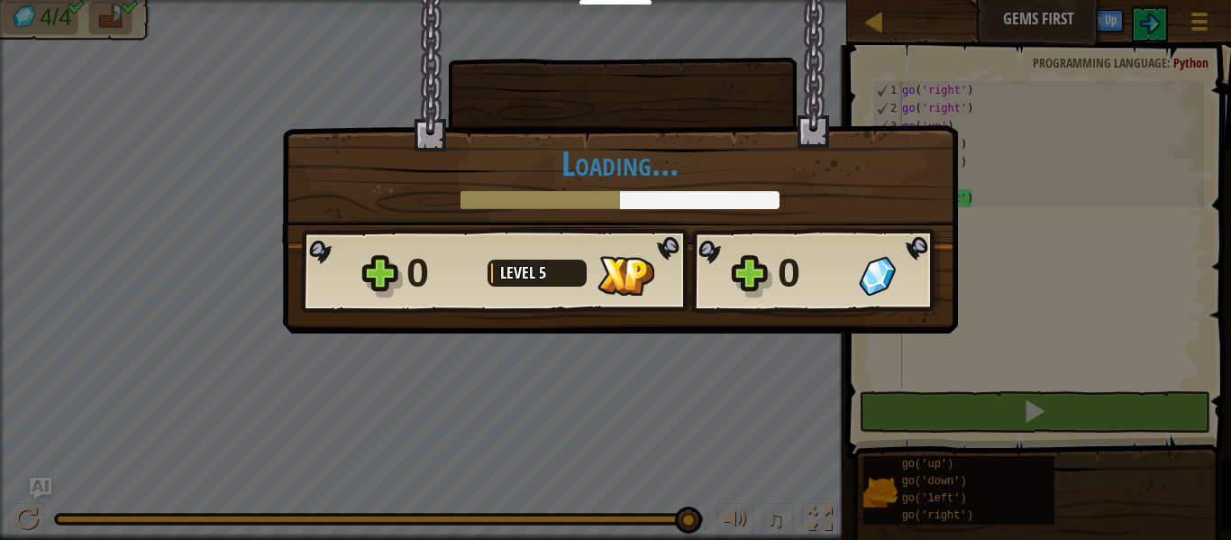
click at [578, 345] on div "× How fun was this level? Loading... Reticulating Splines... Loading... 0 Level…" at bounding box center [615, 270] width 1231 height 540
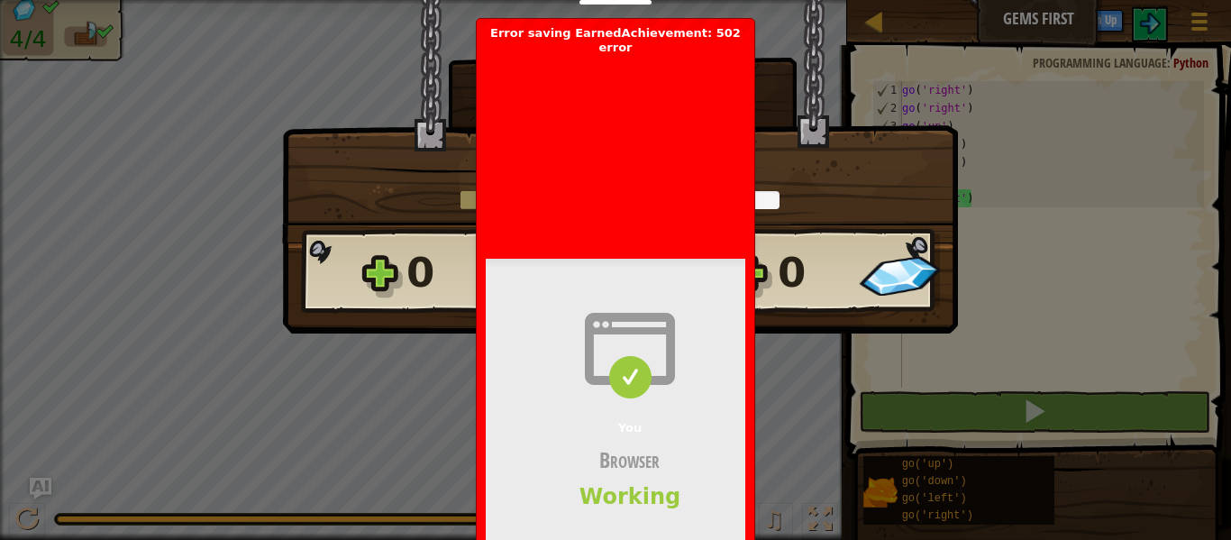
click at [622, 359] on span at bounding box center [629, 377] width 43 height 43
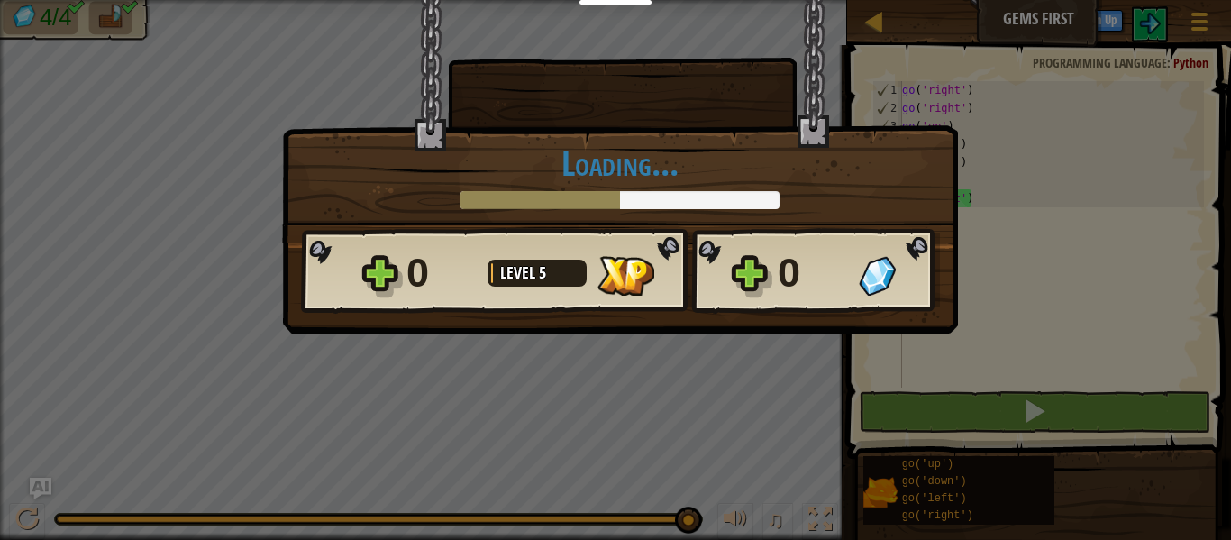
click at [587, 250] on div "0 Level 5" at bounding box center [541, 273] width 270 height 58
click at [678, 261] on div "0 Level 5 0" at bounding box center [620, 271] width 639 height 86
click at [587, 195] on div at bounding box center [539, 200] width 159 height 18
click at [596, 199] on div at bounding box center [539, 200] width 159 height 18
click at [705, 208] on div at bounding box center [619, 200] width 319 height 18
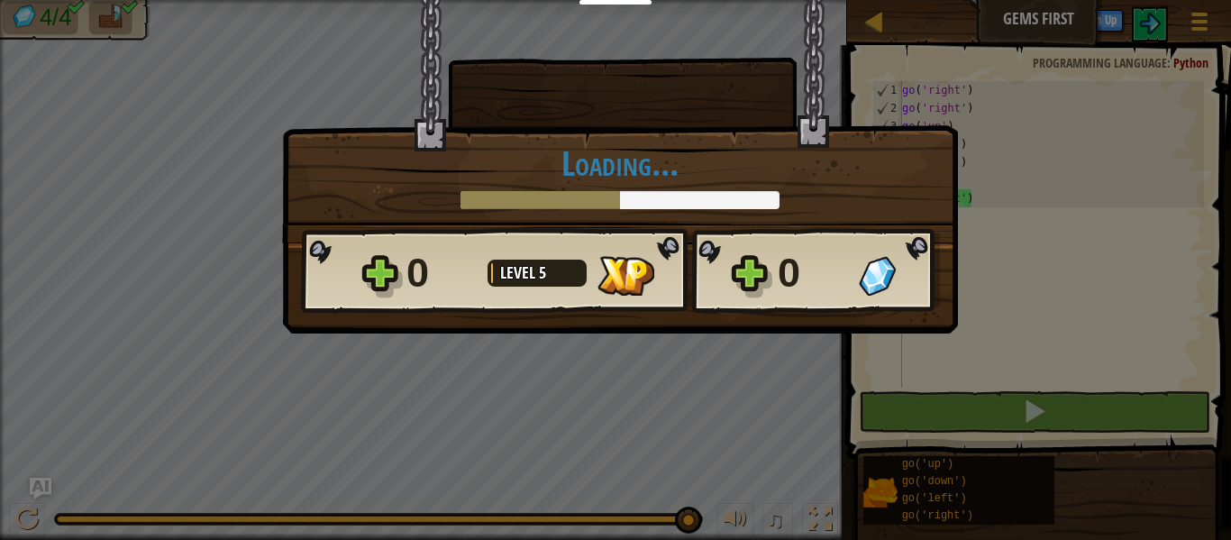
click at [435, 278] on div "0" at bounding box center [441, 273] width 70 height 58
click at [440, 280] on div "0" at bounding box center [441, 273] width 70 height 58
click at [543, 290] on div "0 Level 5" at bounding box center [541, 273] width 270 height 58
click at [542, 285] on div at bounding box center [536, 272] width 99 height 27
click at [676, 303] on div "0 Level 5 0" at bounding box center [620, 271] width 639 height 86
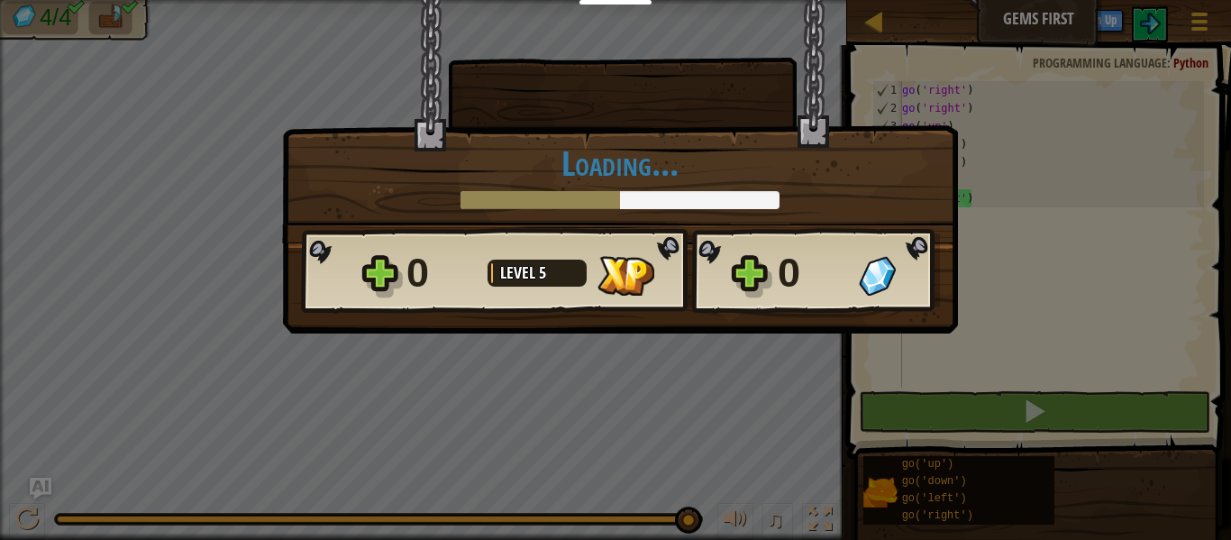
click at [747, 296] on div "0 Level 5 0" at bounding box center [620, 271] width 639 height 86
click at [744, 328] on div "× How fun was this level? Loading... Reticulating Splines... Loading... 0 Level…" at bounding box center [620, 166] width 676 height 333
click at [745, 328] on div "× How fun was this level? Loading... Reticulating Splines... Loading... 0 Level…" at bounding box center [620, 166] width 676 height 333
click at [818, 256] on div "0" at bounding box center [813, 273] width 70 height 58
click at [1006, 362] on div "× How fun was this level? Loading... Reticulating Splines... Loading... 0 Level…" at bounding box center [615, 270] width 1231 height 540
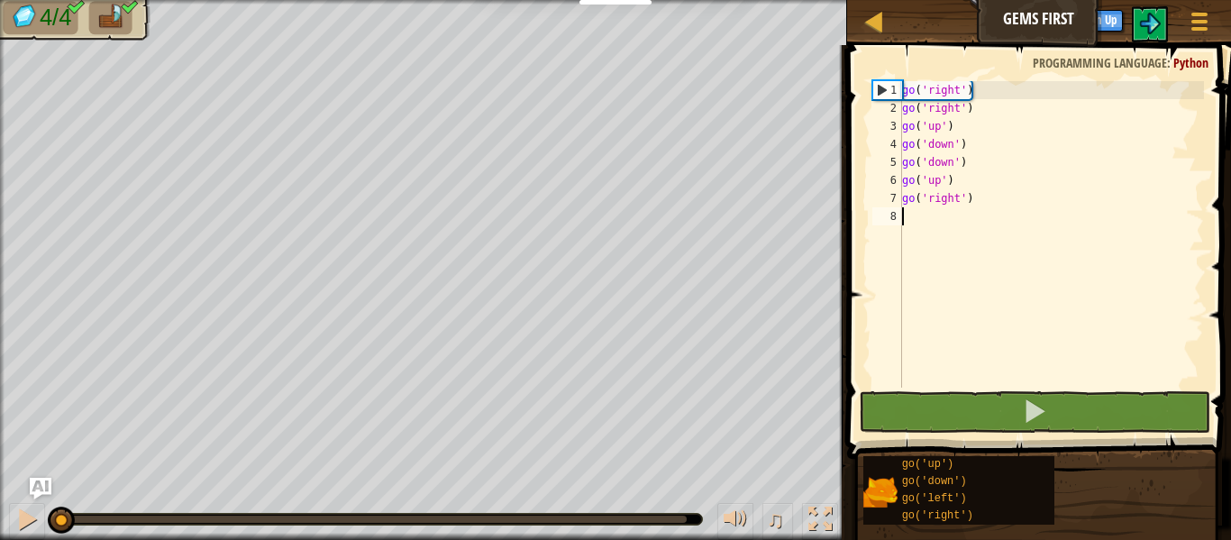
click at [978, 39] on div "Map Gems First Game Menu Sign Up Ask AI" at bounding box center [1039, 22] width 384 height 45
click at [980, 37] on div "Map Gems First Game Menu Sign Up Ask AI" at bounding box center [1039, 22] width 384 height 45
drag, startPoint x: 904, startPoint y: 223, endPoint x: 995, endPoint y: 294, distance: 115.0
click at [995, 294] on div "go ( 'right' ) go ( 'right' ) go ( 'up' ) go ( 'down' ) go ( 'down' ) go ( 'up'…" at bounding box center [1050, 252] width 305 height 342
click at [1153, 14] on img at bounding box center [1150, 24] width 22 height 22
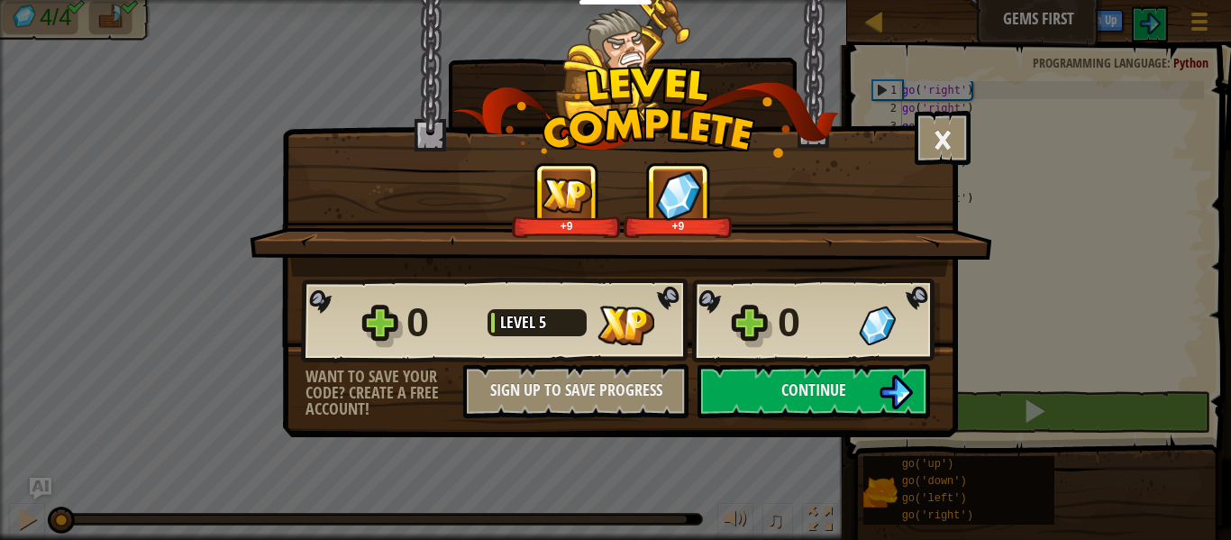
click at [813, 418] on div "× How fun was this level? +9 +9 Reticulating Splines... 0 Level 5 0 Want to sav…" at bounding box center [620, 218] width 676 height 437
click at [812, 406] on button "Continue" at bounding box center [813, 391] width 232 height 54
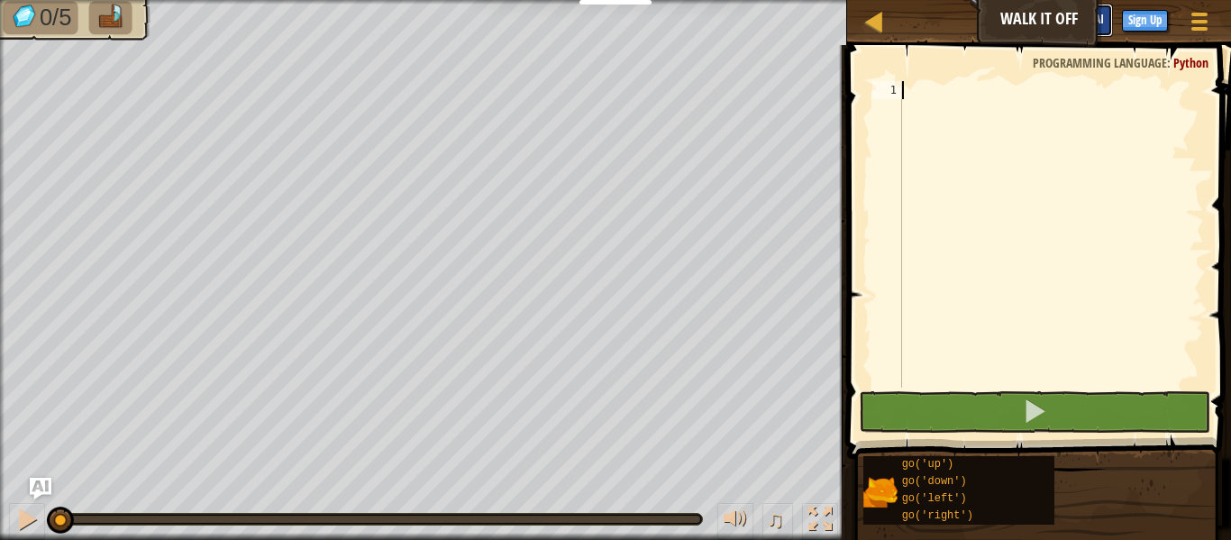
click at [1103, 12] on button "Ask AI" at bounding box center [1088, 20] width 49 height 33
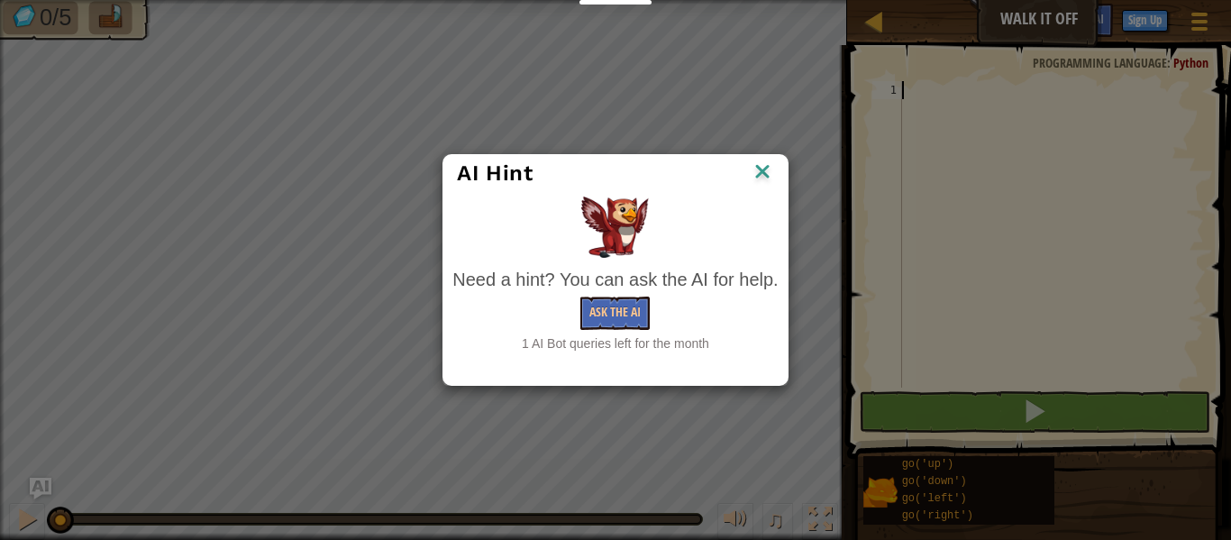
click at [660, 303] on div "Ask the AI" at bounding box center [614, 312] width 325 height 33
click at [596, 313] on button "Ask the AI" at bounding box center [614, 312] width 69 height 33
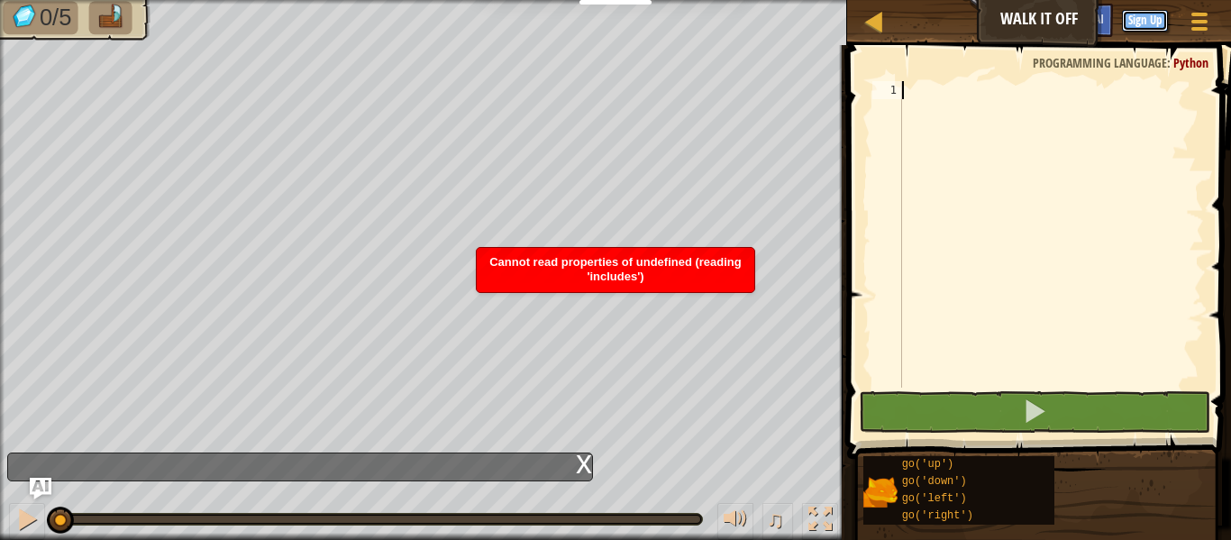
click at [1131, 20] on button "Sign Up" at bounding box center [1145, 21] width 46 height 22
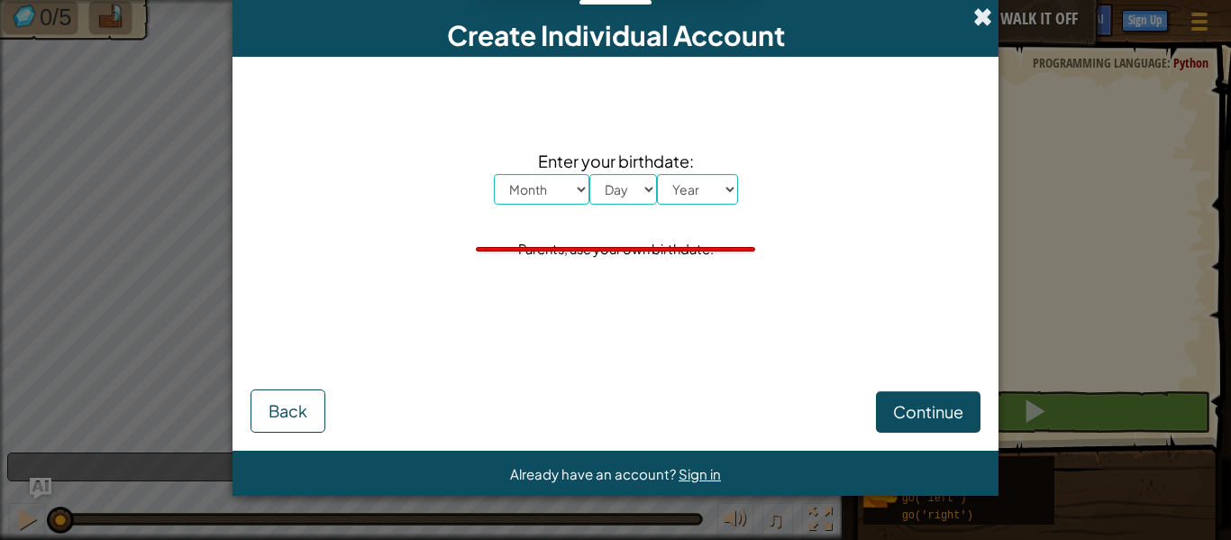
click at [974, 20] on span at bounding box center [982, 16] width 19 height 19
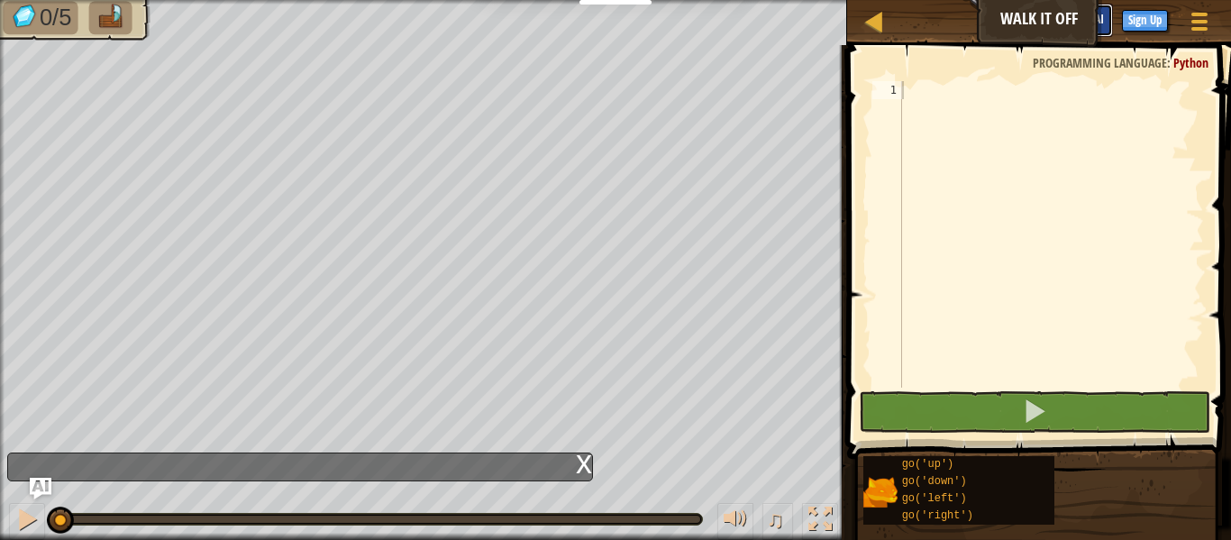
click at [1102, 24] on span "Ask AI" at bounding box center [1088, 18] width 31 height 17
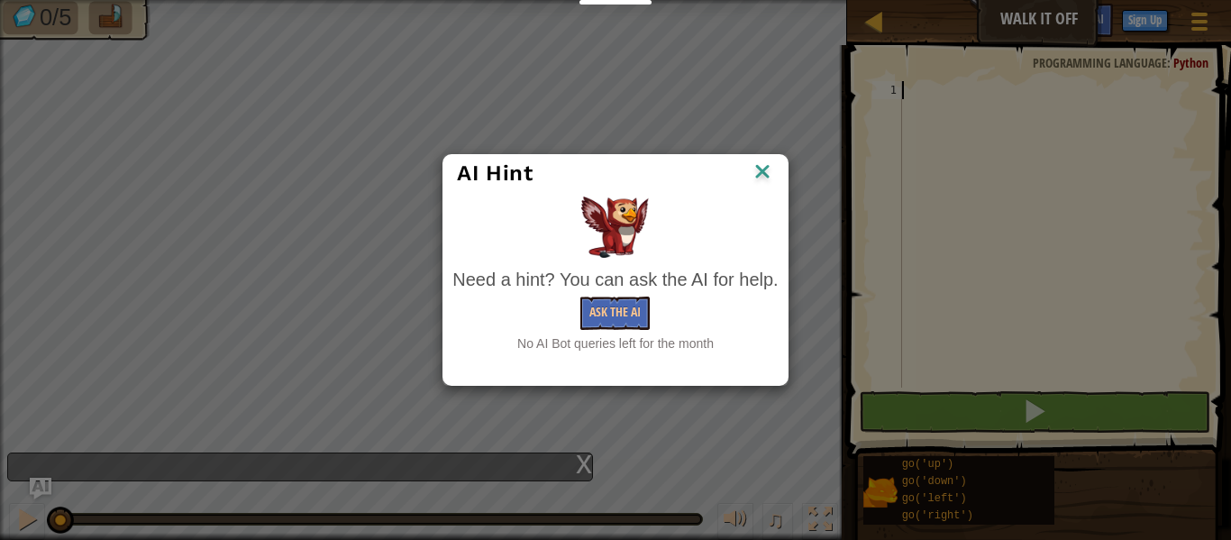
click at [764, 176] on img at bounding box center [762, 172] width 23 height 27
